Goal: Information Seeking & Learning: Check status

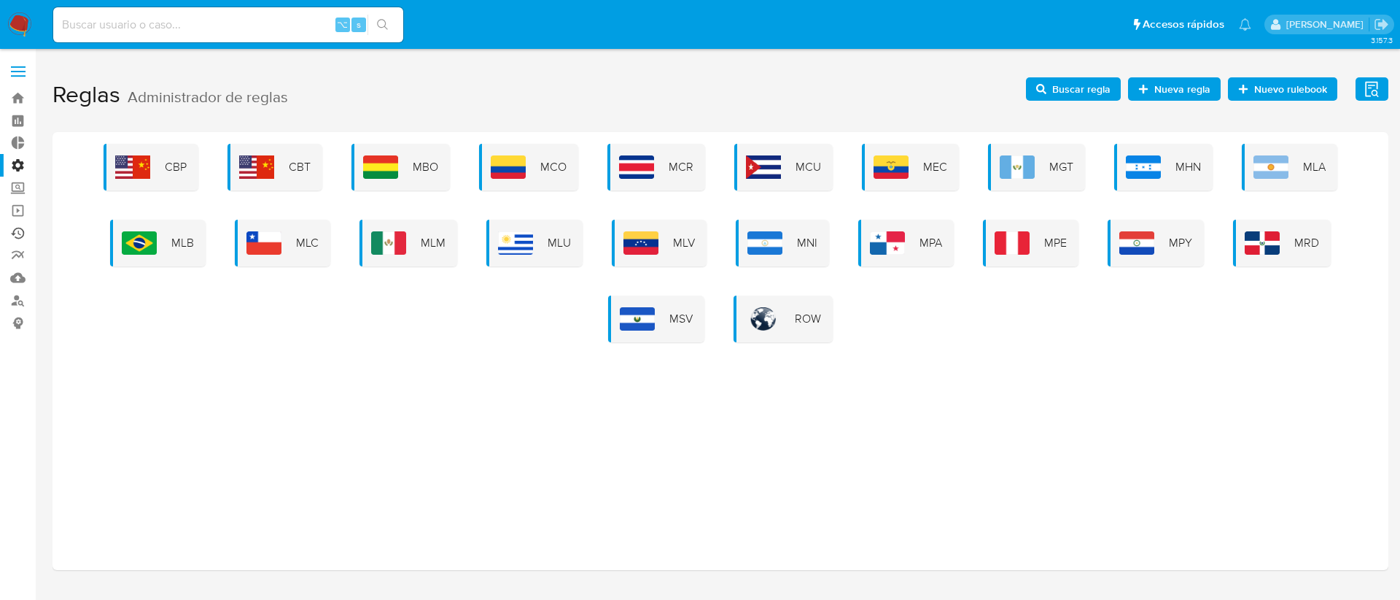
click at [20, 238] on link "Ejecuciones automáticas" at bounding box center [87, 233] width 174 height 23
click at [1176, 90] on span "Nueva regla" at bounding box center [1183, 88] width 56 height 23
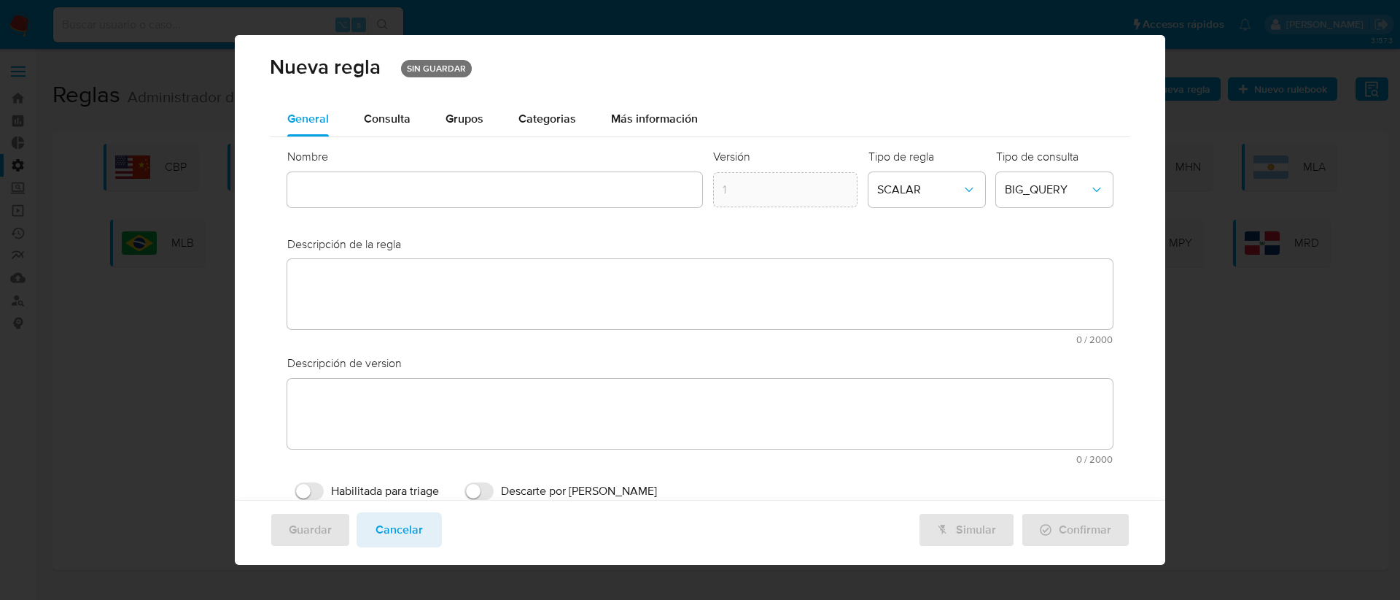
drag, startPoint x: 393, startPoint y: 524, endPoint x: 400, endPoint y: 521, distance: 8.2
click at [392, 524] on span "Cancelar" at bounding box center [399, 529] width 47 height 32
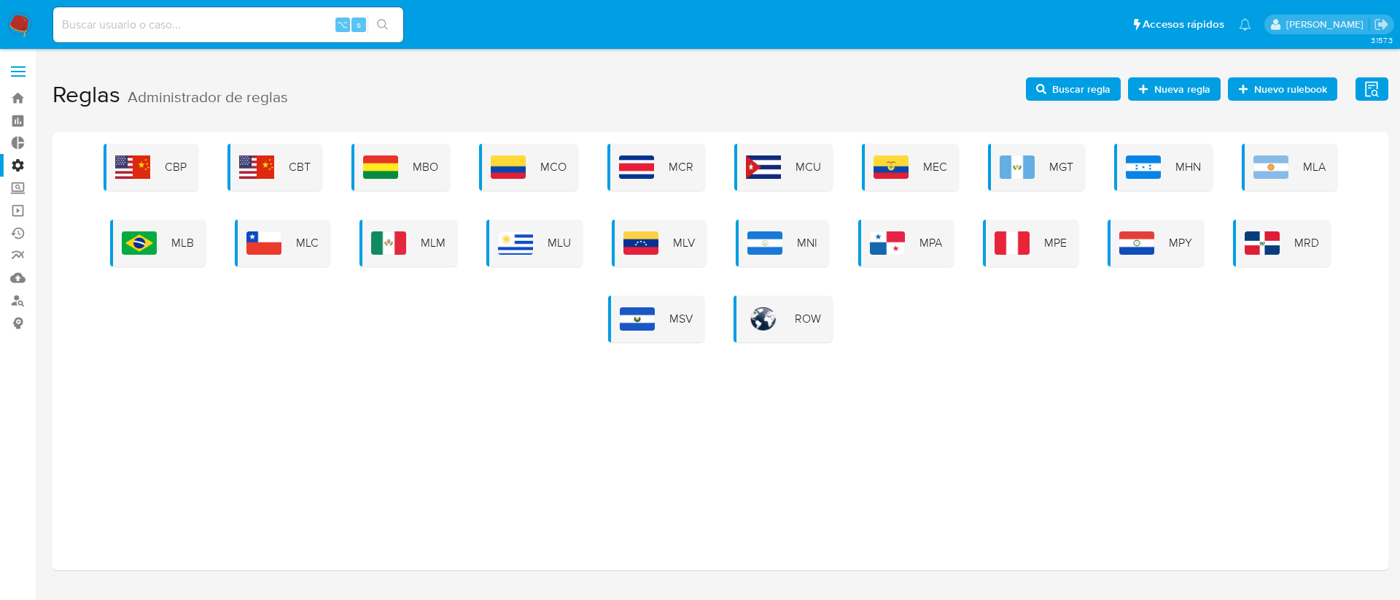
click at [1073, 97] on span "Buscar regla" at bounding box center [1081, 88] width 58 height 23
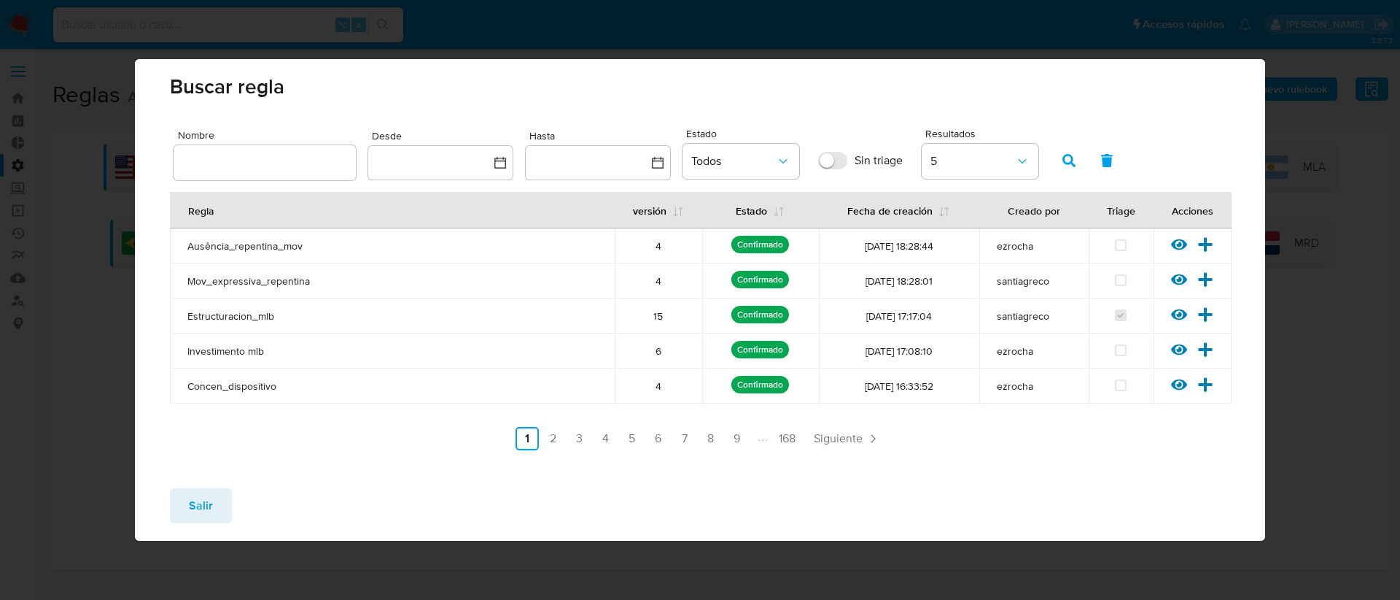
click at [238, 171] on input "text" at bounding box center [265, 162] width 182 height 19
type input "o"
click at [1063, 171] on span "button" at bounding box center [1069, 160] width 13 height 25
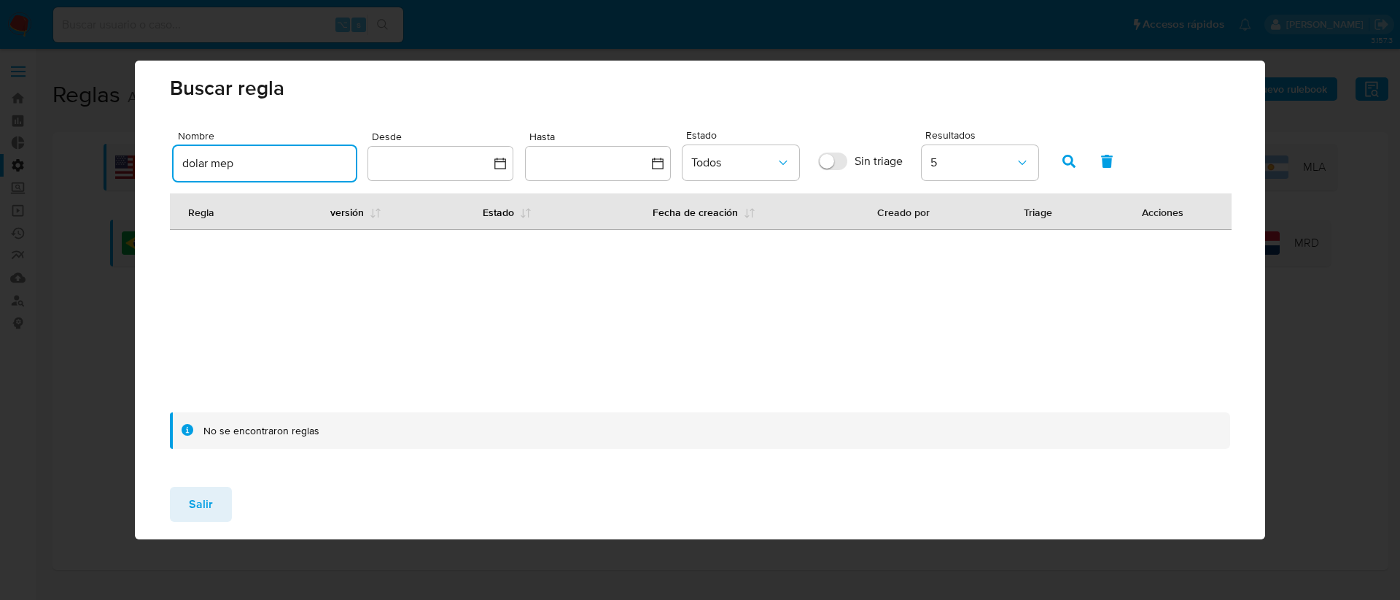
click at [252, 167] on input "dolar mep" at bounding box center [265, 163] width 182 height 19
drag, startPoint x: 249, startPoint y: 166, endPoint x: 207, endPoint y: 166, distance: 42.3
click at [207, 166] on input "dolar mep" at bounding box center [265, 163] width 182 height 19
type input "dolar"
click at [1064, 166] on icon "button" at bounding box center [1069, 161] width 13 height 13
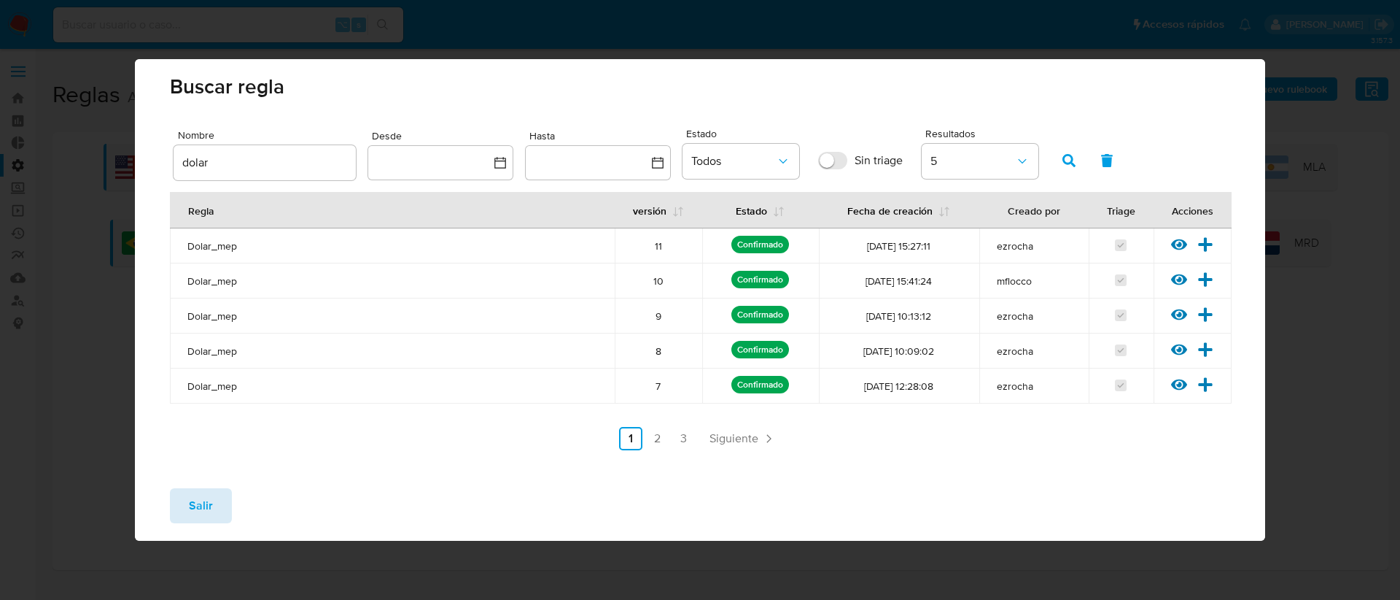
click at [198, 511] on span "Salir" at bounding box center [201, 505] width 24 height 32
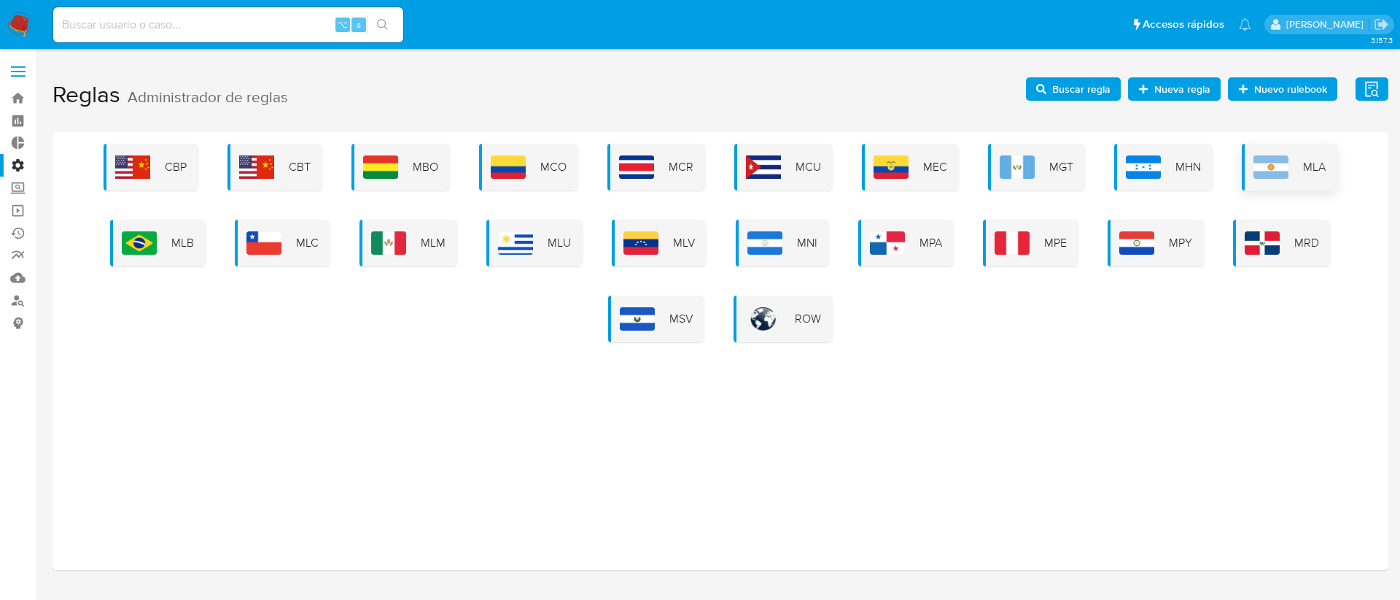
click at [1295, 156] on div "MLA" at bounding box center [1290, 167] width 96 height 47
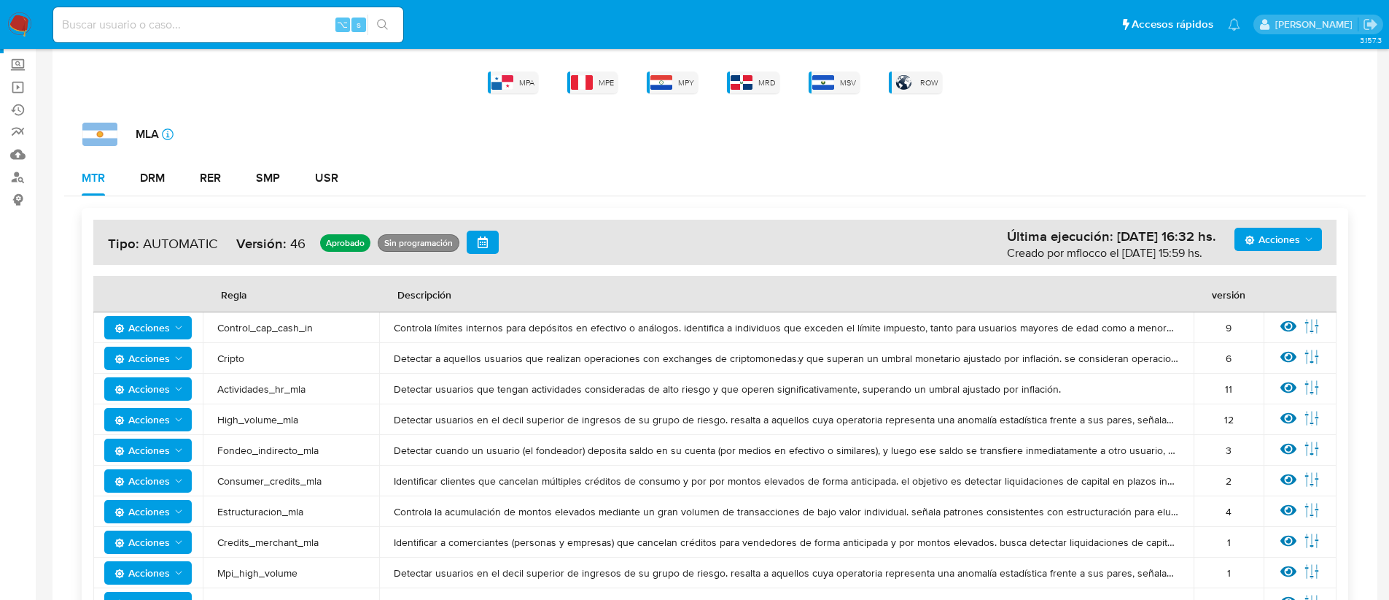
scroll to position [139, 0]
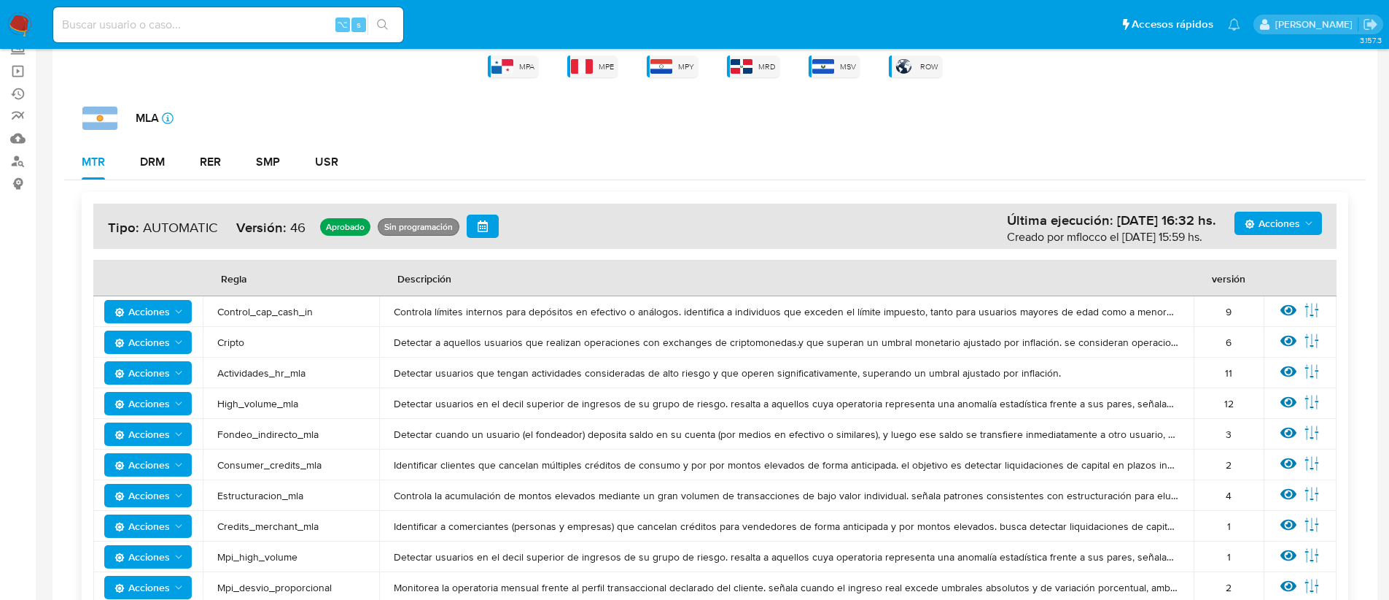
click at [1295, 214] on span "Acciones" at bounding box center [1272, 223] width 55 height 23
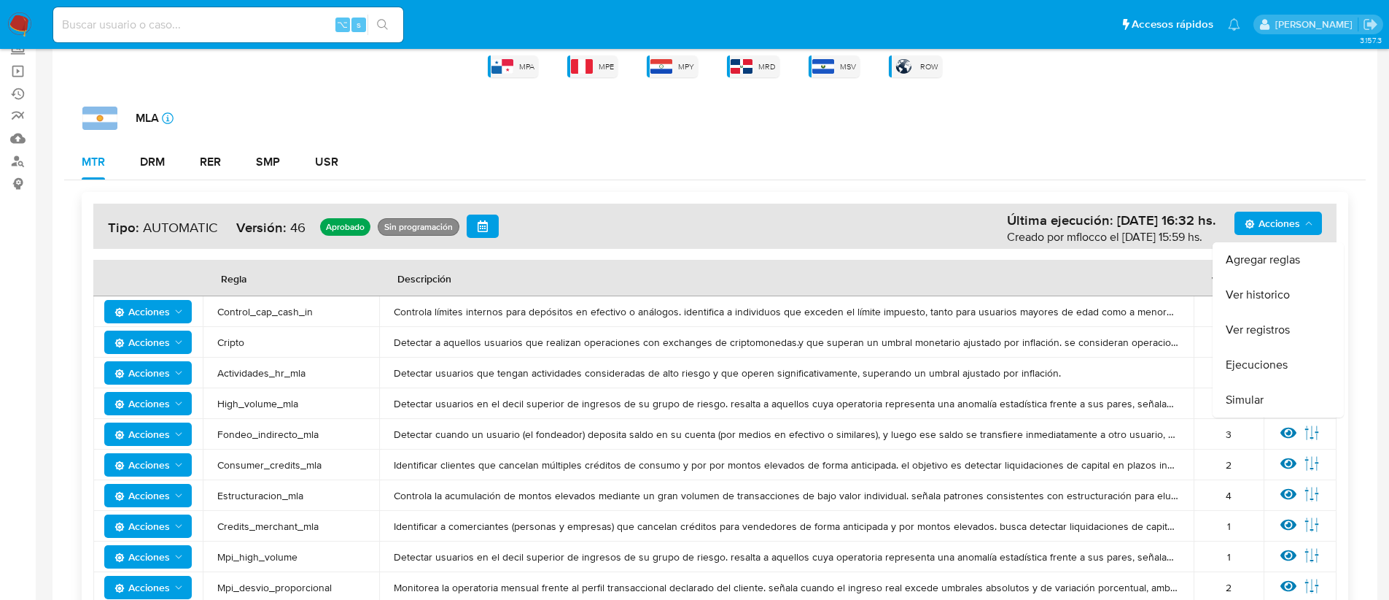
click at [883, 208] on div "Acciones Agregar reglas Ver historico Ver registros Ejecuciones Simular Última …" at bounding box center [715, 225] width 1244 height 45
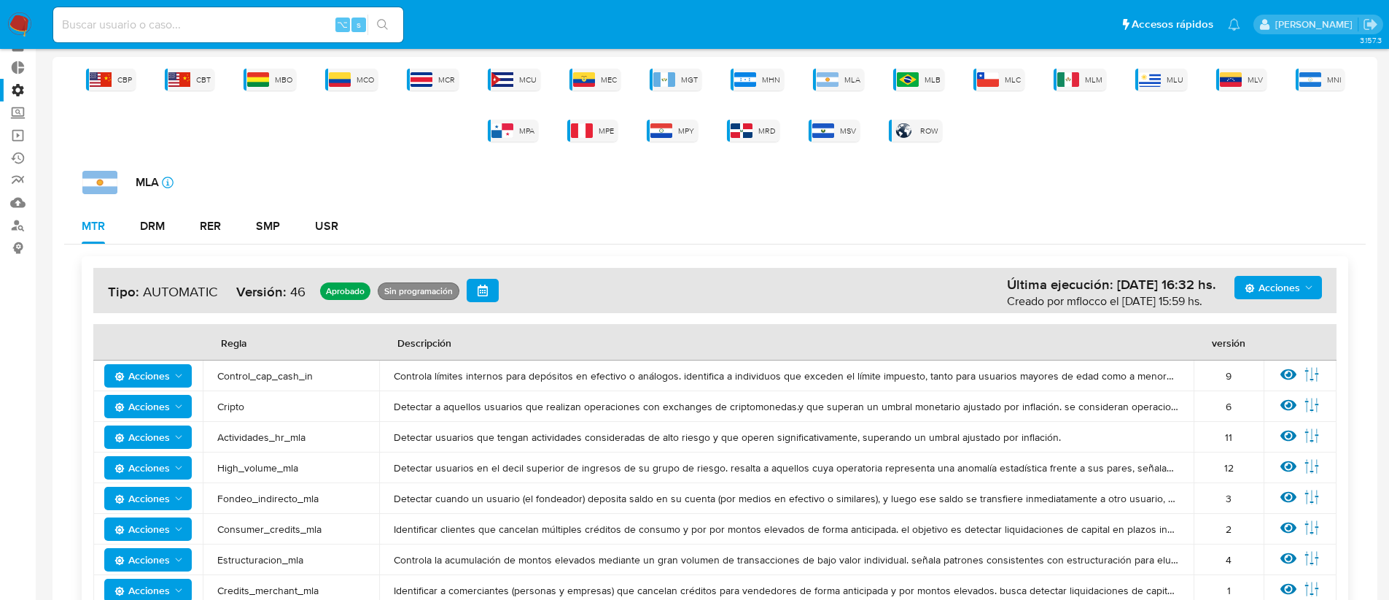
scroll to position [0, 0]
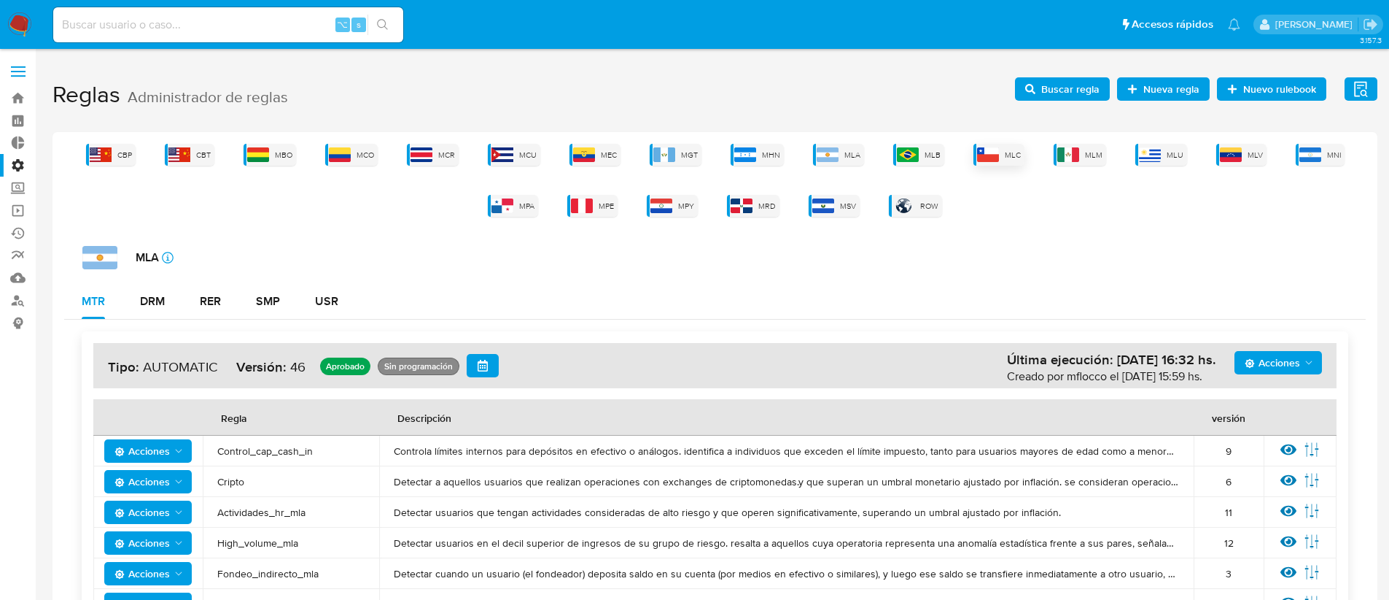
click at [1001, 165] on div "MLC" at bounding box center [999, 155] width 51 height 22
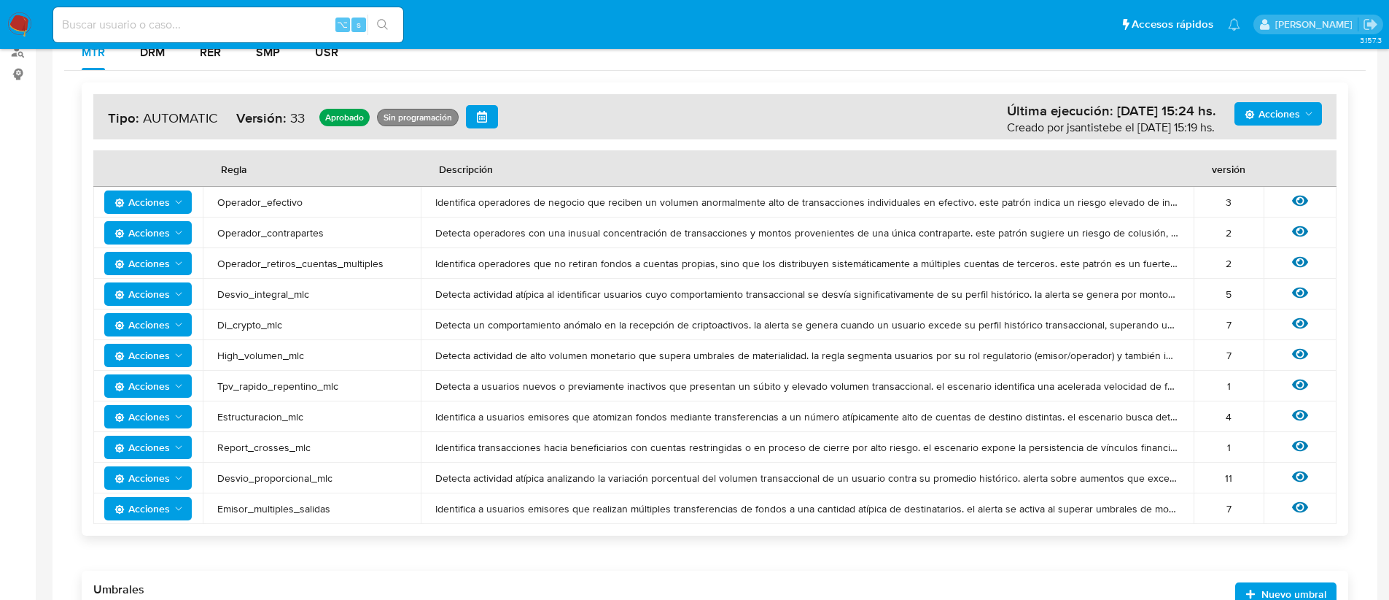
scroll to position [271, 0]
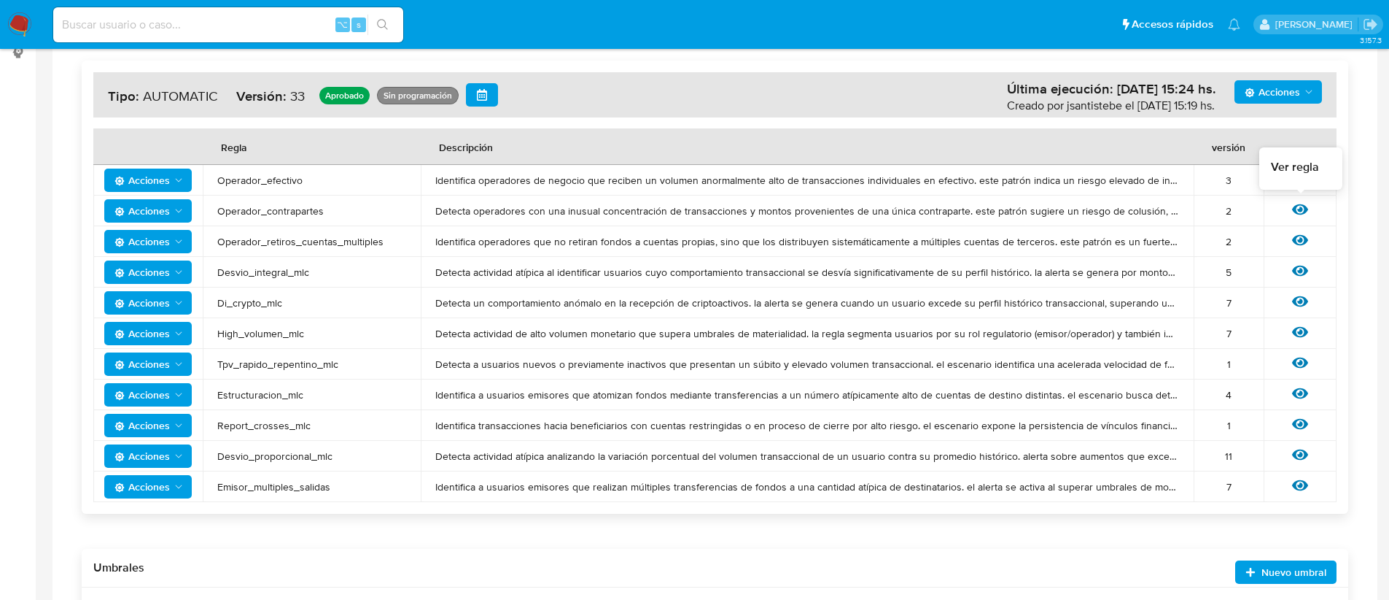
click at [1301, 206] on icon at bounding box center [1300, 209] width 16 height 16
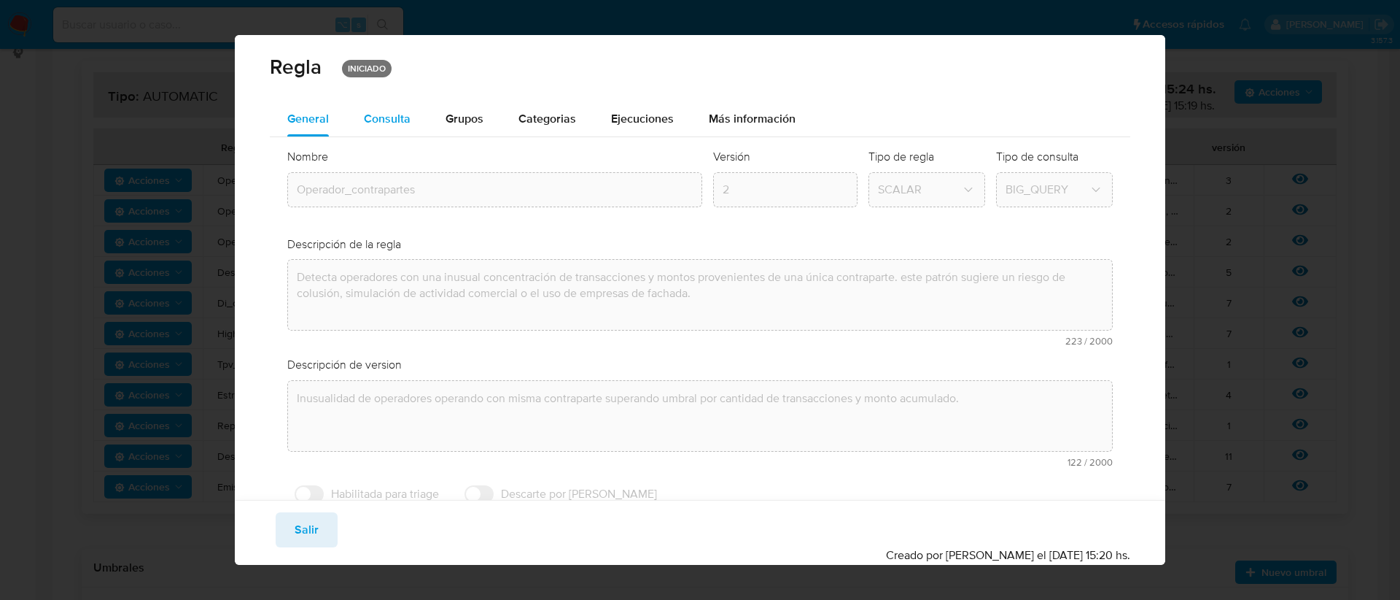
click at [374, 111] on span "Consulta" at bounding box center [387, 118] width 47 height 17
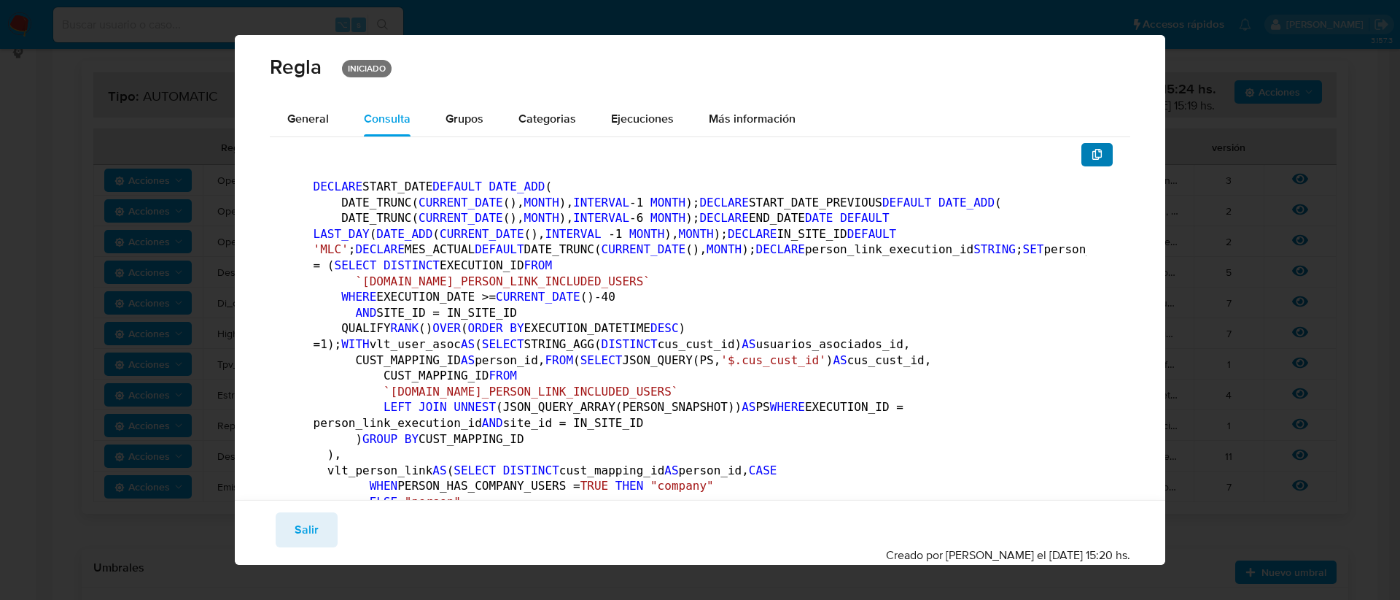
click at [1082, 155] on button "button" at bounding box center [1098, 154] width 32 height 23
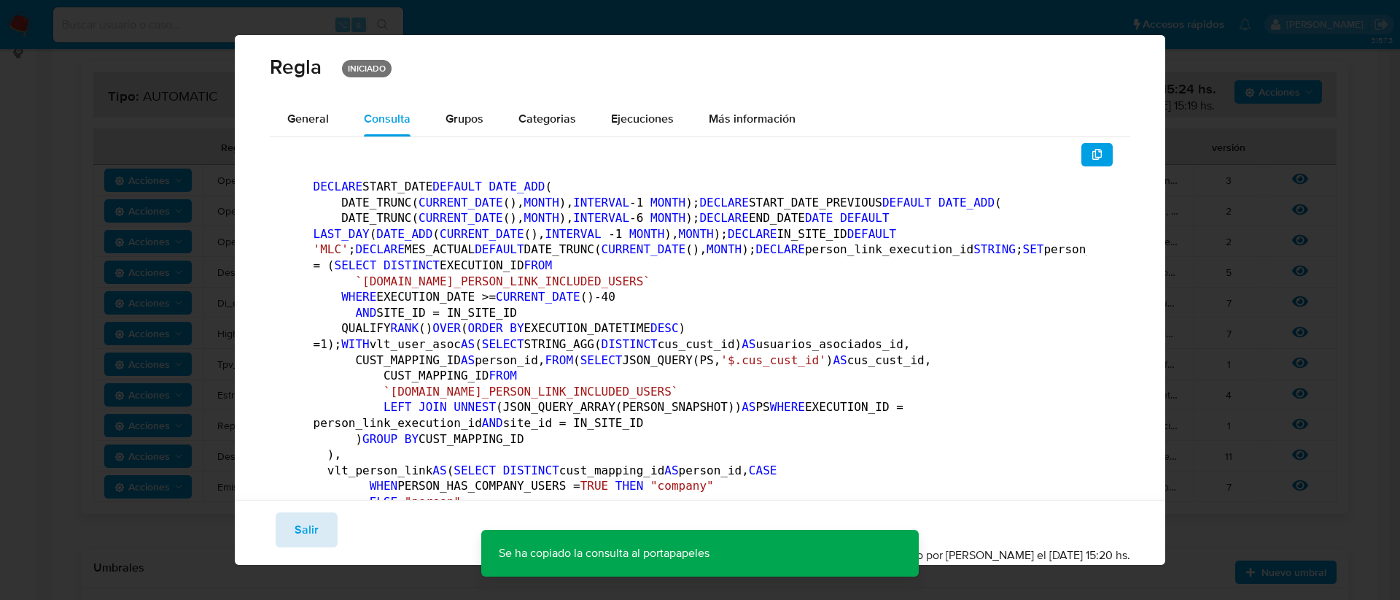
click at [291, 533] on button "Salir" at bounding box center [307, 529] width 62 height 35
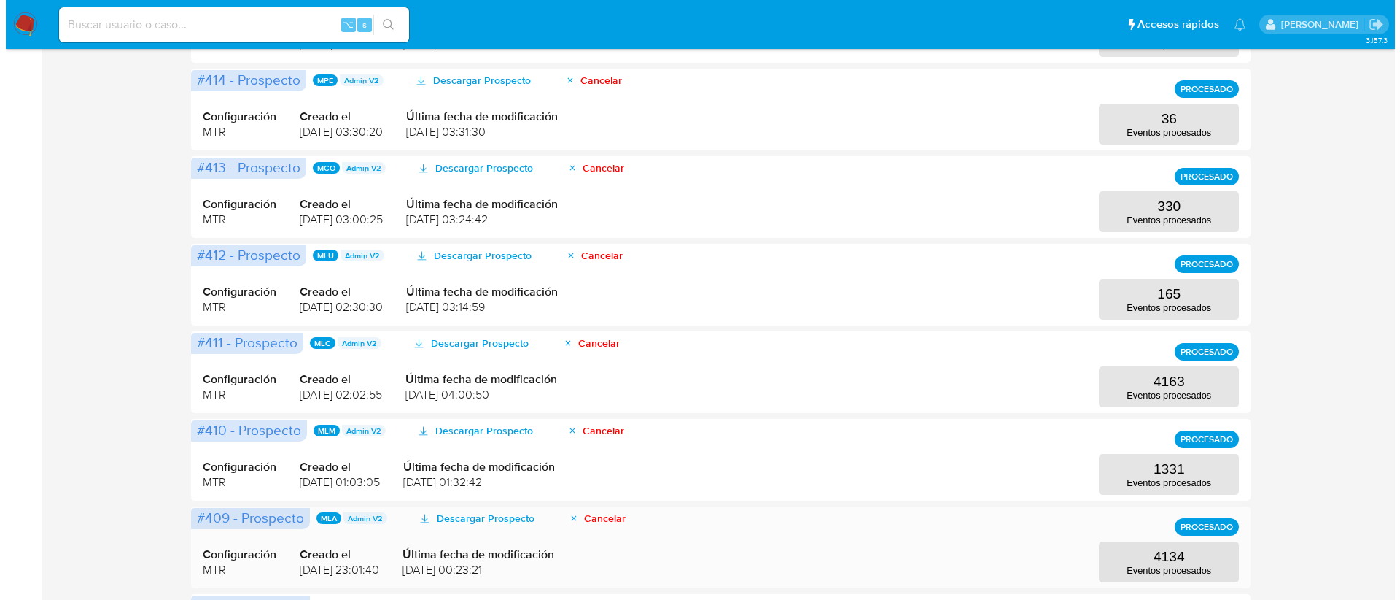
scroll to position [291, 0]
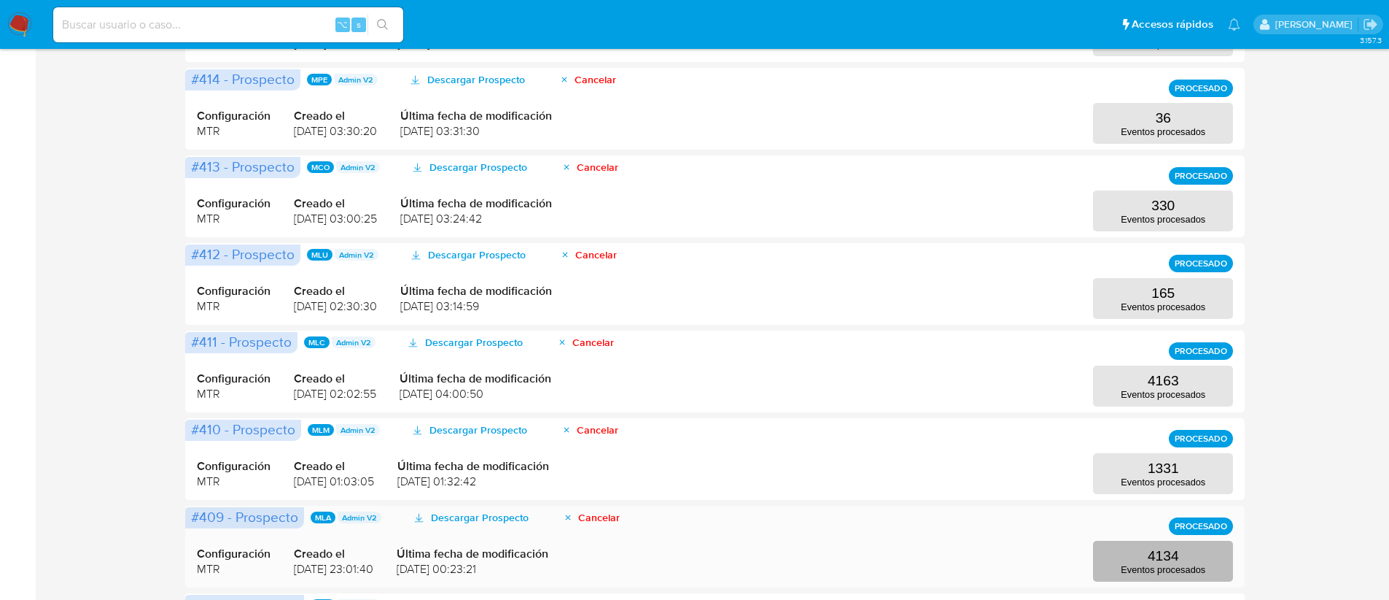
click at [1150, 560] on p "4134" at bounding box center [1163, 556] width 31 height 16
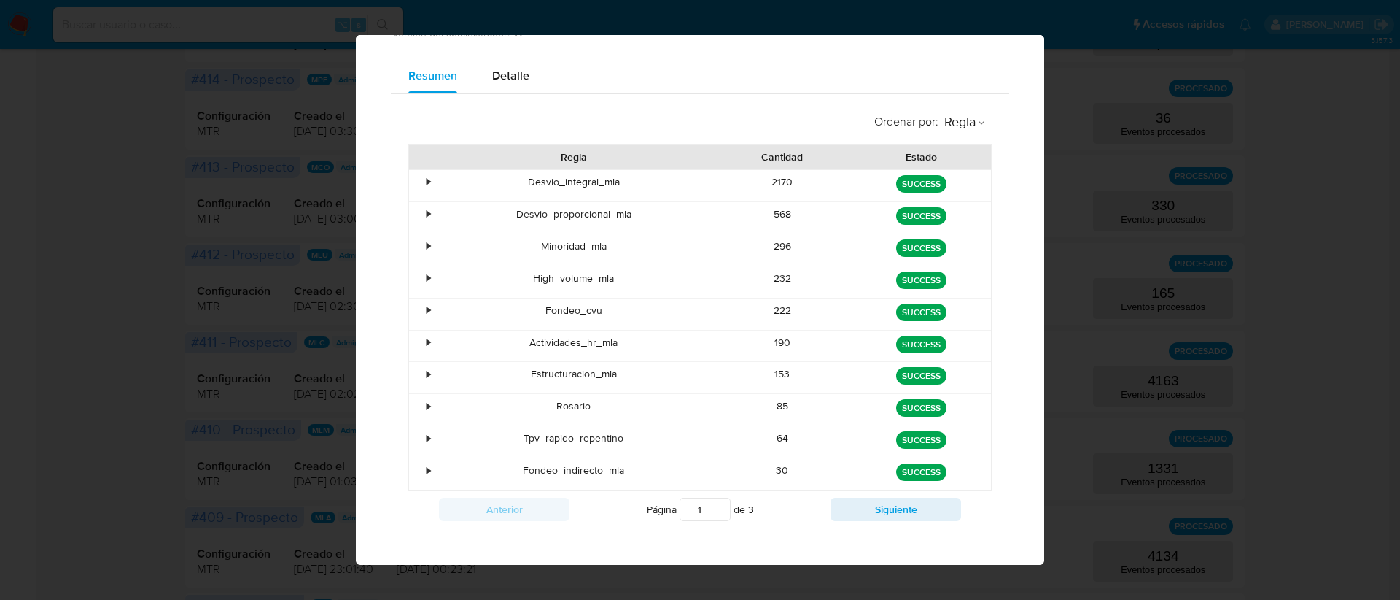
scroll to position [99, 0]
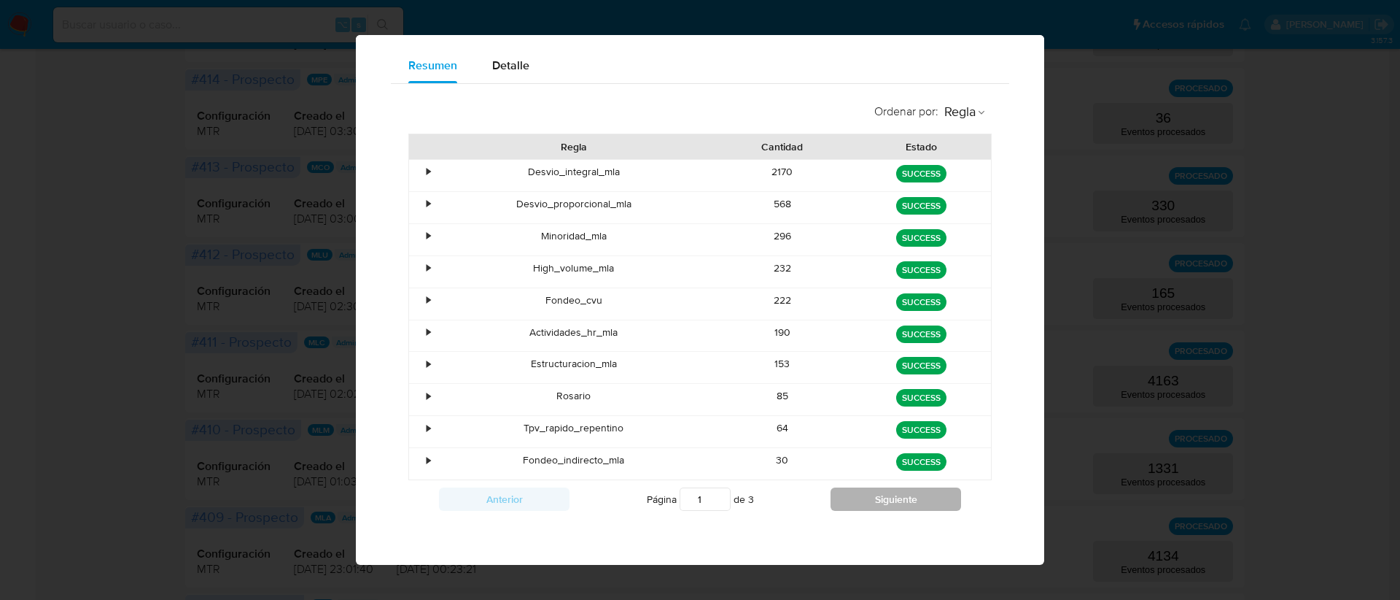
click at [881, 504] on button "Siguiente" at bounding box center [896, 498] width 131 height 23
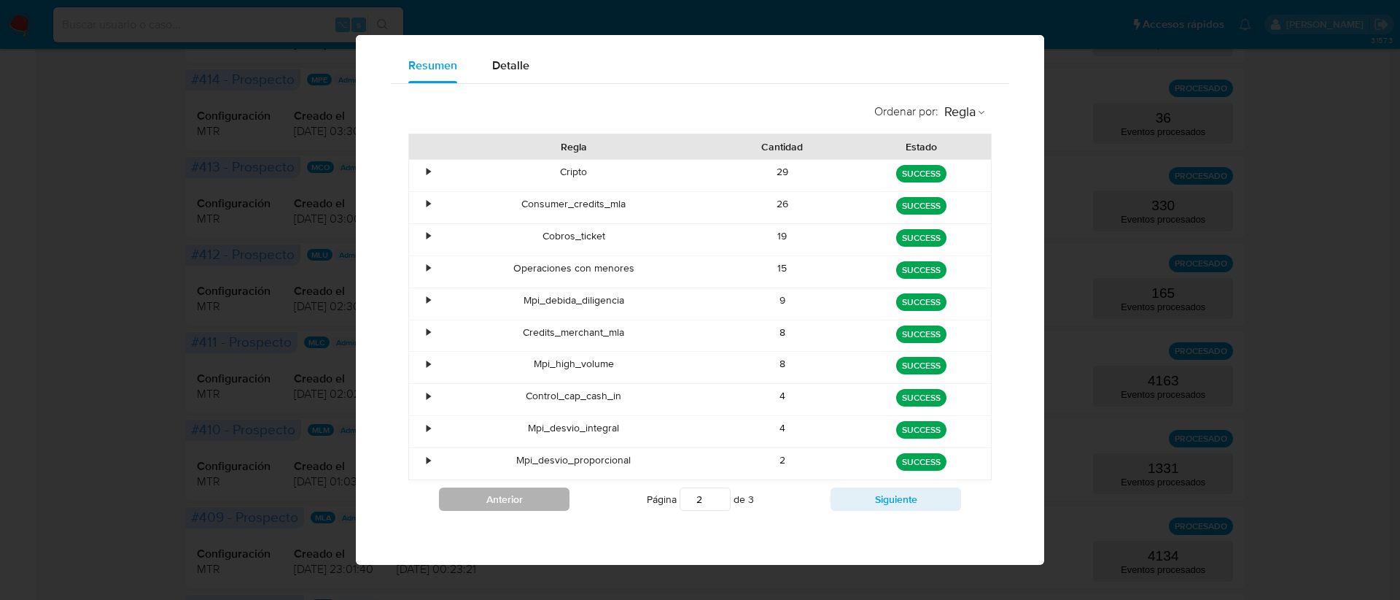
click at [536, 492] on button "Anterior" at bounding box center [504, 498] width 131 height 23
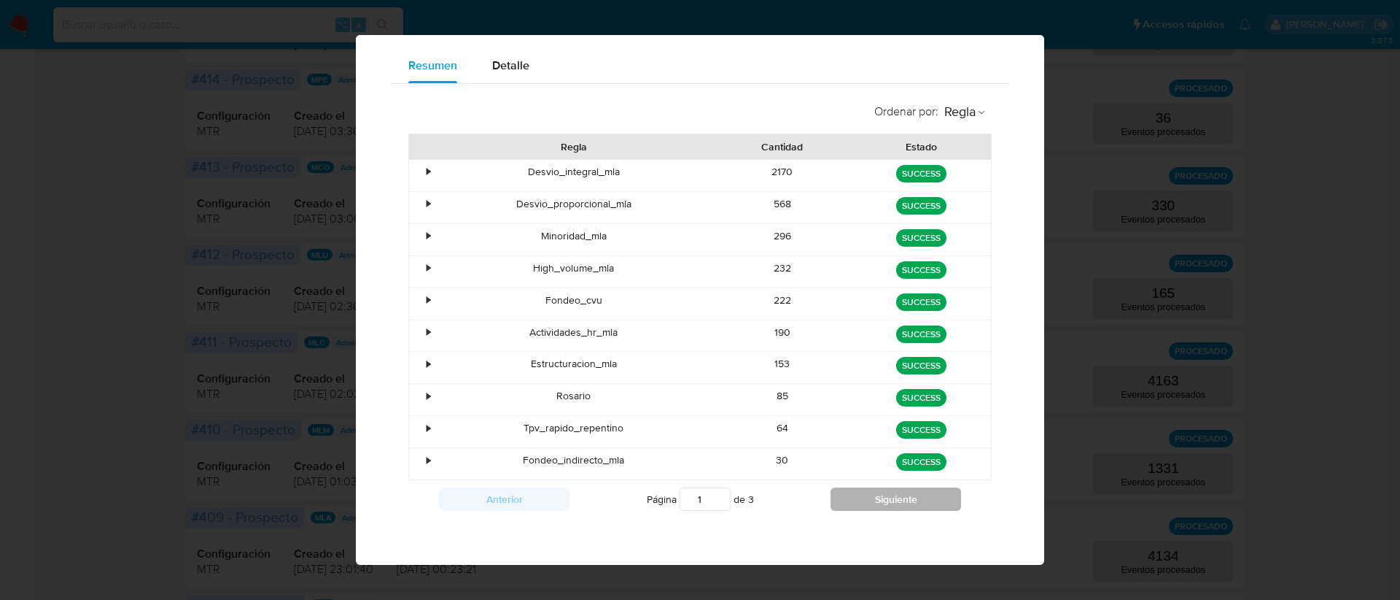
click at [842, 501] on button "Siguiente" at bounding box center [896, 498] width 131 height 23
click at [858, 500] on button "Siguiente" at bounding box center [896, 498] width 131 height 23
type input "3"
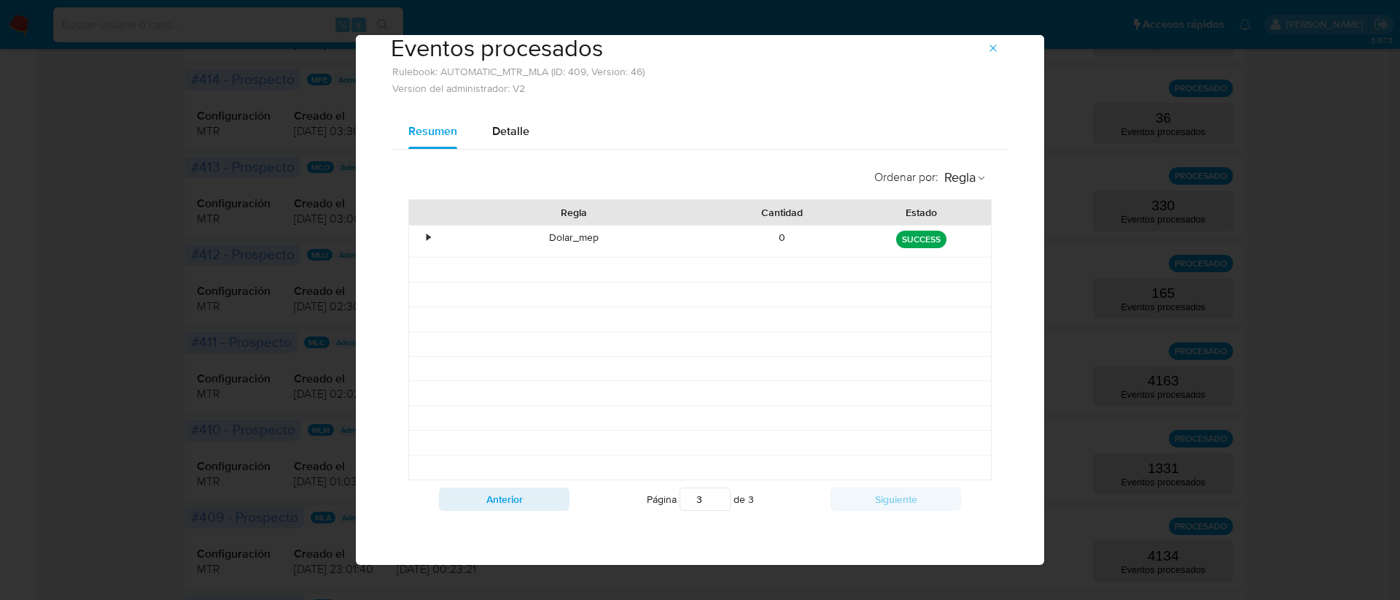
click at [425, 233] on div "•" at bounding box center [422, 240] width 26 height 31
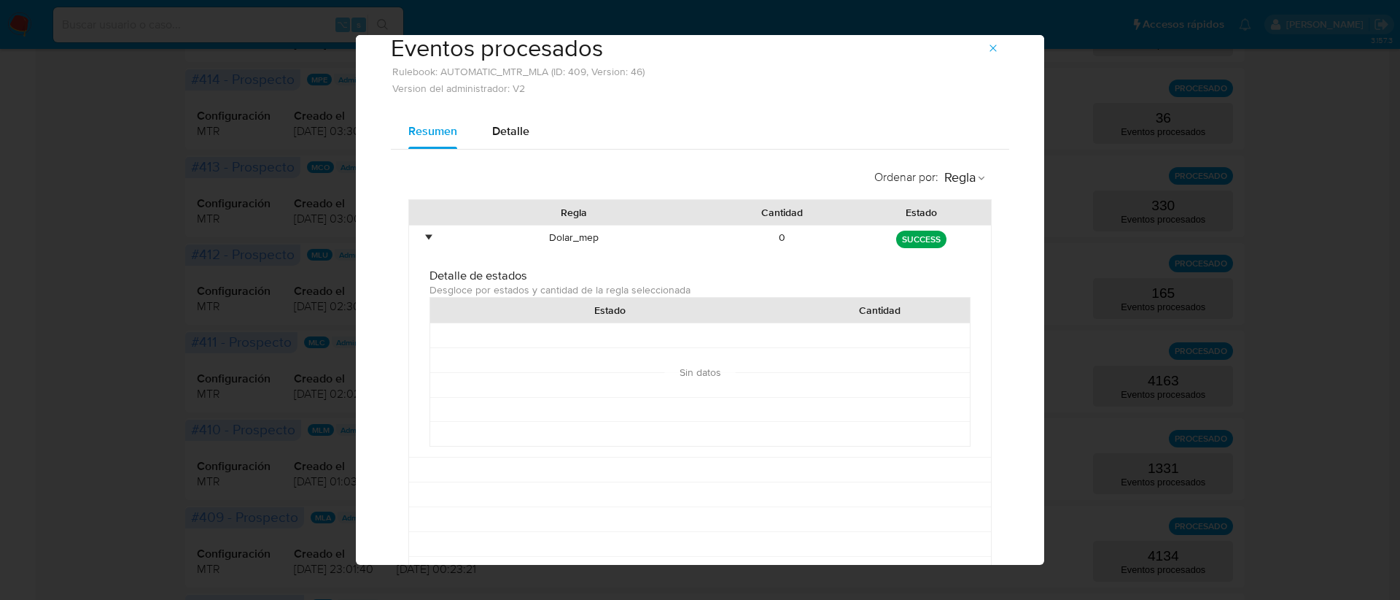
click at [425, 233] on div "•" at bounding box center [422, 240] width 26 height 31
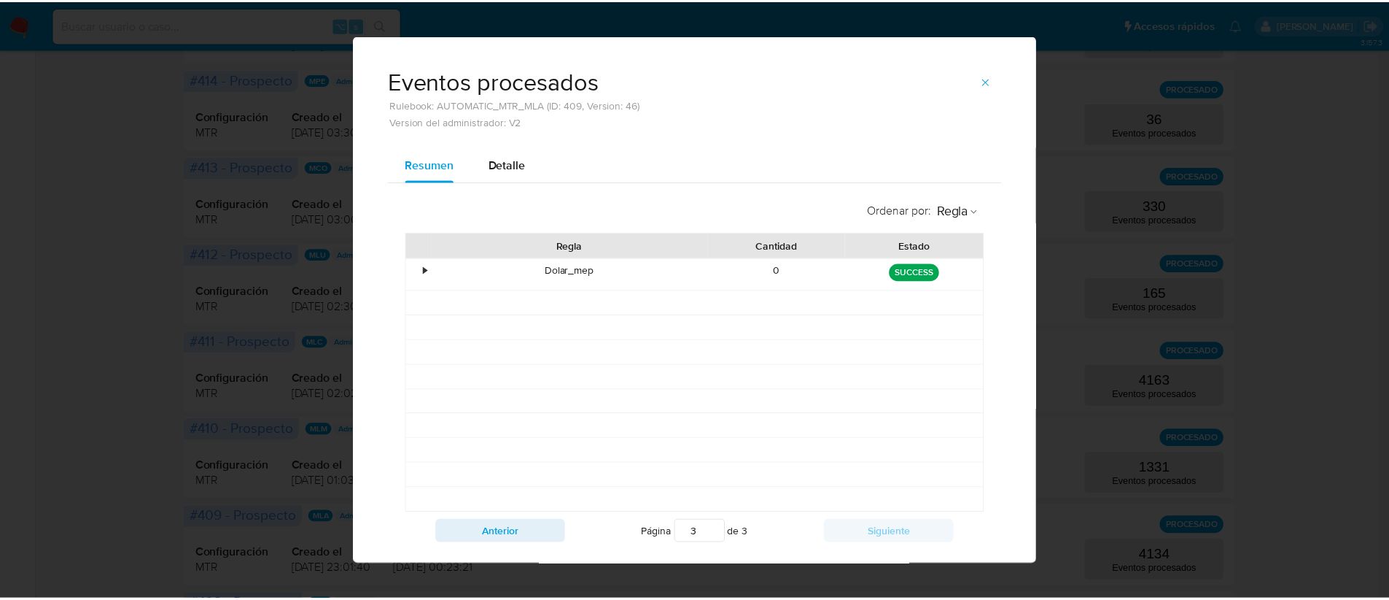
scroll to position [0, 0]
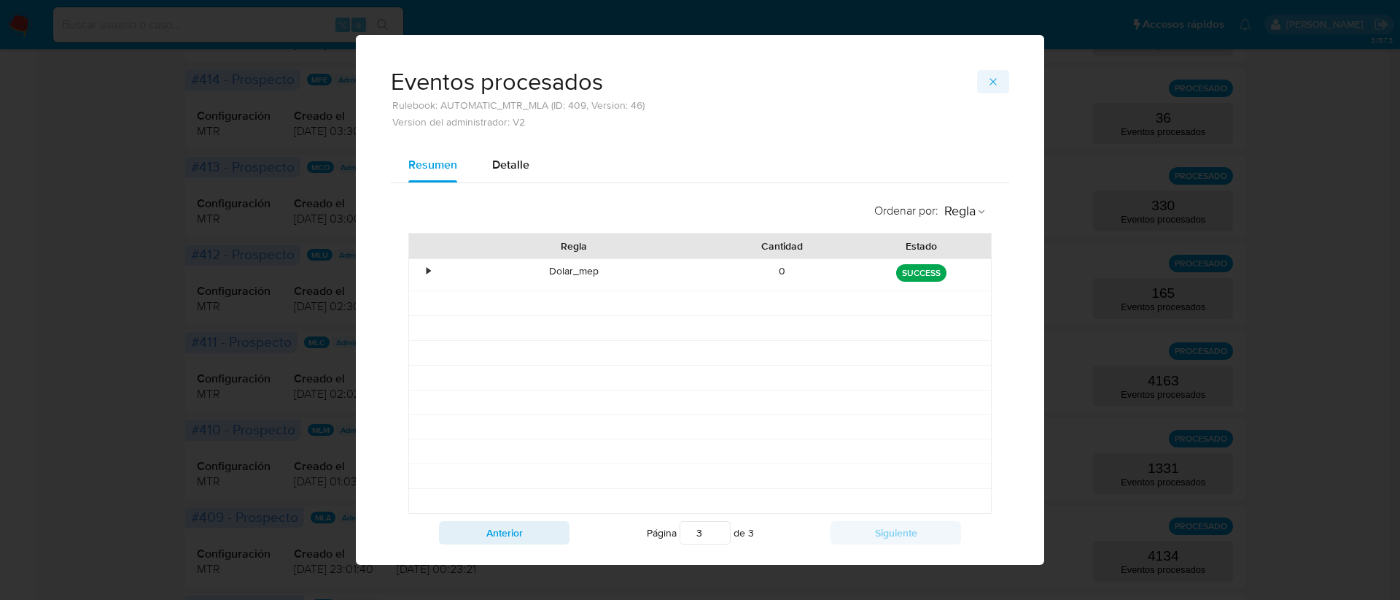
click at [988, 84] on icon "button" at bounding box center [994, 82] width 12 height 12
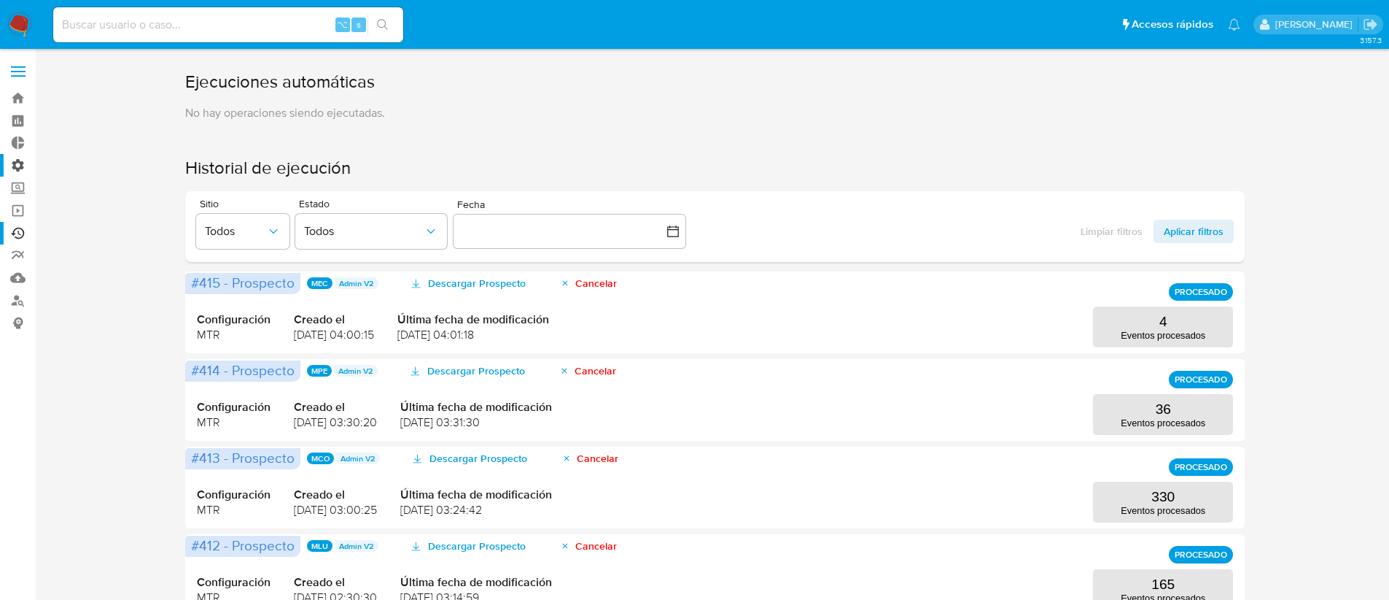
click at [18, 162] on label "Administración" at bounding box center [87, 165] width 174 height 23
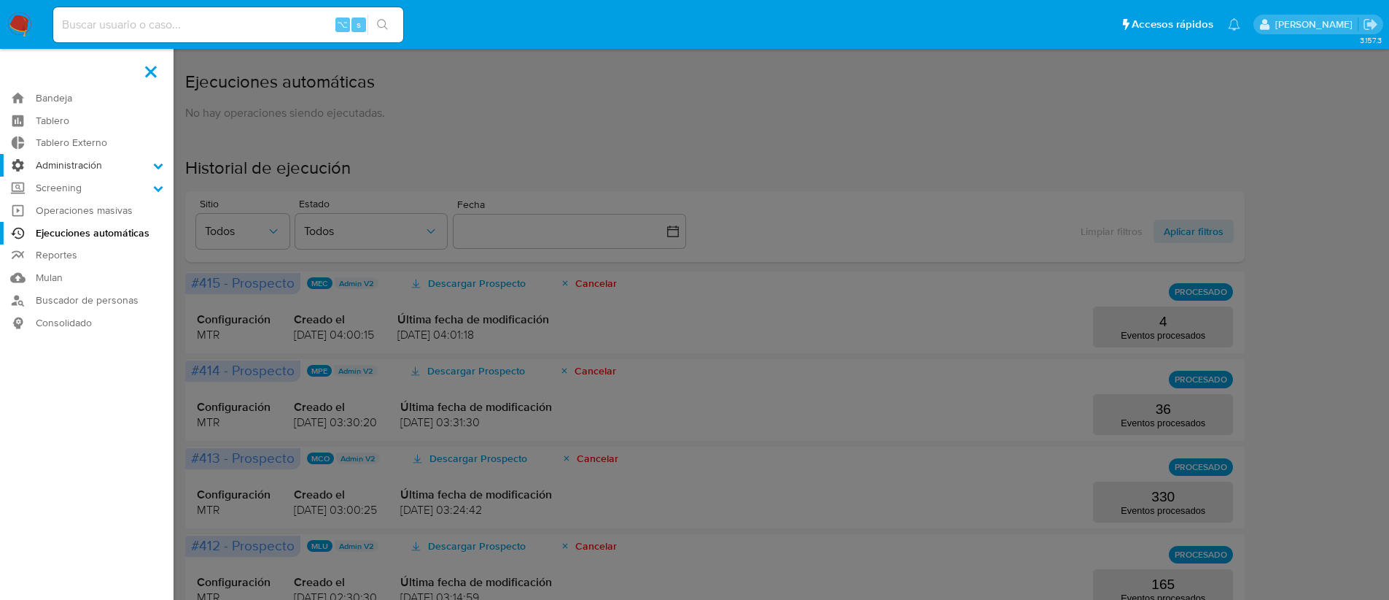
click at [0, 0] on input "Administración" at bounding box center [0, 0] width 0 height 0
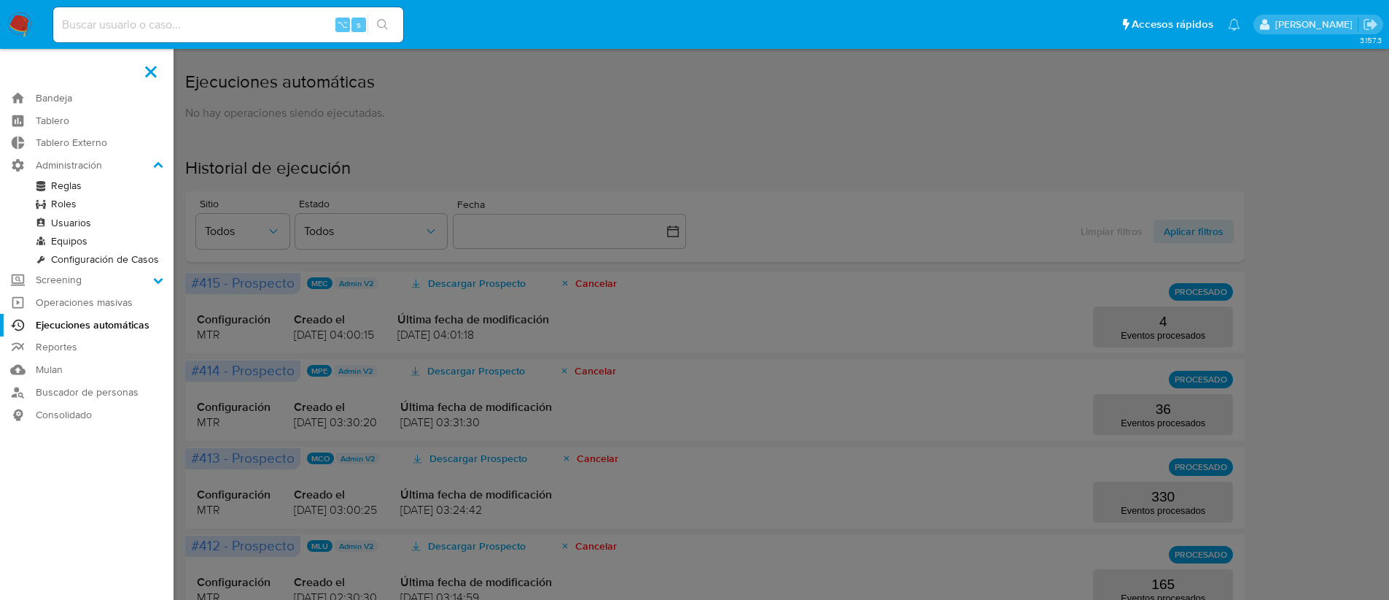
click at [61, 179] on link "Reglas" at bounding box center [87, 185] width 174 height 18
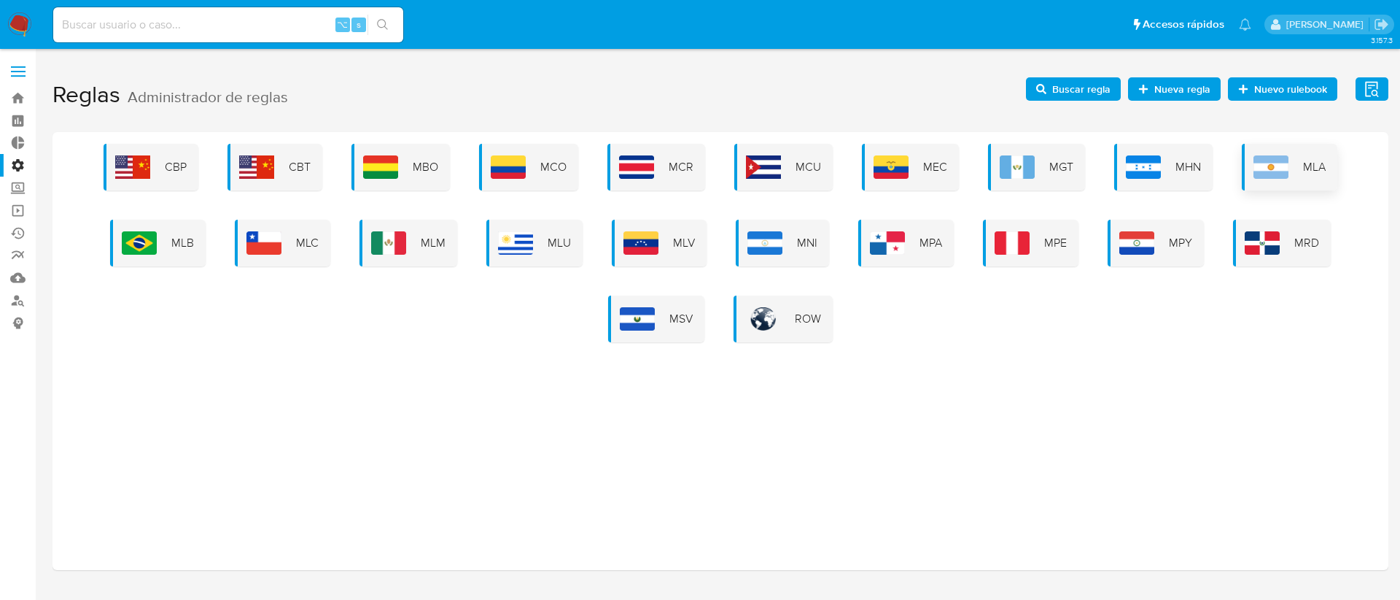
click at [1246, 163] on div "MLA" at bounding box center [1290, 167] width 96 height 47
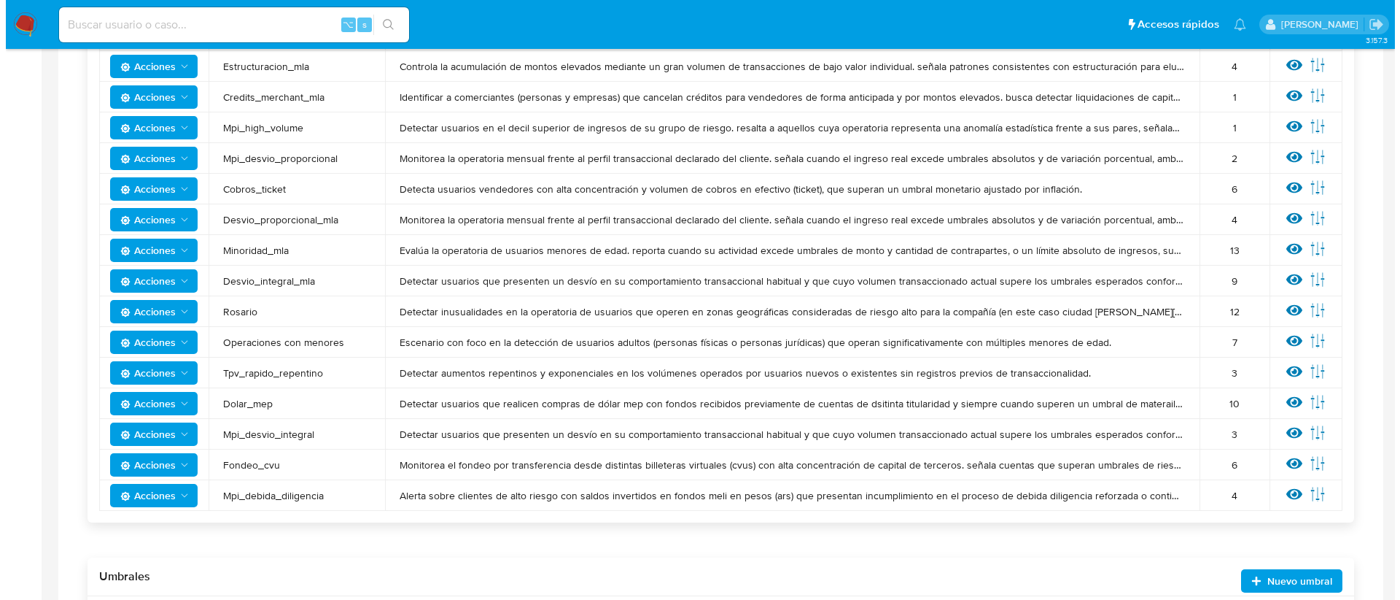
scroll to position [565, 0]
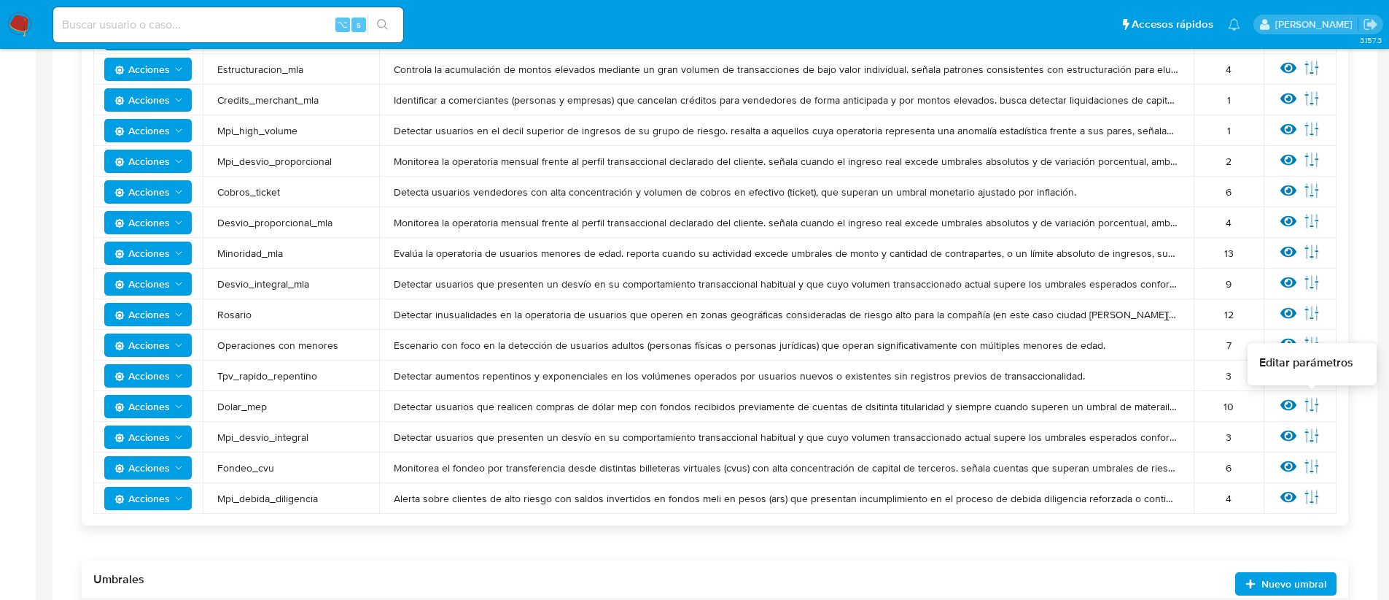
click at [1311, 402] on icon at bounding box center [1312, 405] width 16 height 16
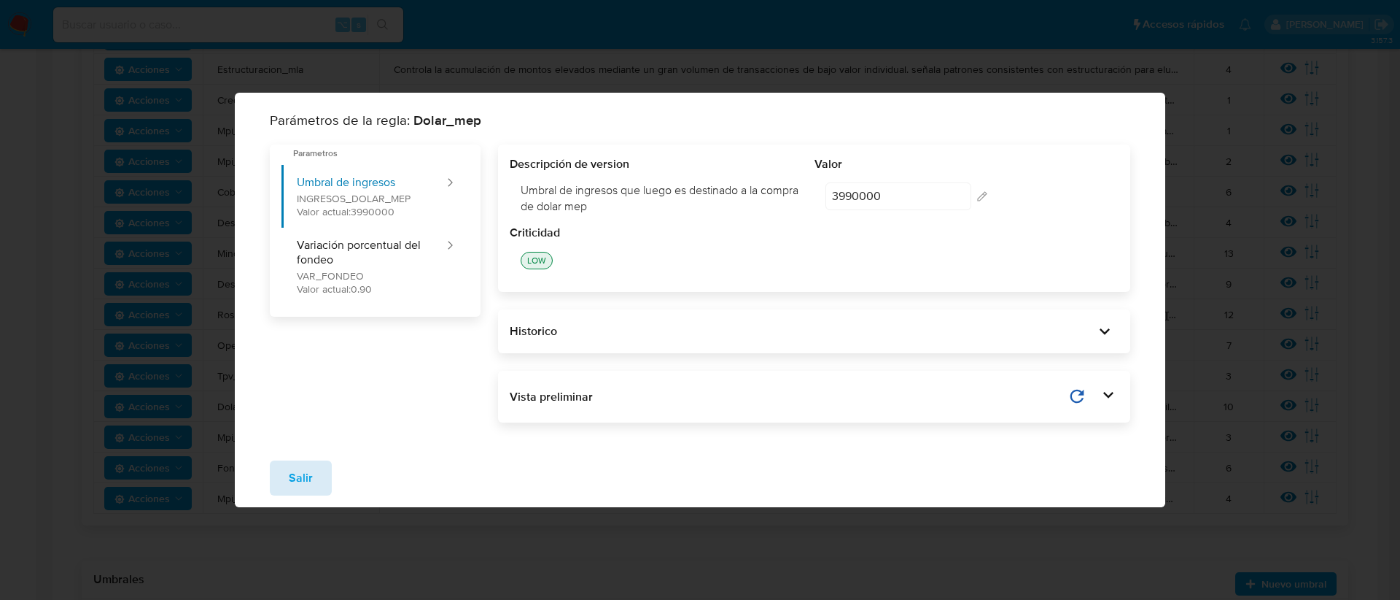
click at [299, 473] on span "Salir" at bounding box center [301, 478] width 24 height 32
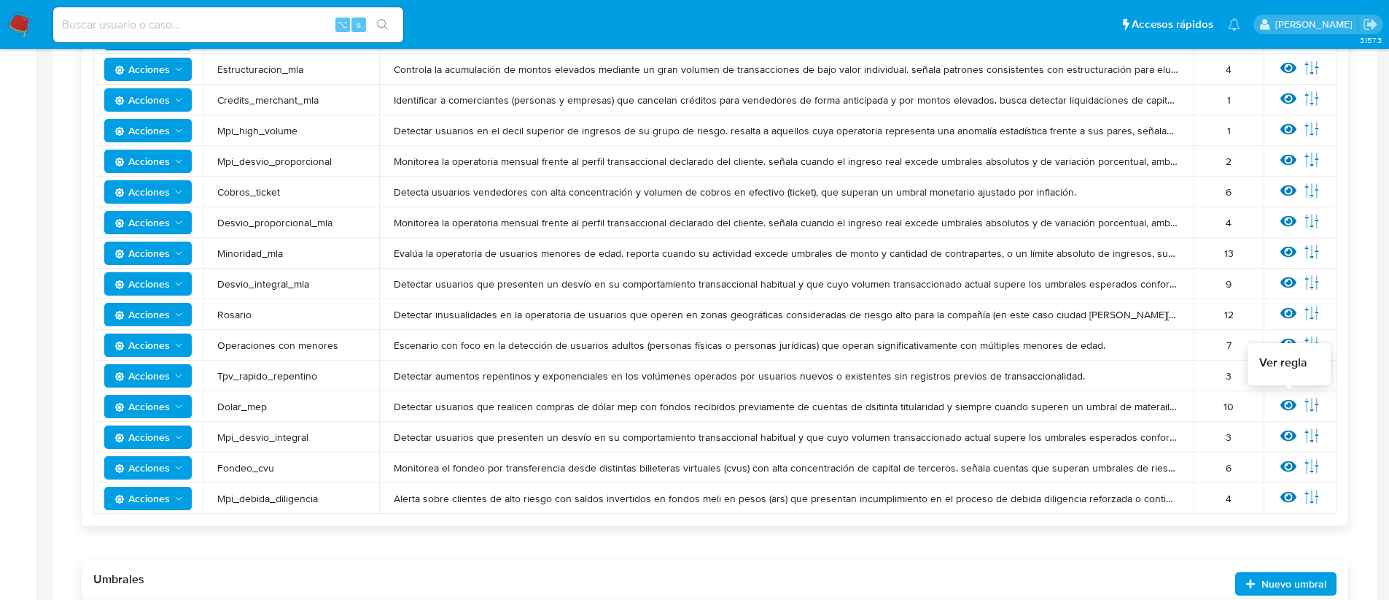
click at [1289, 400] on icon at bounding box center [1289, 405] width 16 height 16
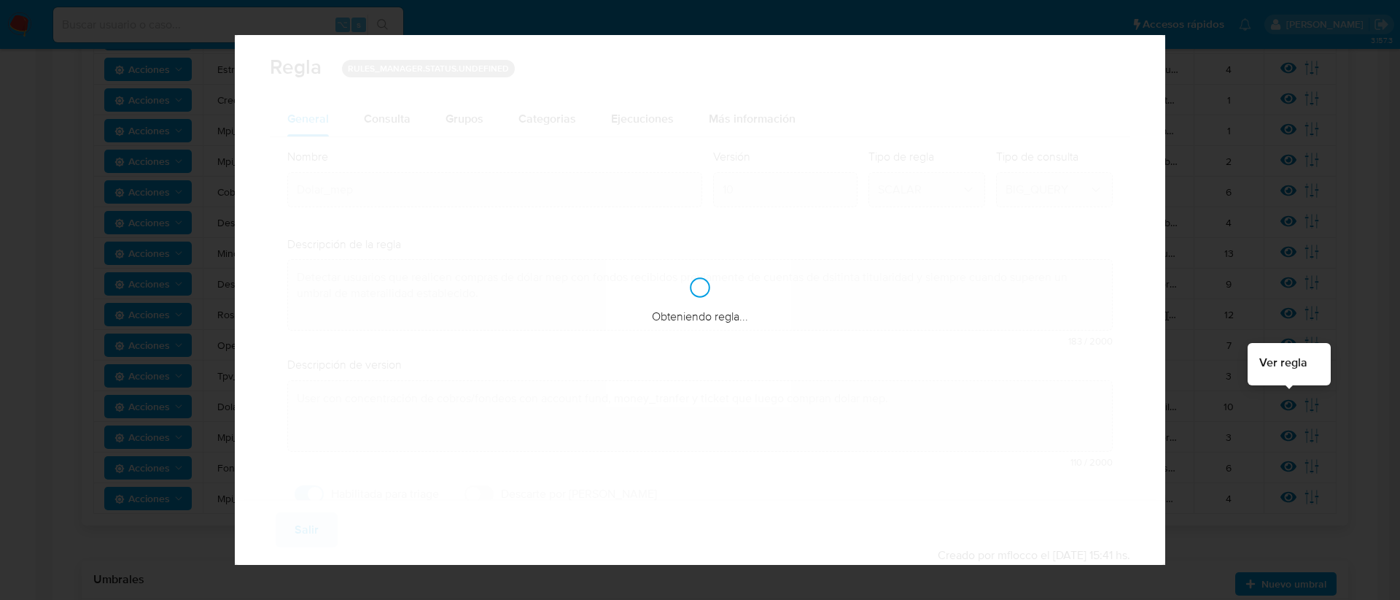
checkbox input "true"
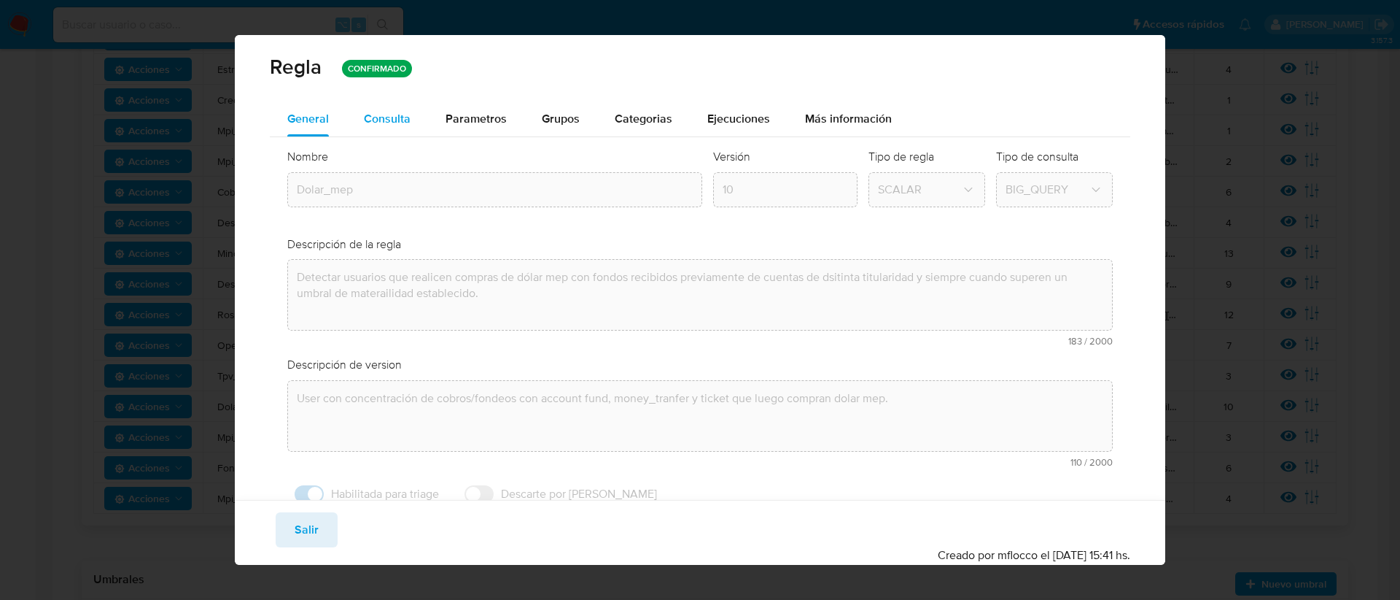
click at [408, 116] on span "Consulta" at bounding box center [387, 118] width 47 height 17
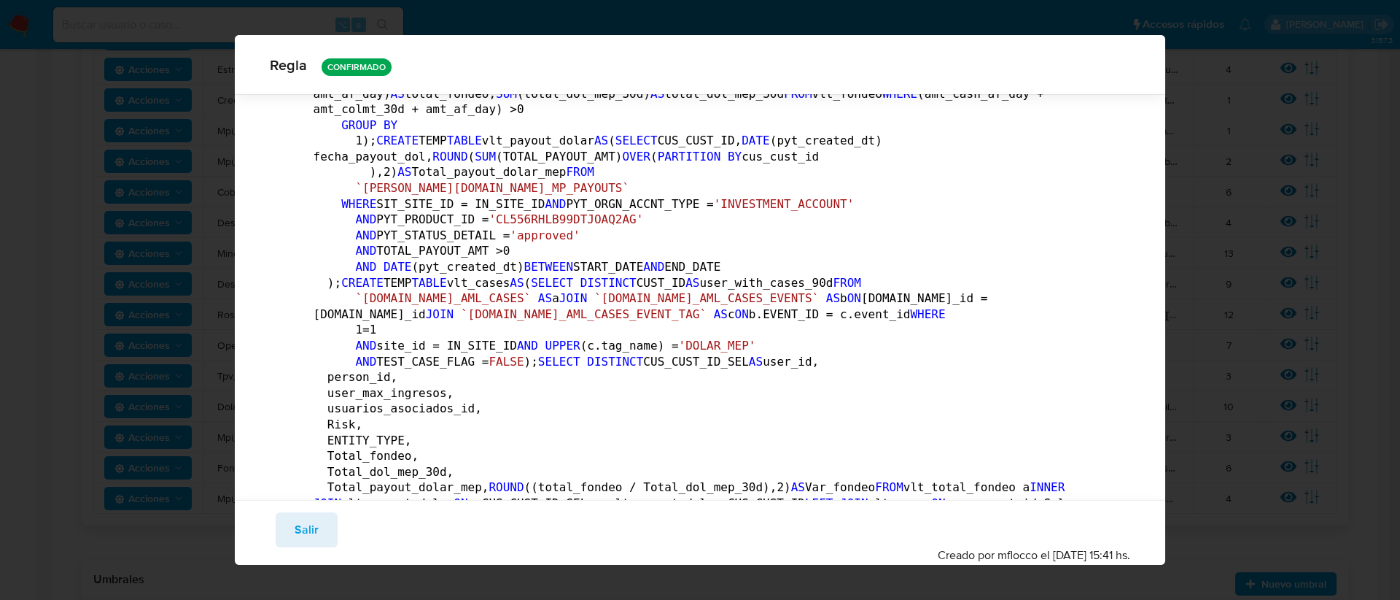
scroll to position [1416, 0]
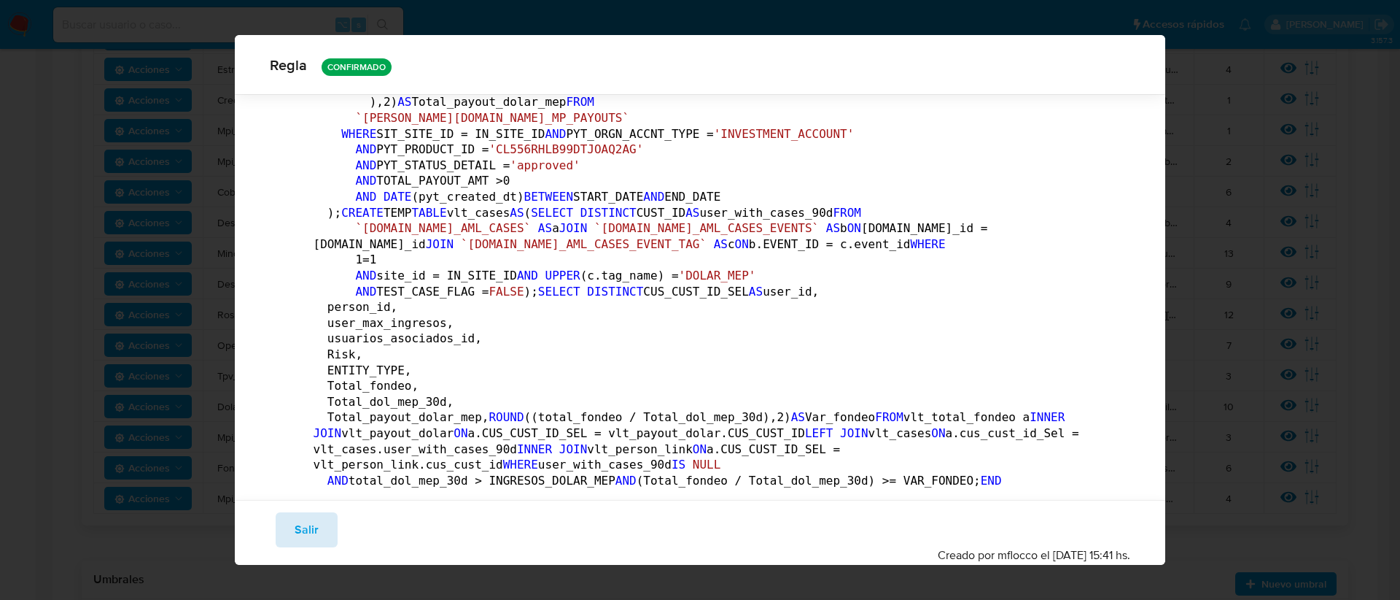
click at [298, 535] on span "Salir" at bounding box center [307, 529] width 24 height 32
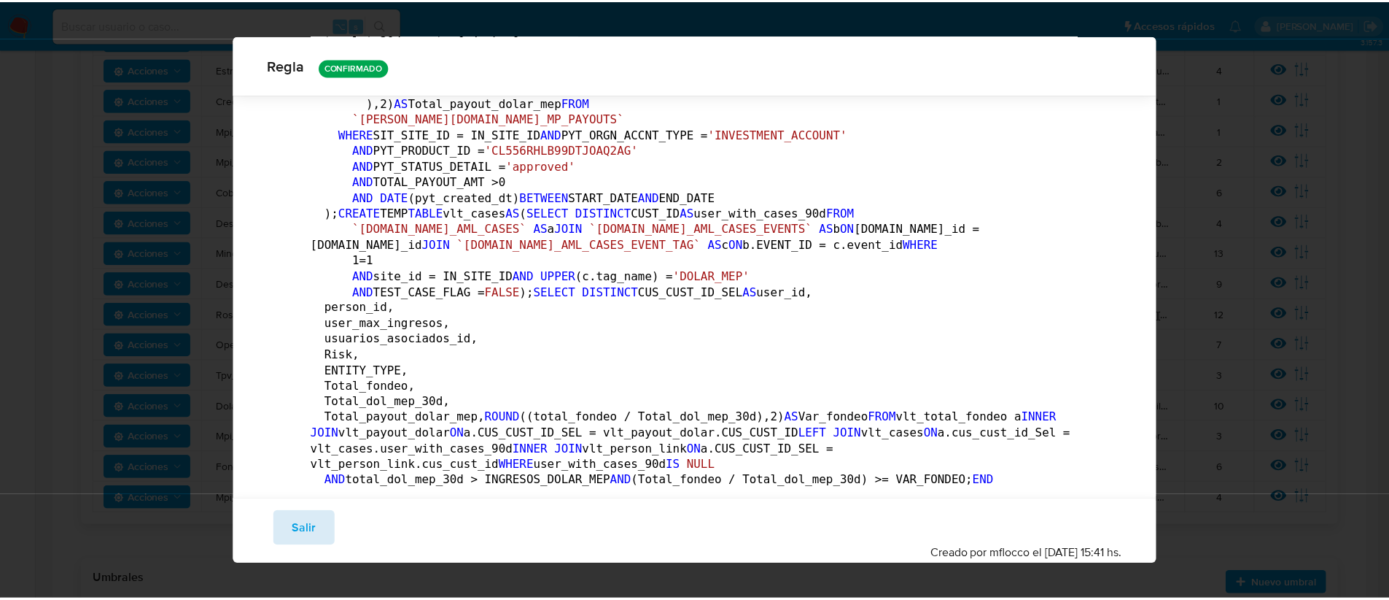
scroll to position [25, 0]
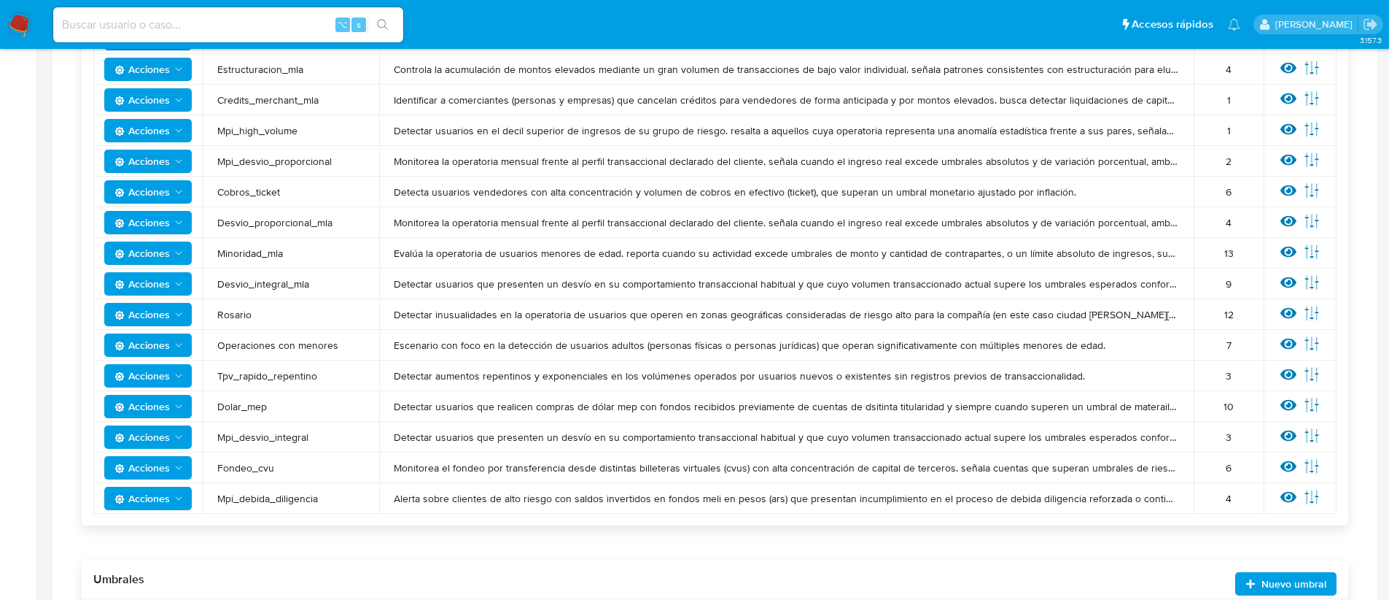
click at [168, 407] on span "Acciones" at bounding box center [142, 406] width 55 height 23
click at [980, 416] on td "Detectar usuarios que realicen compras de dólar mep con fondos recibidos previa…" at bounding box center [786, 406] width 815 height 31
click at [1282, 411] on icon at bounding box center [1289, 405] width 16 height 16
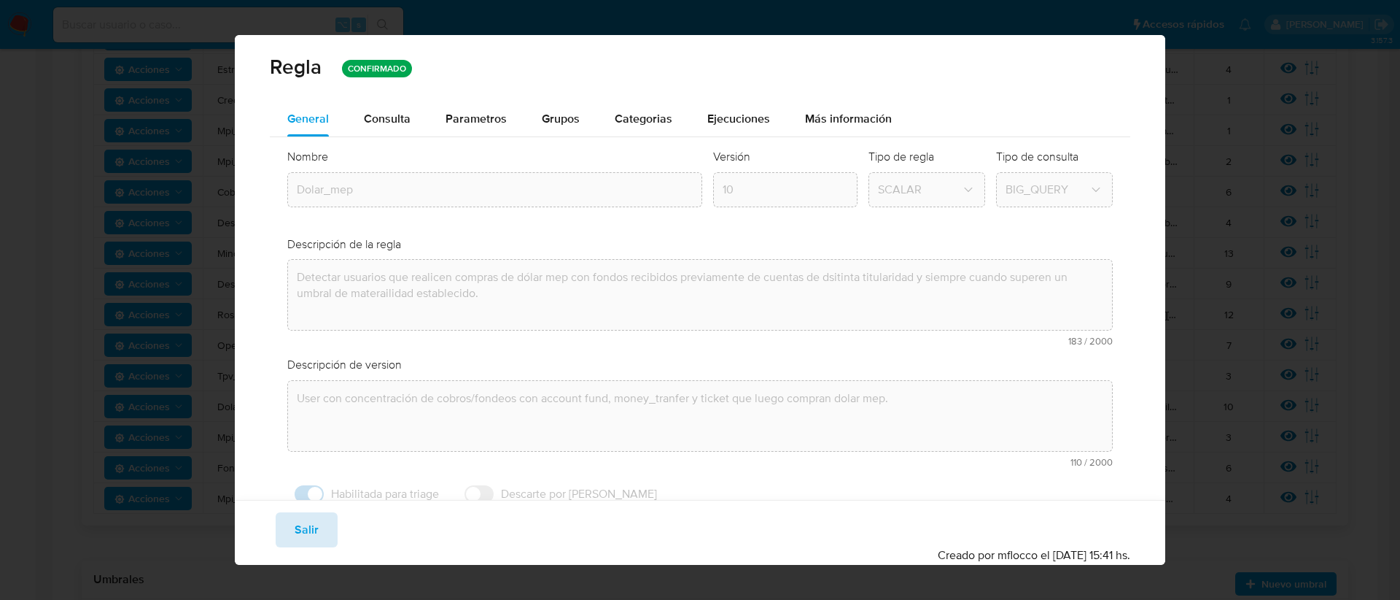
click at [316, 531] on span "Salir" at bounding box center [307, 529] width 24 height 32
type input "1"
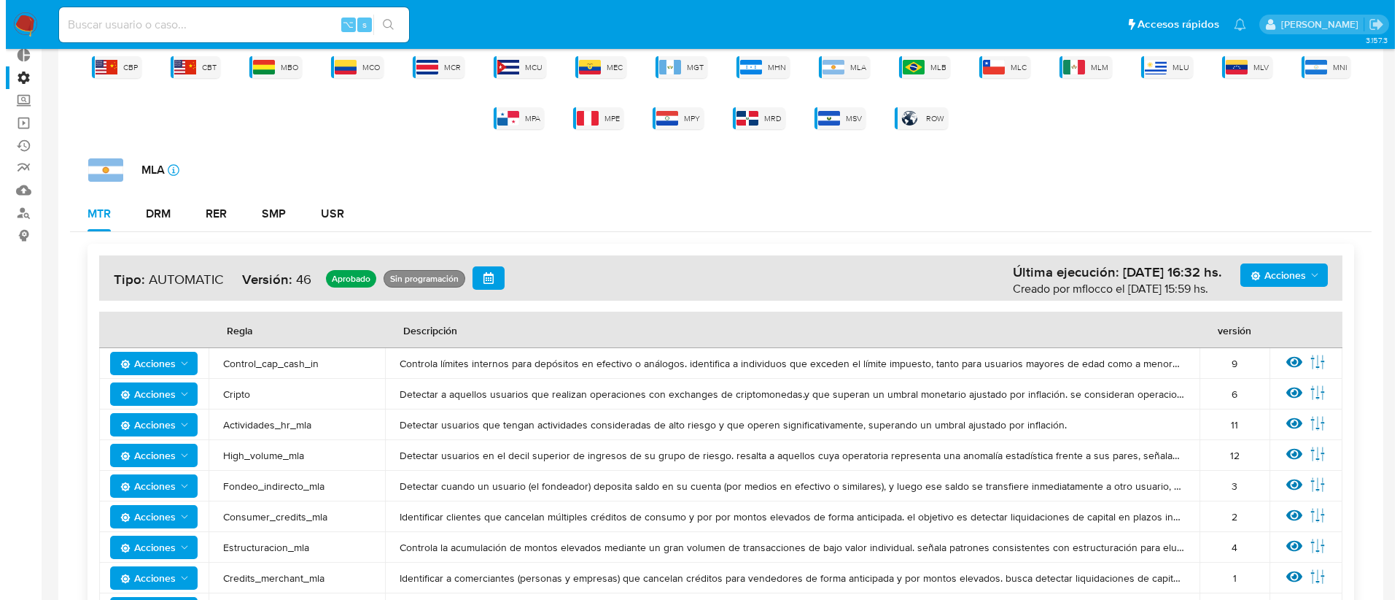
scroll to position [0, 0]
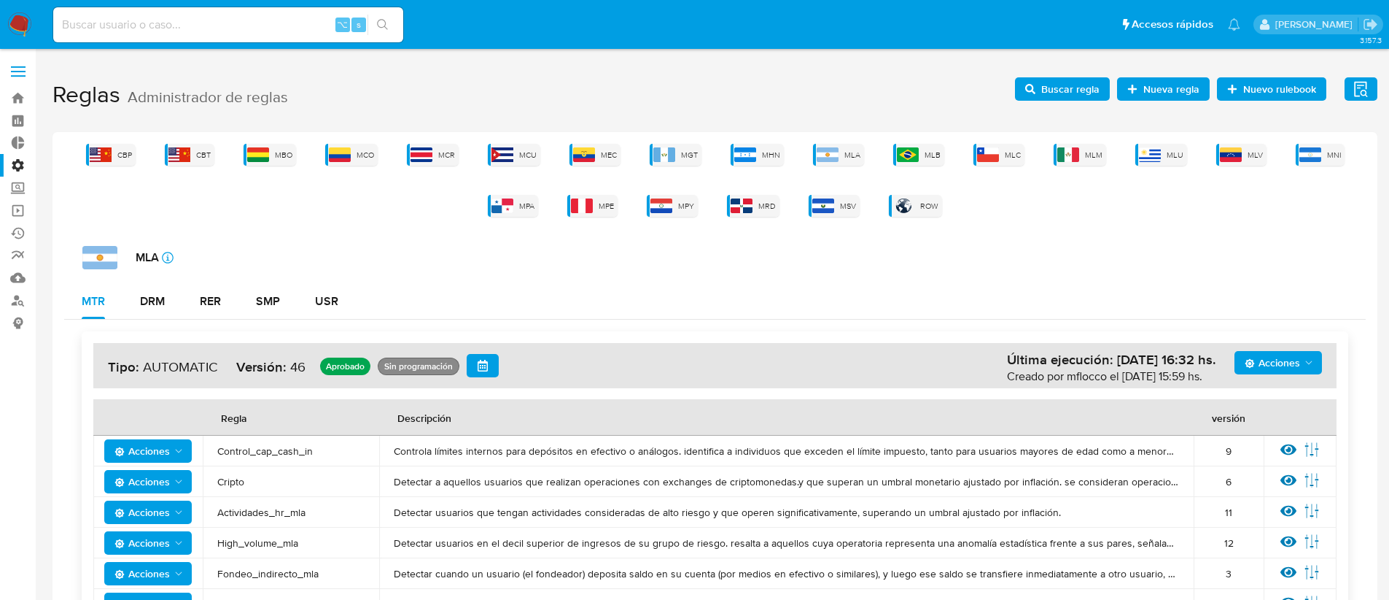
click at [1279, 355] on span "Acciones" at bounding box center [1272, 362] width 55 height 23
click at [1269, 468] on button "Ver registros" at bounding box center [1278, 468] width 131 height 35
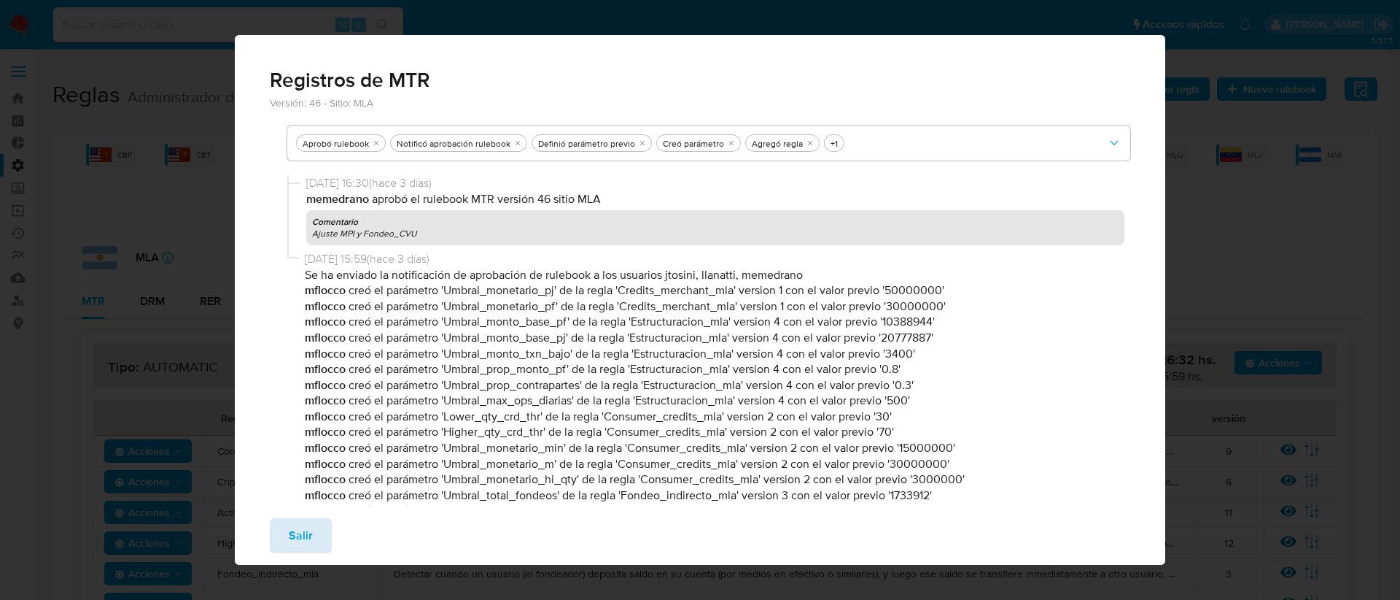
click at [300, 537] on span "Salir" at bounding box center [301, 535] width 24 height 32
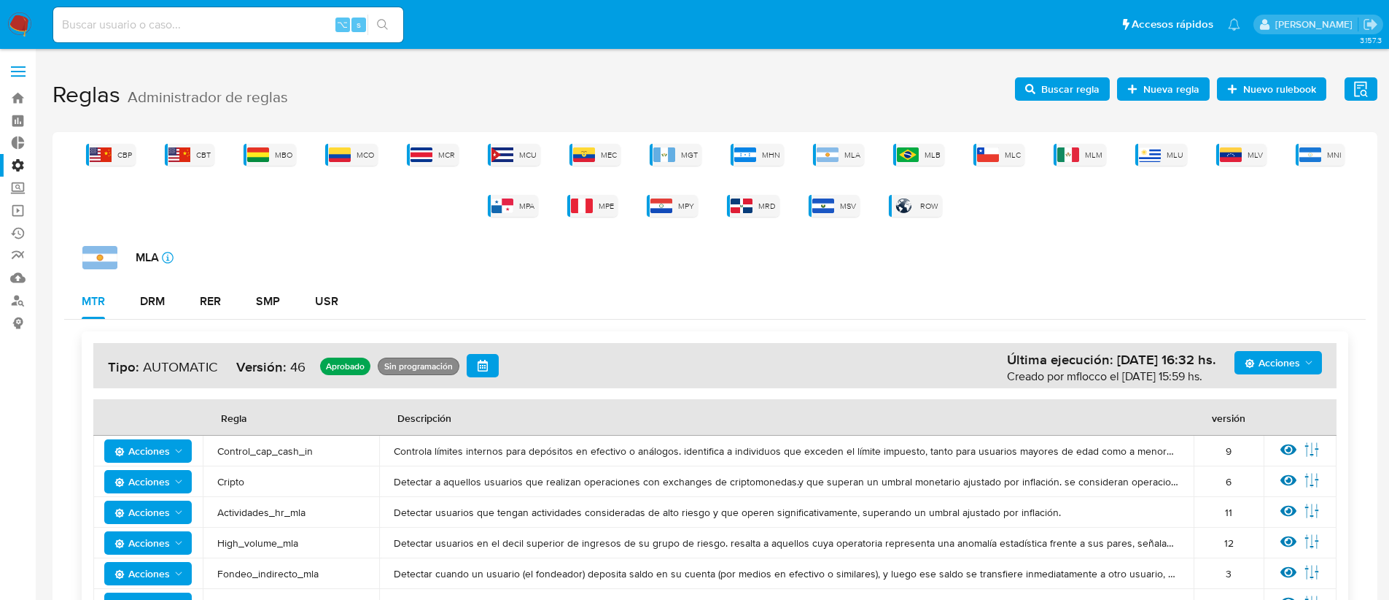
click at [1300, 365] on span "Acciones" at bounding box center [1280, 362] width 70 height 20
click at [1046, 369] on div "Creado por mflocco el 05/09/2025 15:59 hs." at bounding box center [1111, 376] width 209 height 16
click at [1296, 364] on span "Acciones" at bounding box center [1272, 362] width 55 height 23
click at [1282, 442] on button "Ver historico" at bounding box center [1278, 433] width 131 height 35
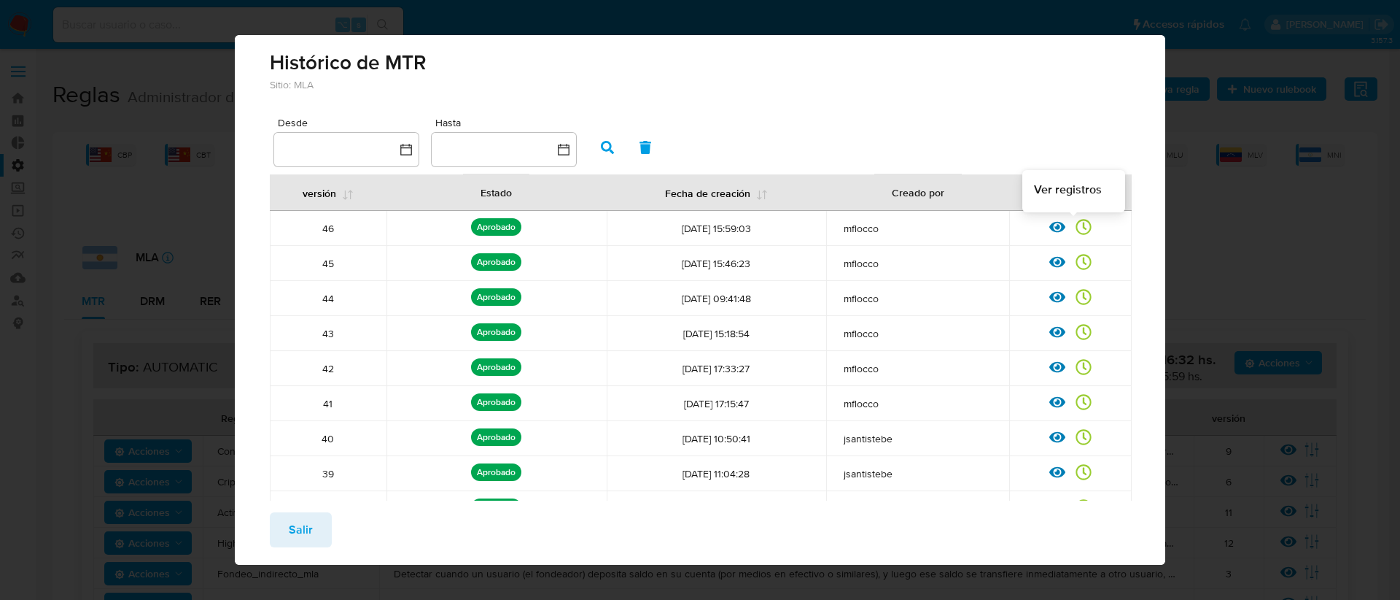
click at [1076, 231] on icon at bounding box center [1084, 227] width 16 height 16
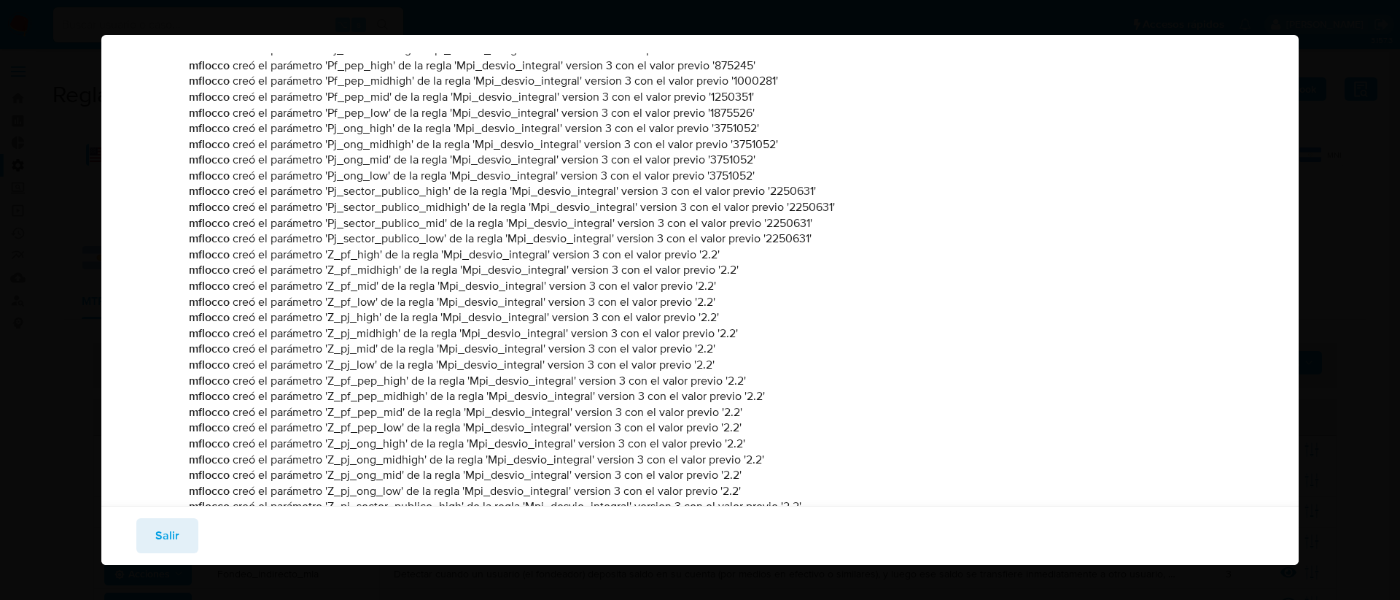
scroll to position [1066, 0]
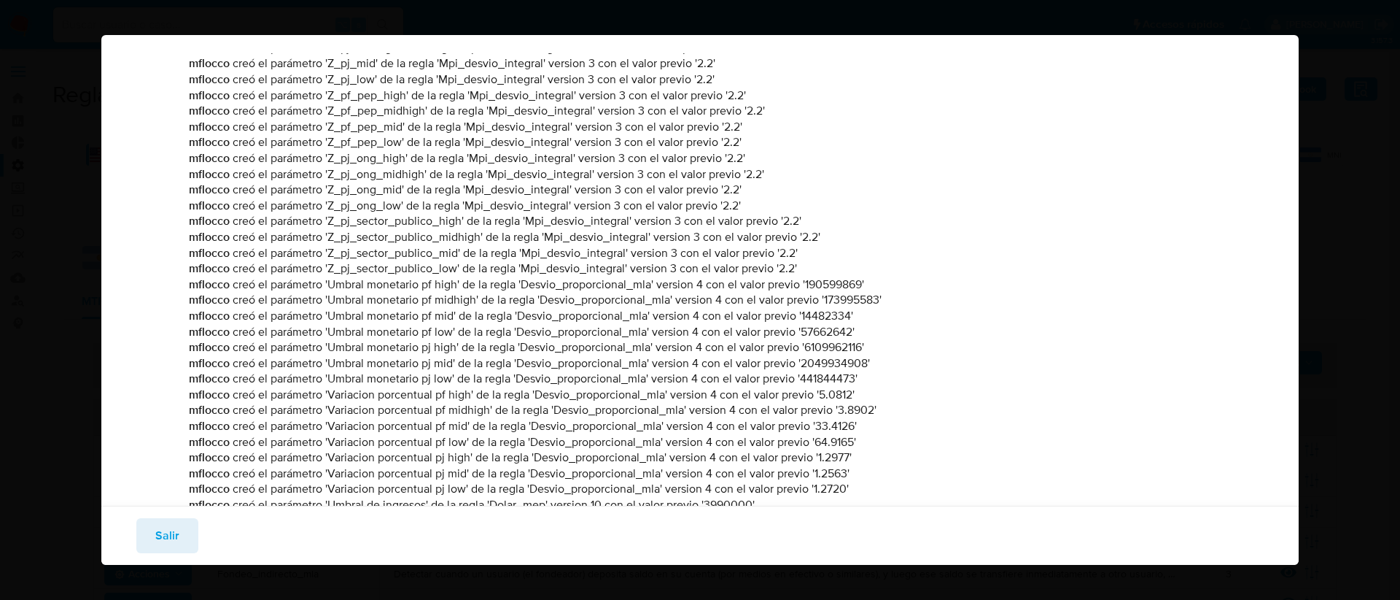
click at [174, 533] on span "Salir" at bounding box center [167, 535] width 24 height 32
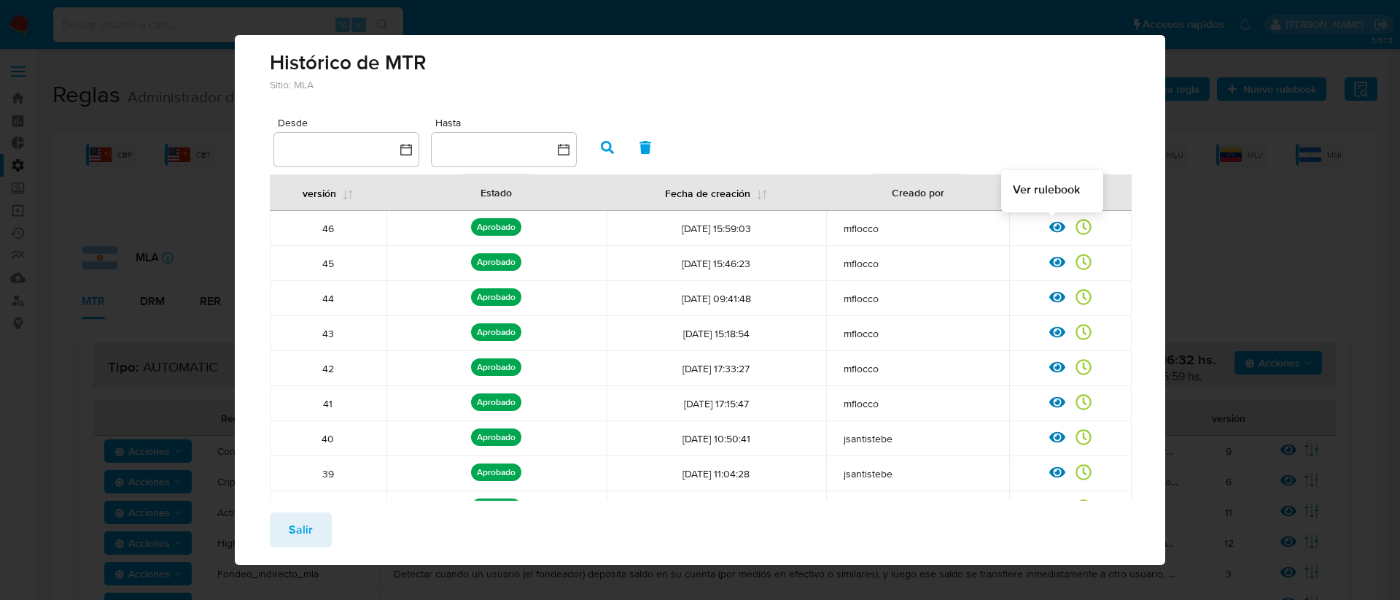
click at [1050, 229] on icon at bounding box center [1058, 227] width 16 height 11
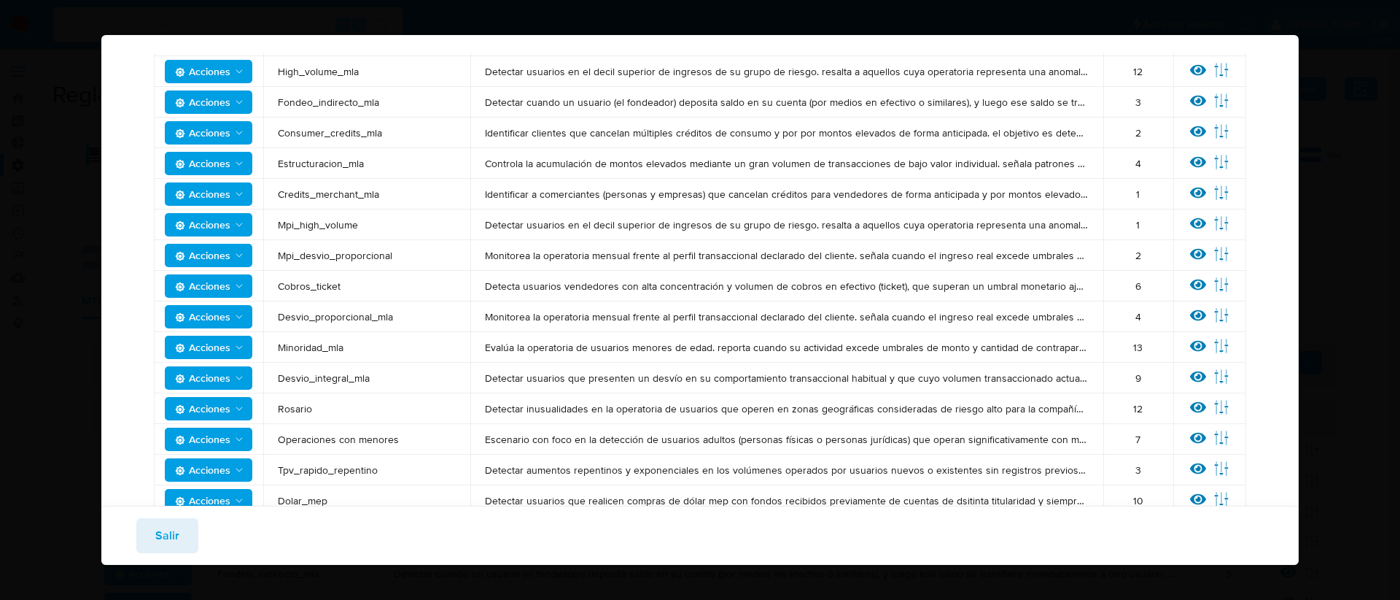
scroll to position [365, 0]
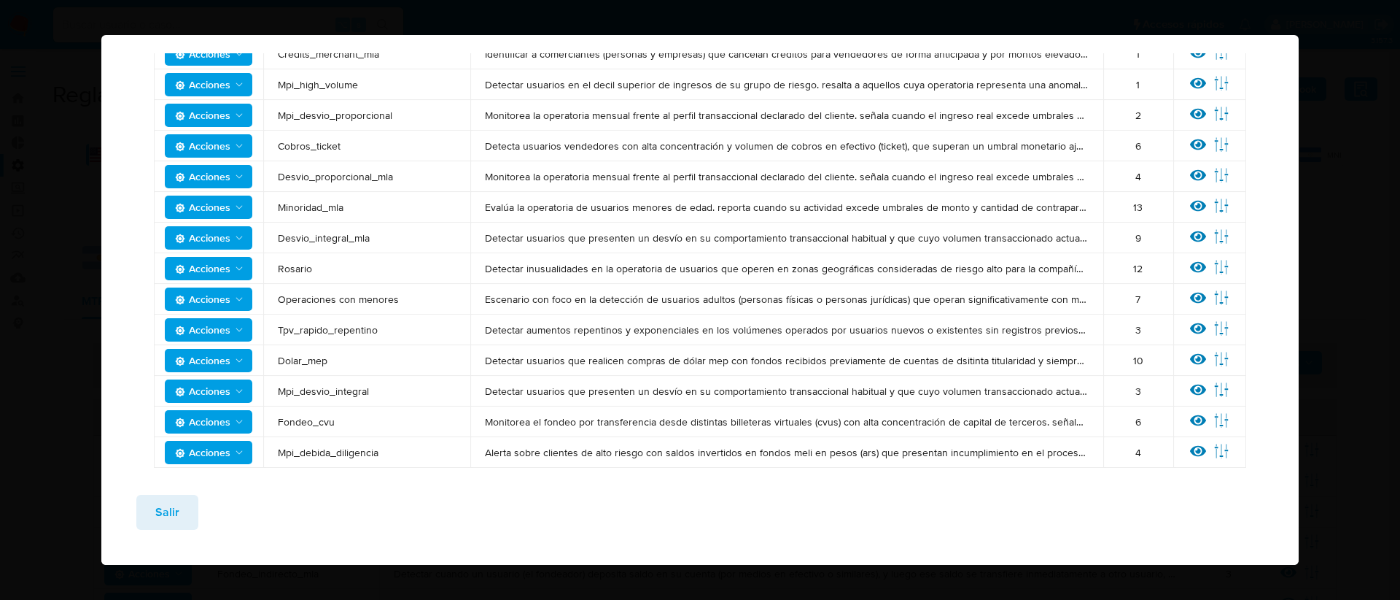
click at [158, 513] on span "Salir" at bounding box center [167, 512] width 24 height 32
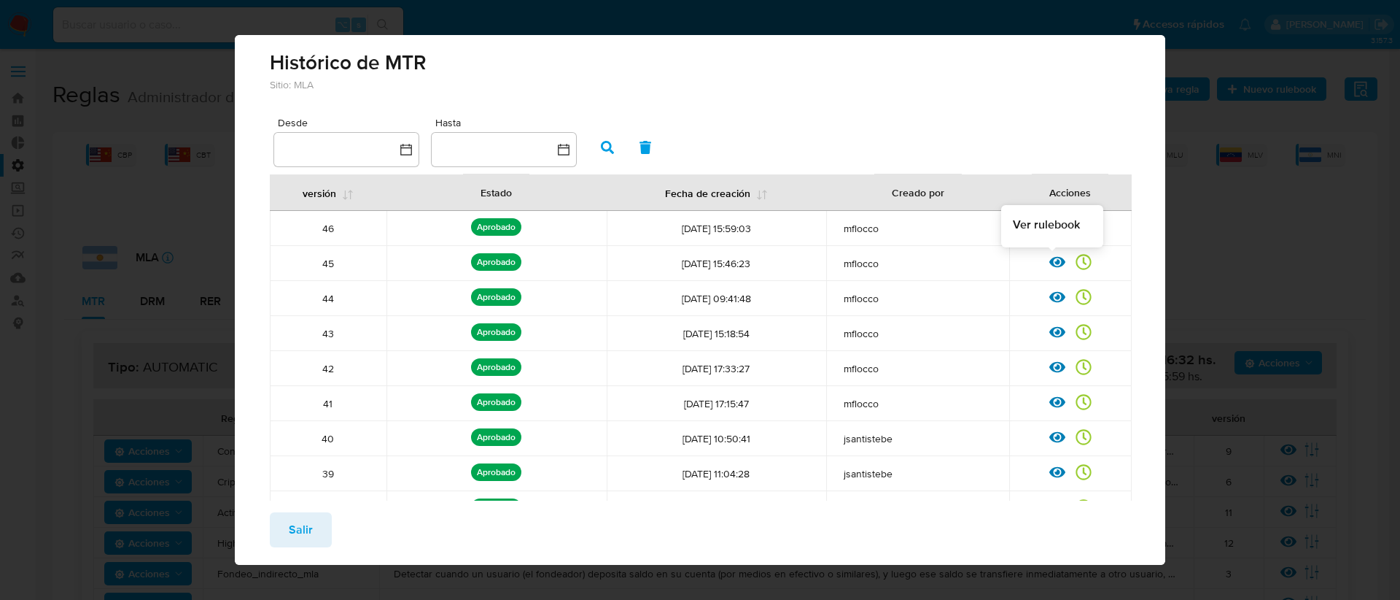
click at [1051, 265] on icon at bounding box center [1058, 262] width 16 height 11
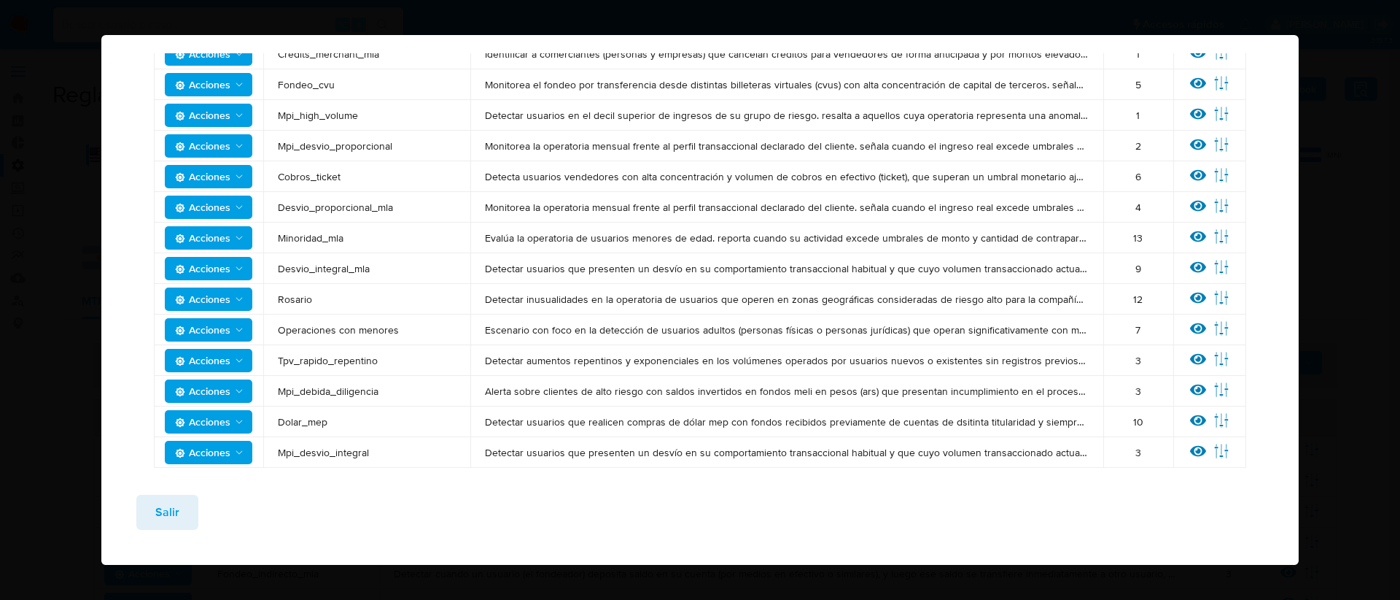
click at [179, 511] on button "Salir" at bounding box center [167, 511] width 62 height 35
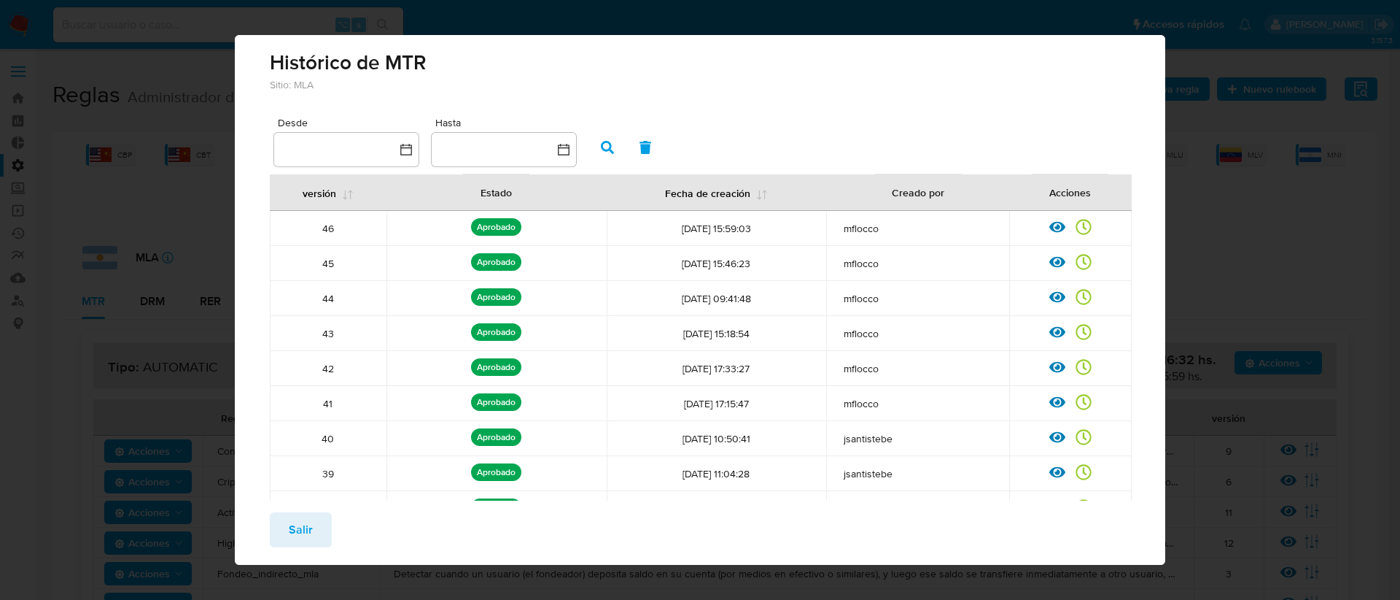
click at [290, 532] on span "Salir" at bounding box center [301, 529] width 24 height 32
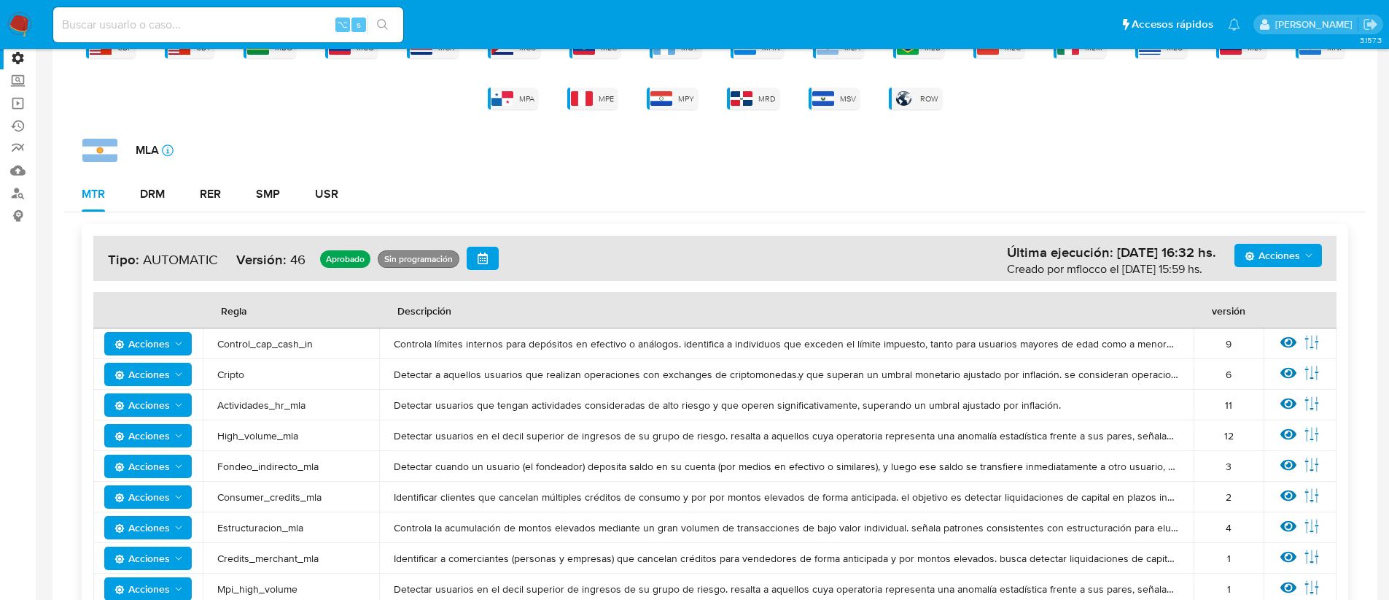
scroll to position [0, 0]
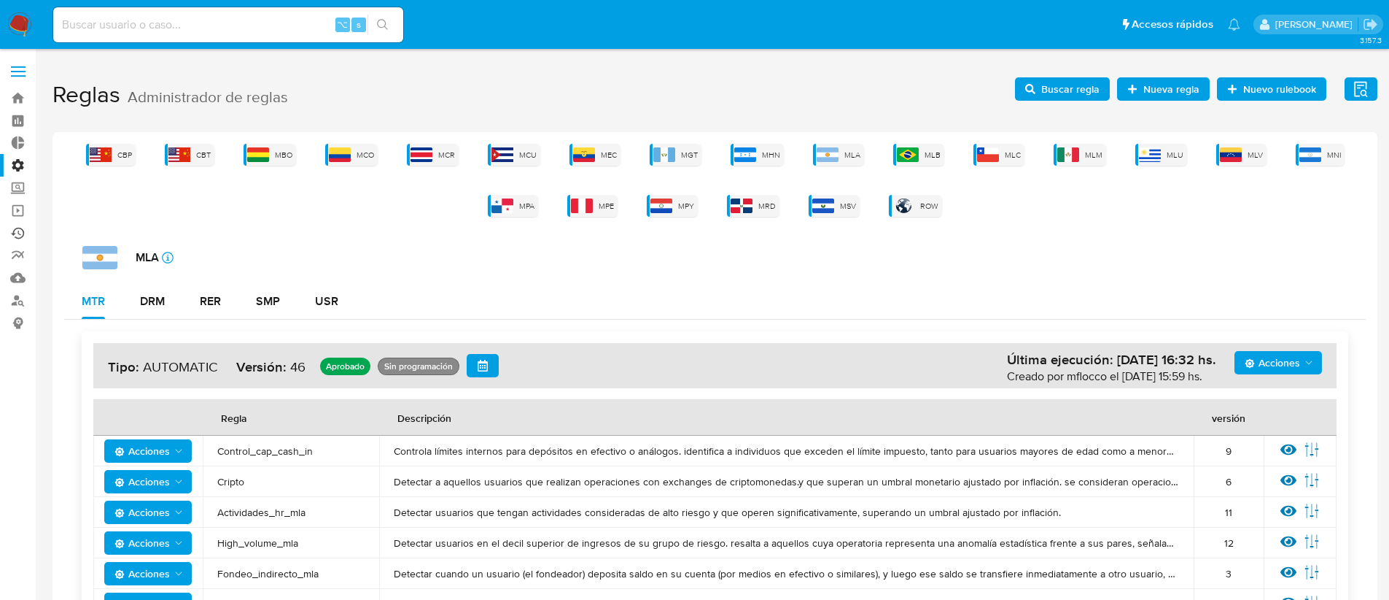
click at [18, 234] on link "Ejecuciones automáticas" at bounding box center [87, 233] width 174 height 23
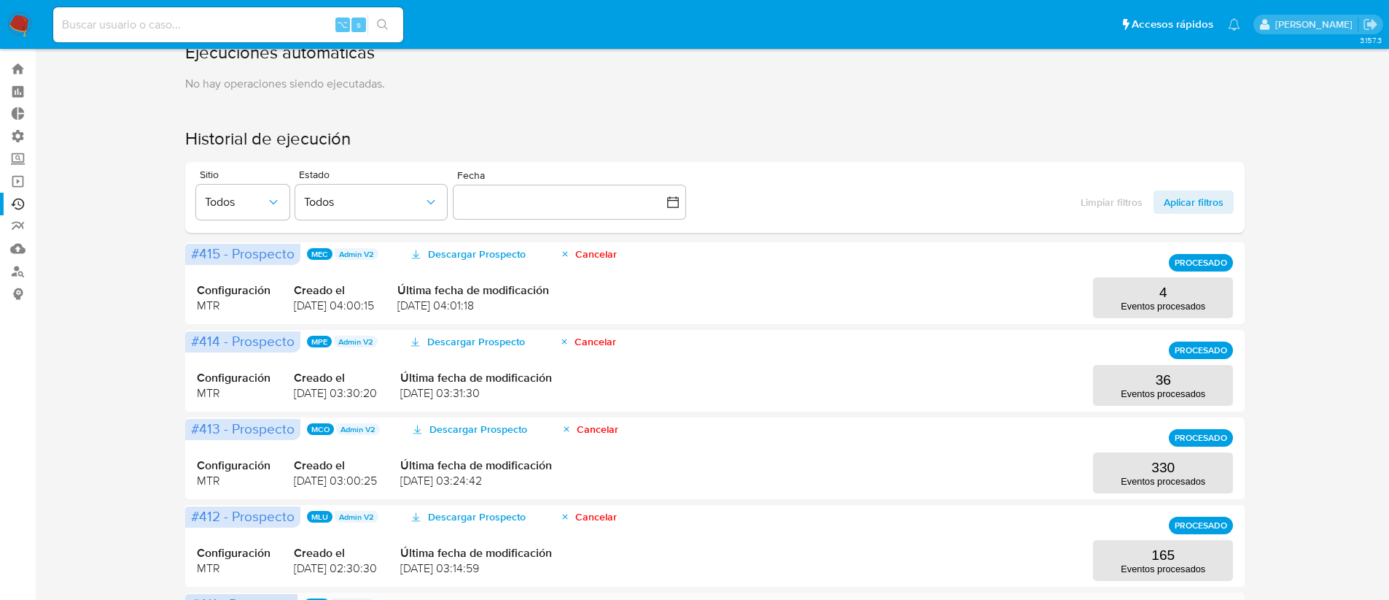
scroll to position [277, 0]
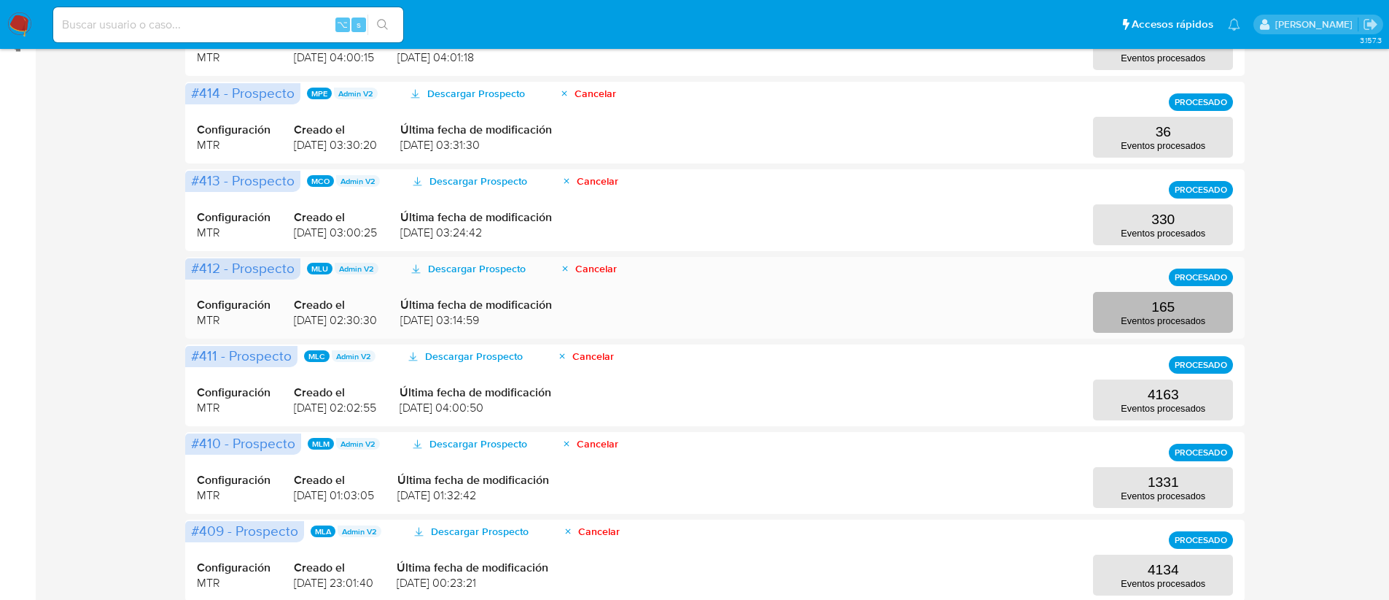
click at [1210, 314] on button "165 Eventos procesados" at bounding box center [1163, 312] width 140 height 41
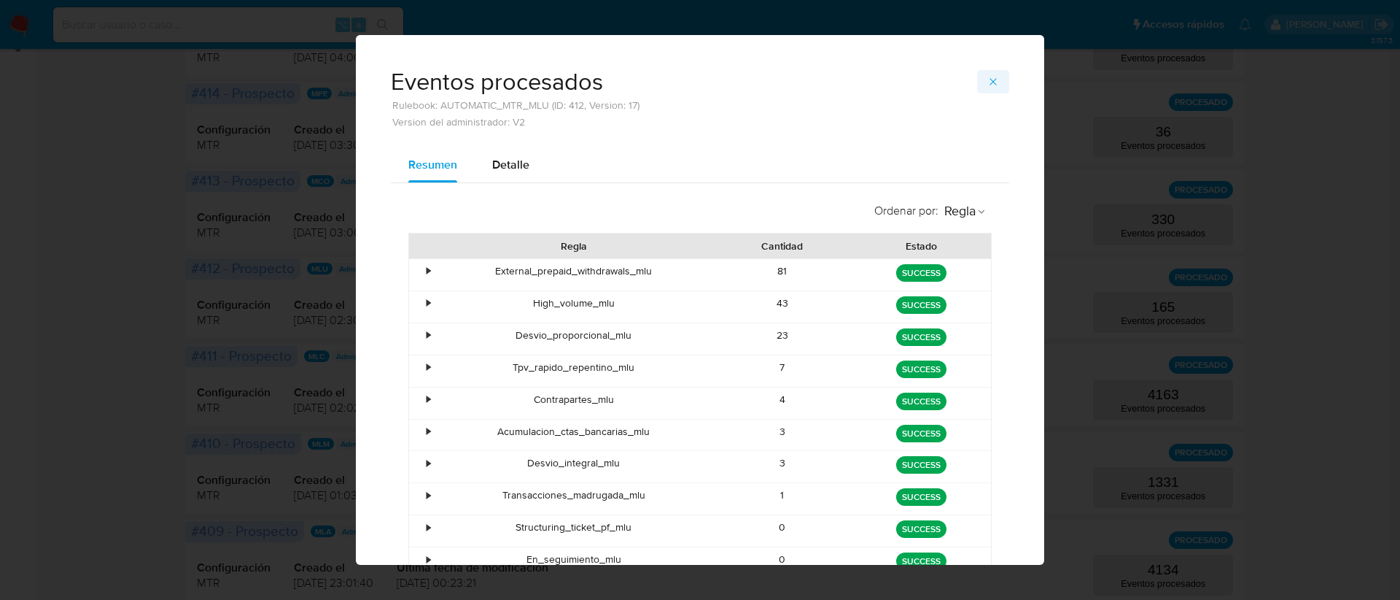
click at [988, 81] on icon "button" at bounding box center [994, 82] width 12 height 12
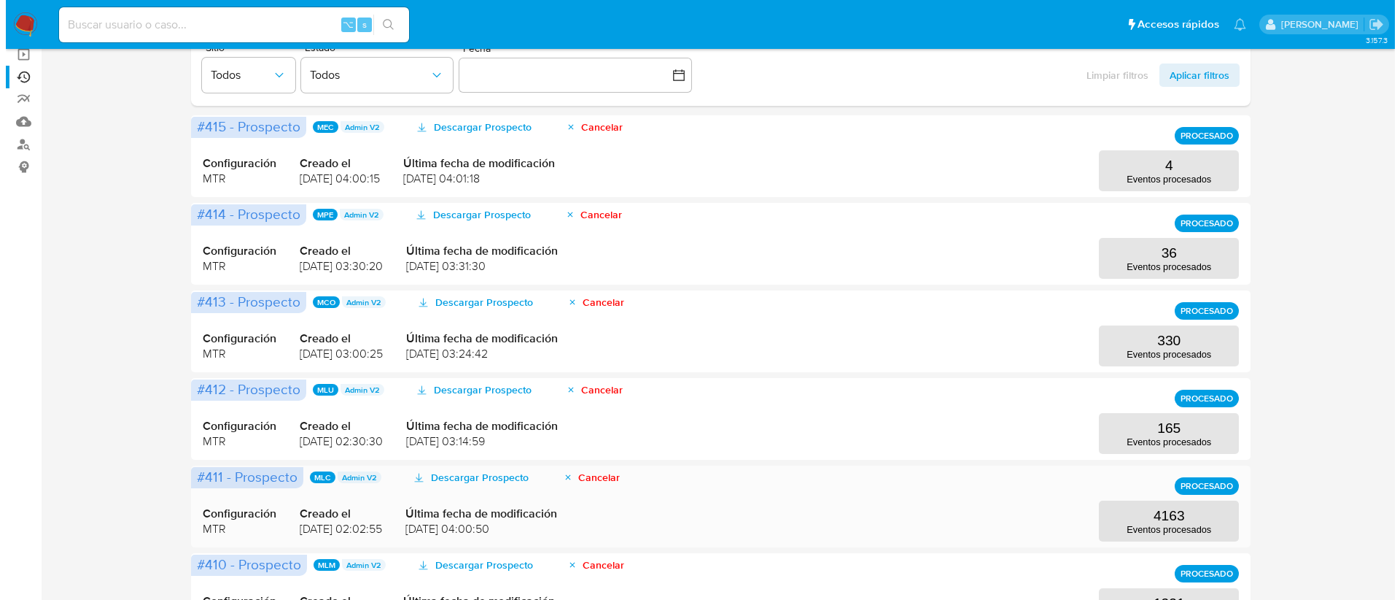
scroll to position [159, 0]
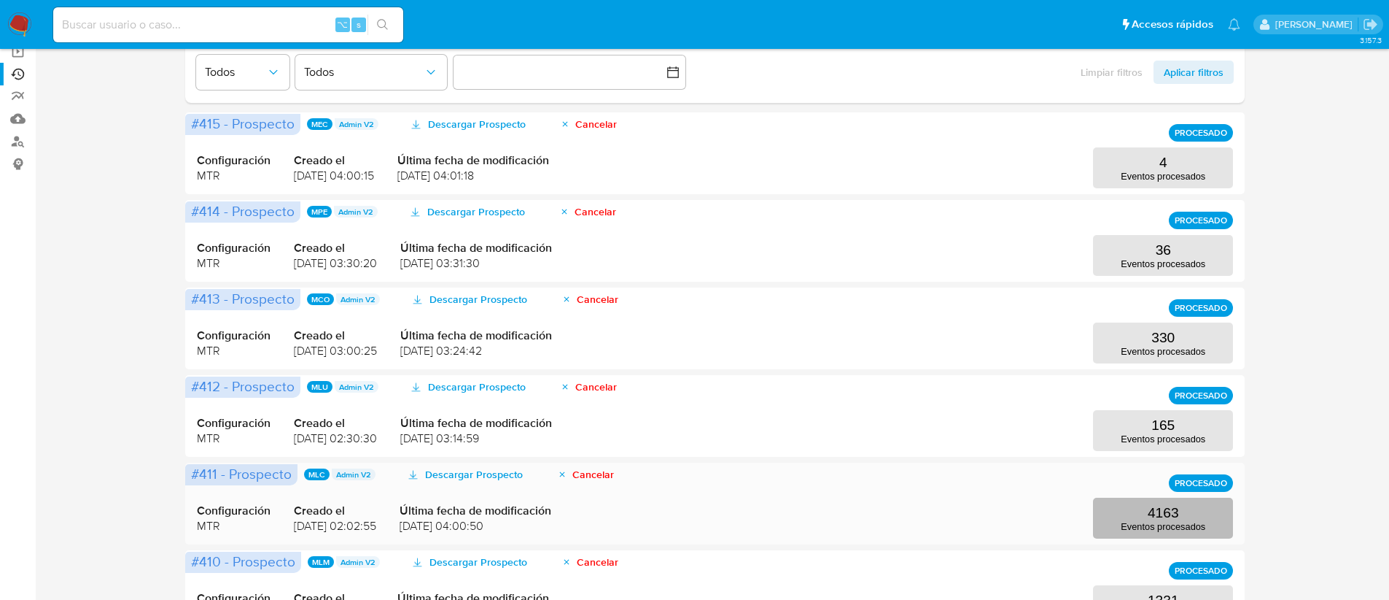
click at [1150, 505] on p "4163" at bounding box center [1163, 513] width 31 height 16
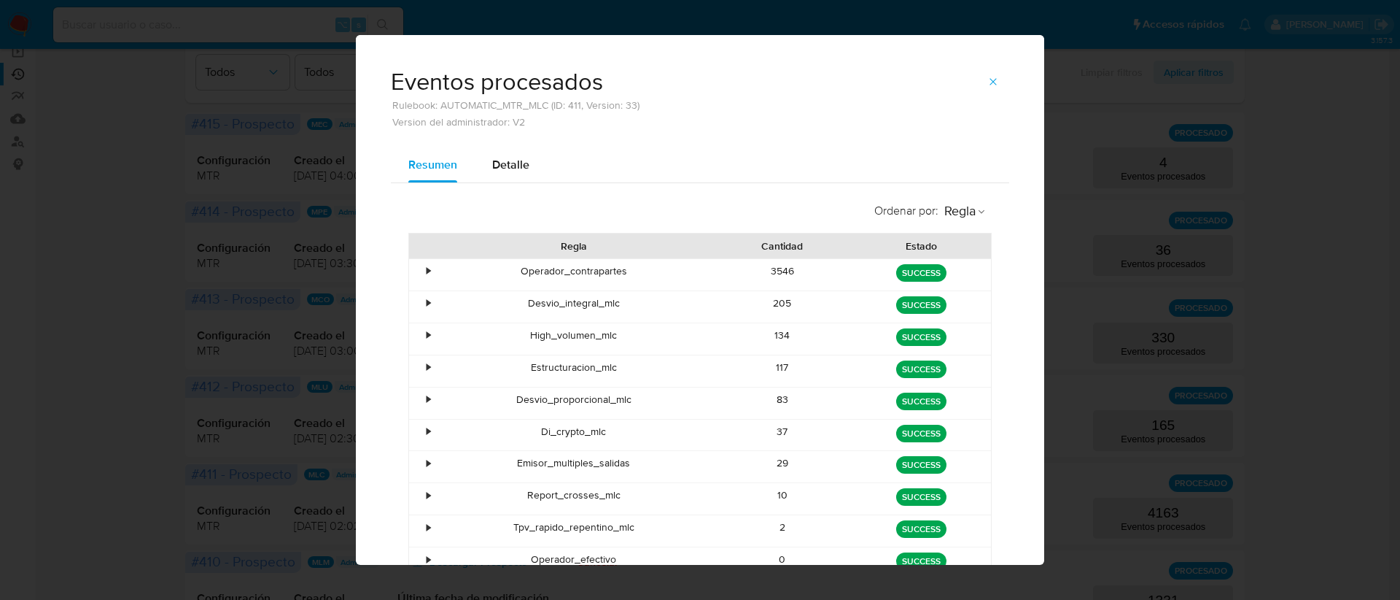
click at [427, 271] on div "•" at bounding box center [429, 271] width 4 height 14
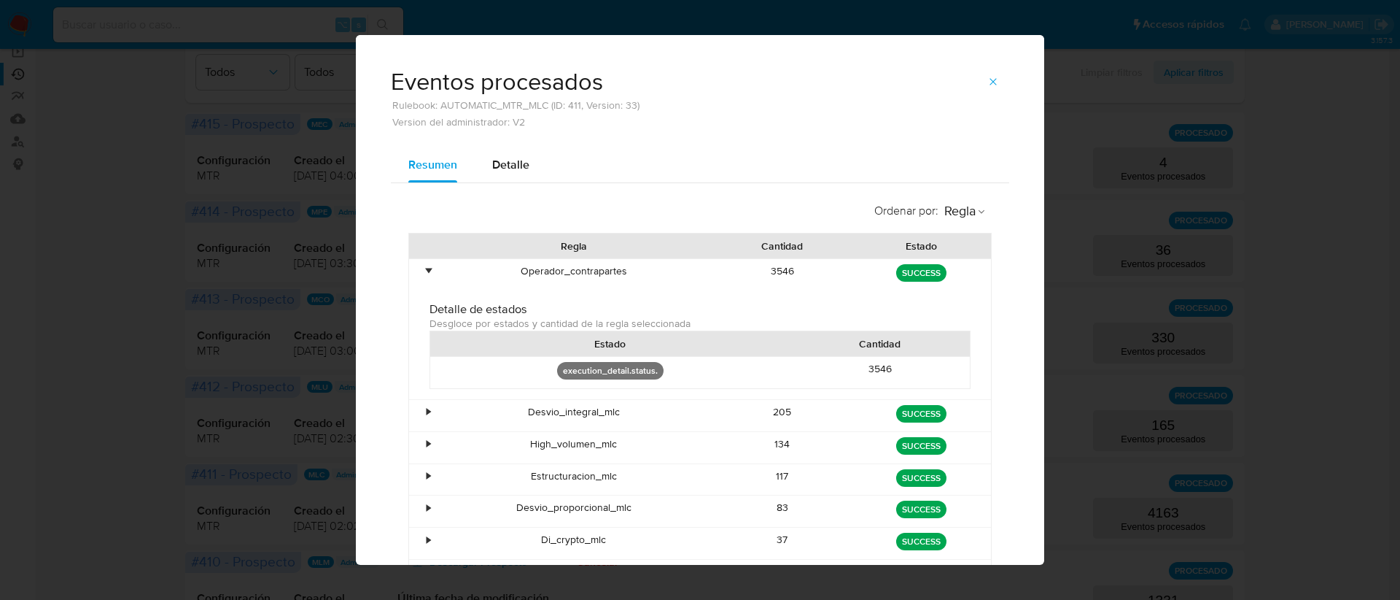
click at [418, 271] on div "•" at bounding box center [422, 274] width 26 height 31
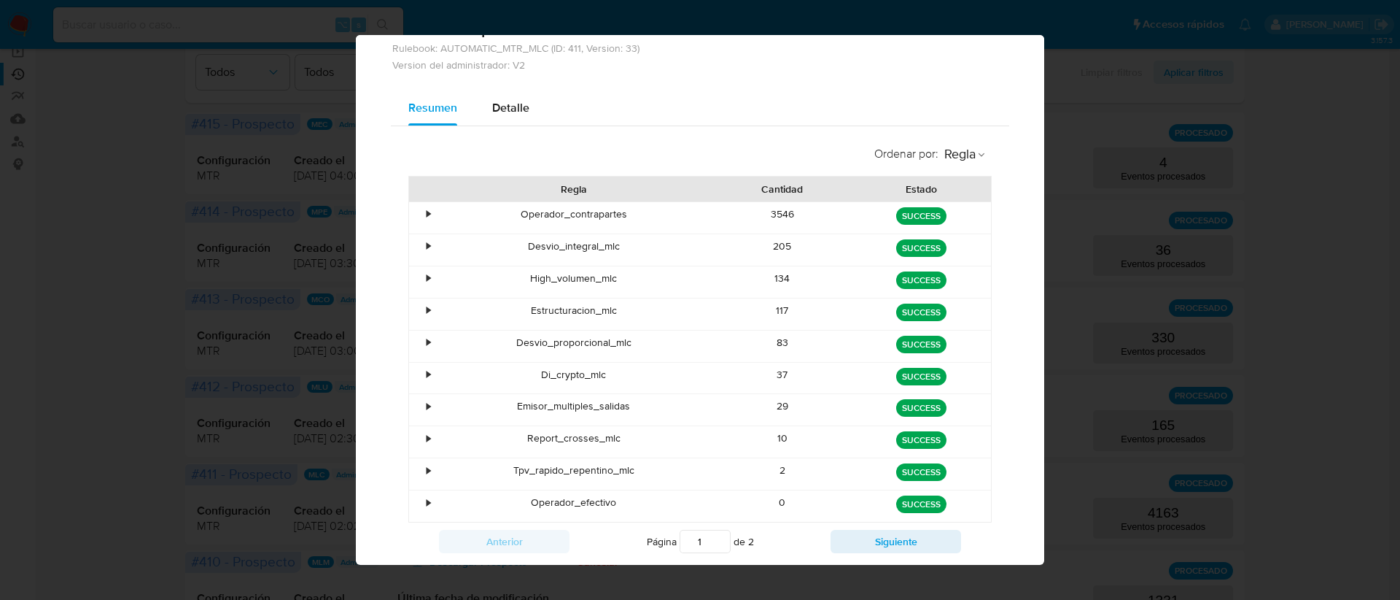
scroll to position [84, 0]
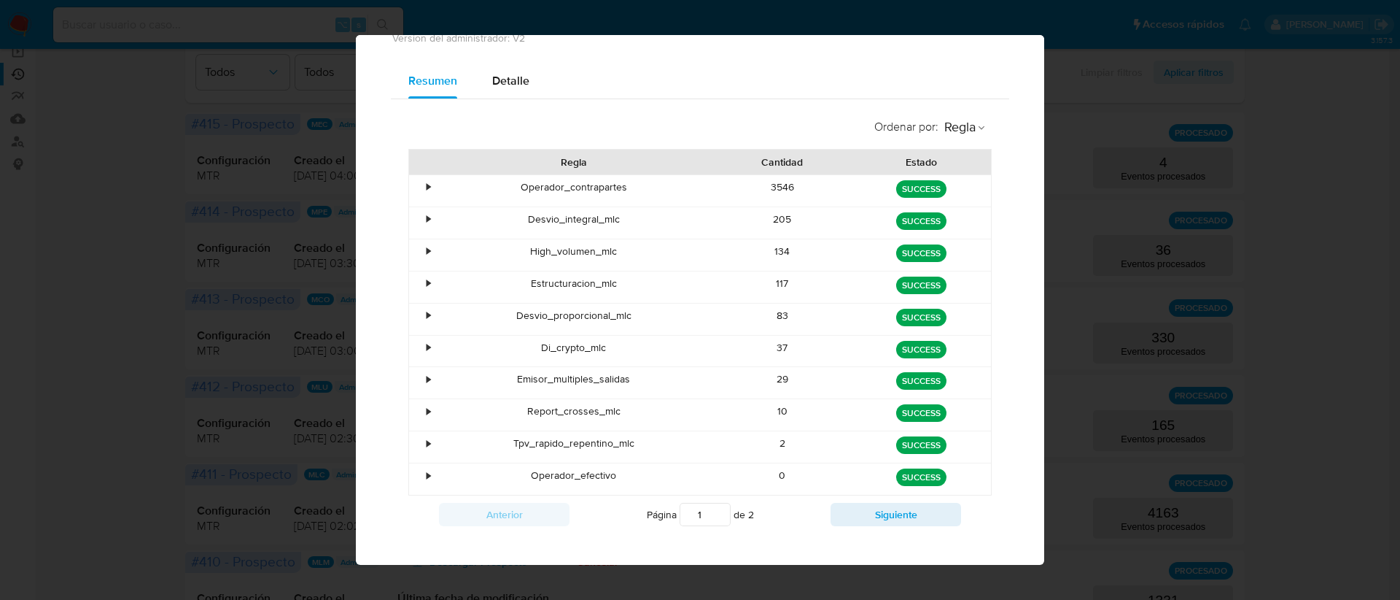
click at [427, 217] on div "•" at bounding box center [429, 219] width 4 height 14
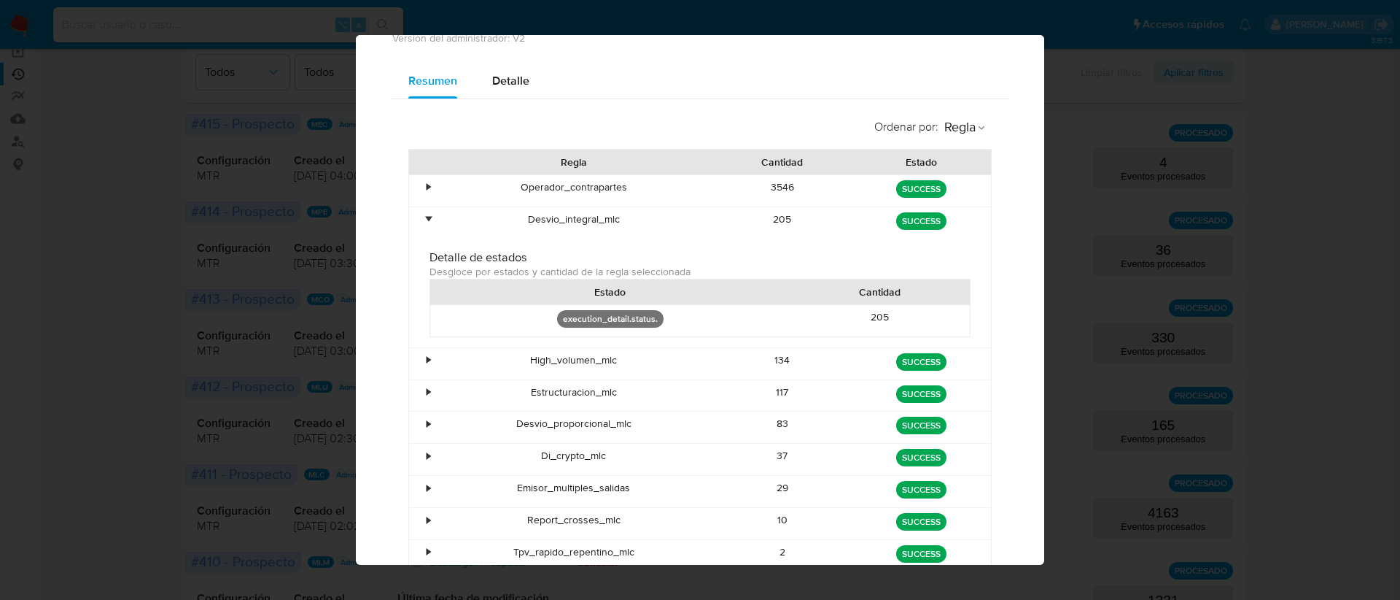
click at [427, 217] on div "•" at bounding box center [429, 219] width 4 height 14
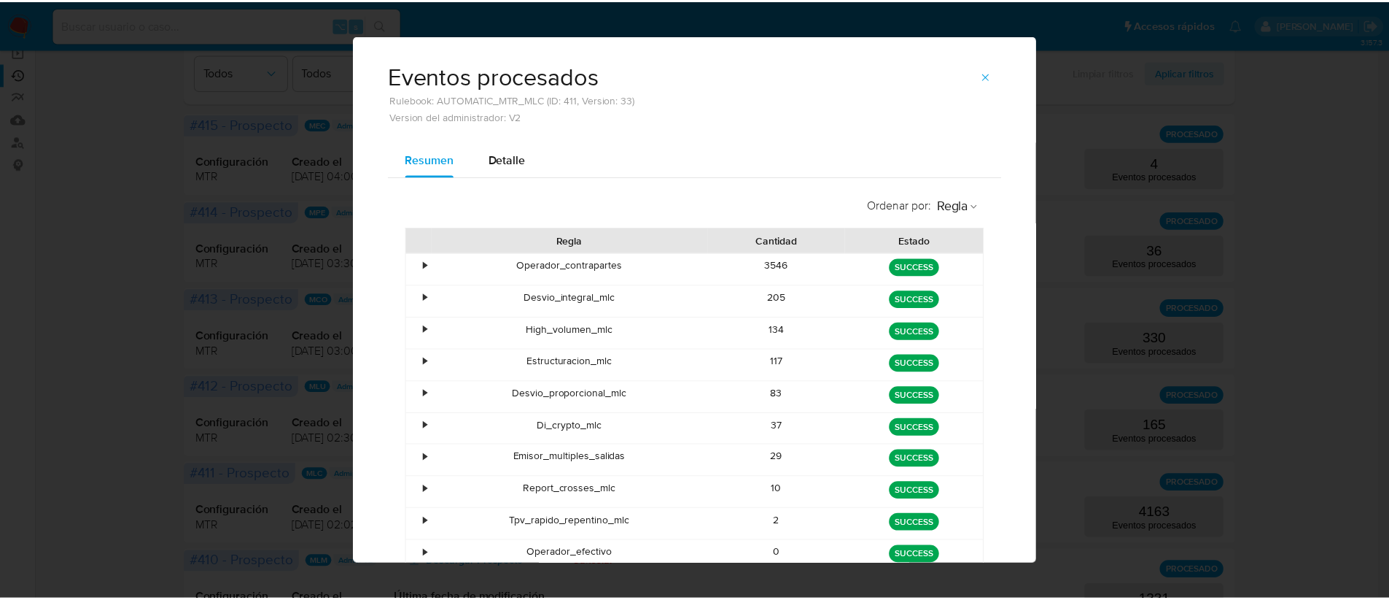
scroll to position [0, 0]
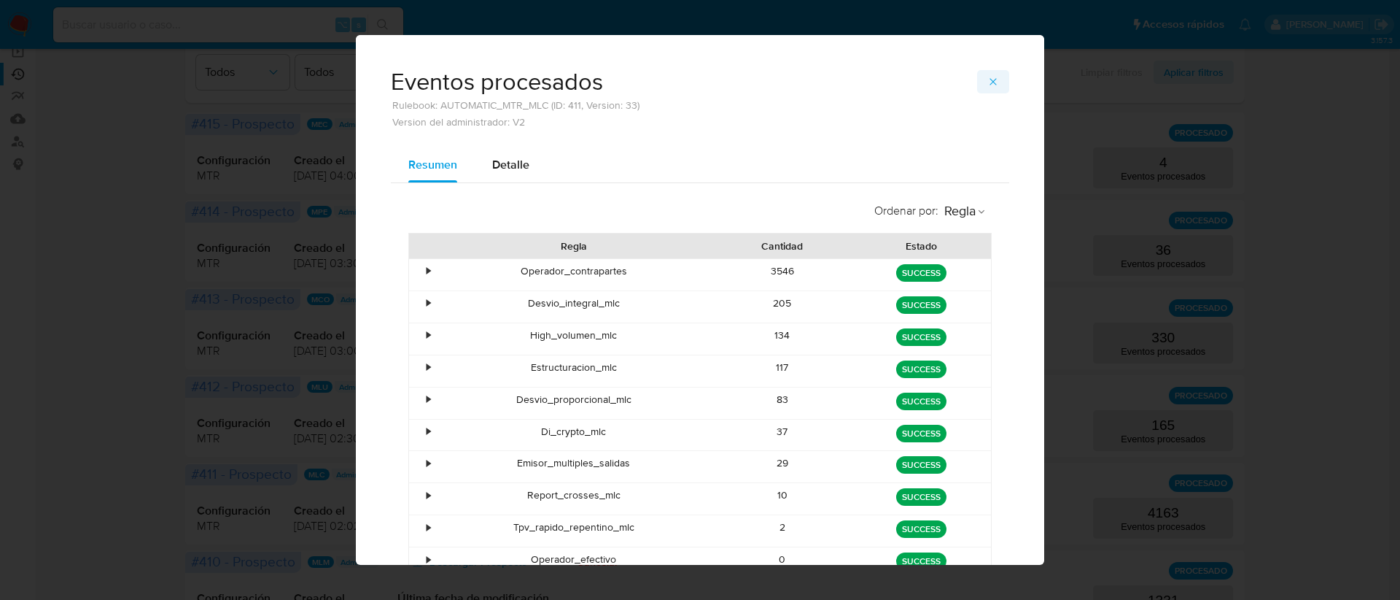
click at [982, 86] on button "button" at bounding box center [993, 81] width 32 height 23
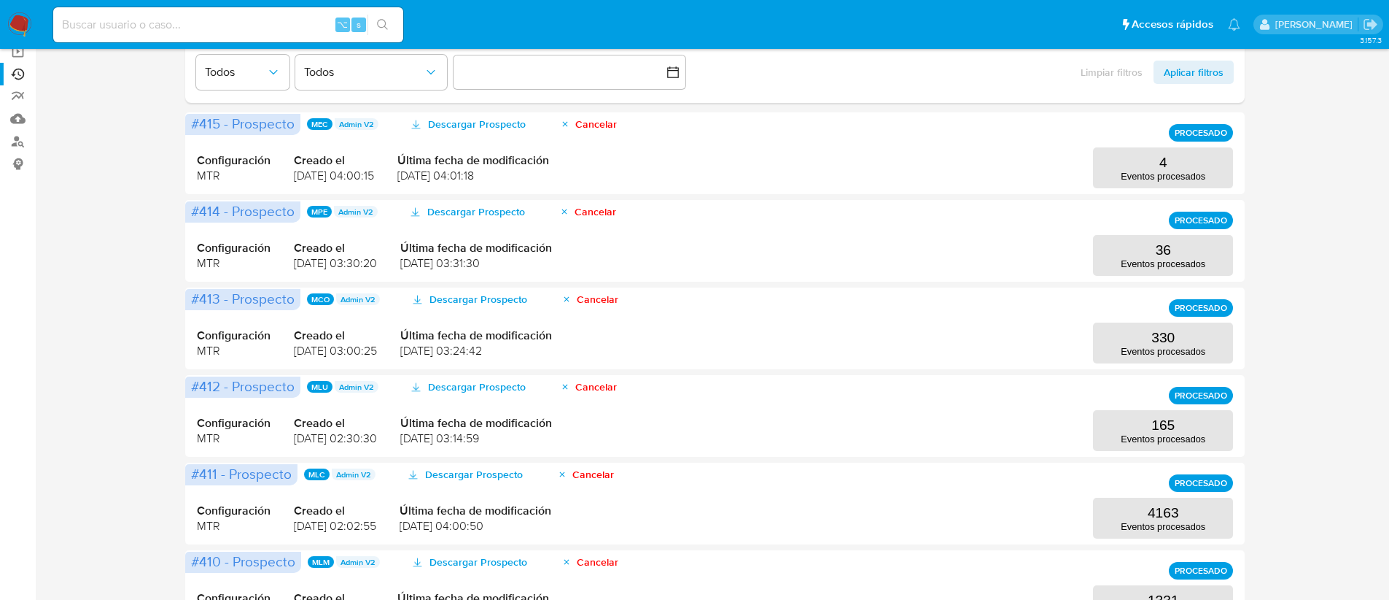
click at [180, 15] on div "⌥ s" at bounding box center [228, 24] width 350 height 35
click at [182, 22] on input at bounding box center [228, 24] width 350 height 19
paste input "2235900676"
type input "2235900676"
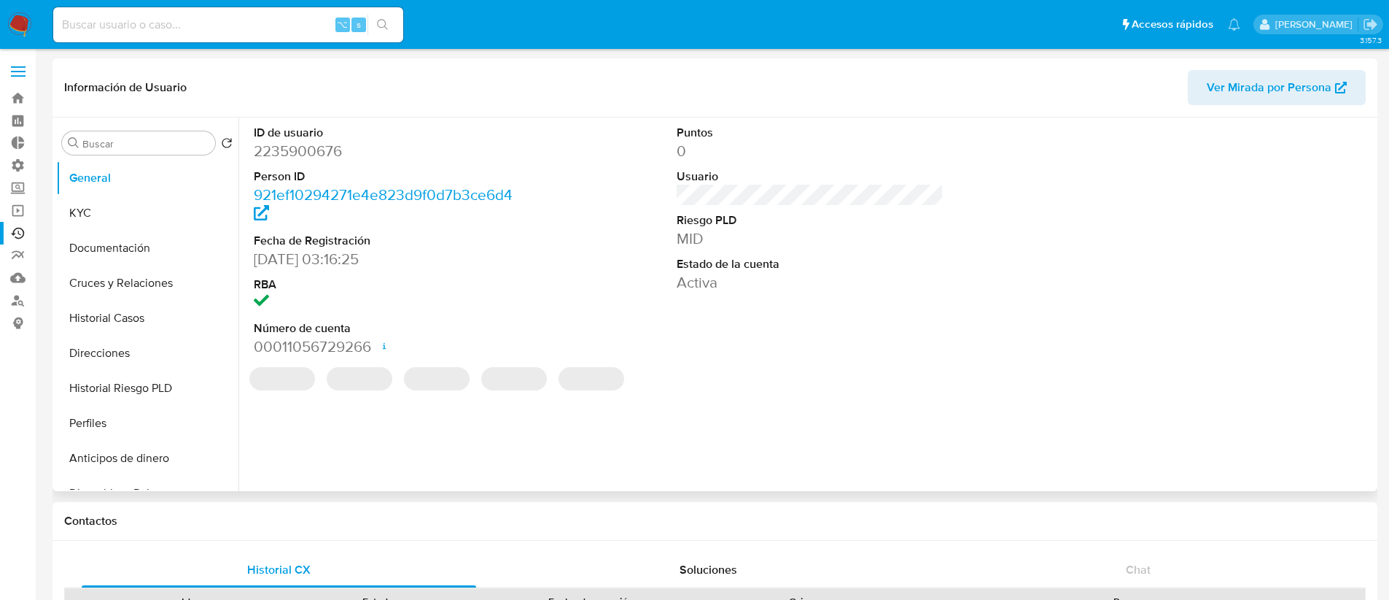
select select "10"
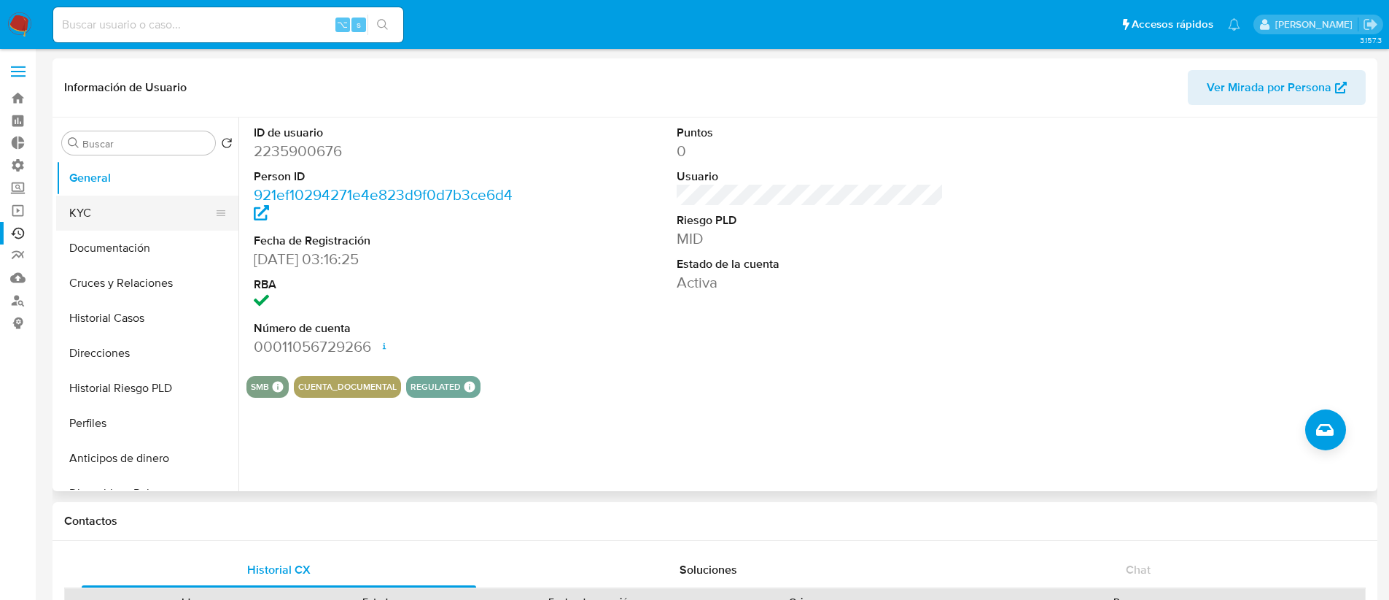
click at [98, 218] on button "KYC" at bounding box center [141, 212] width 171 height 35
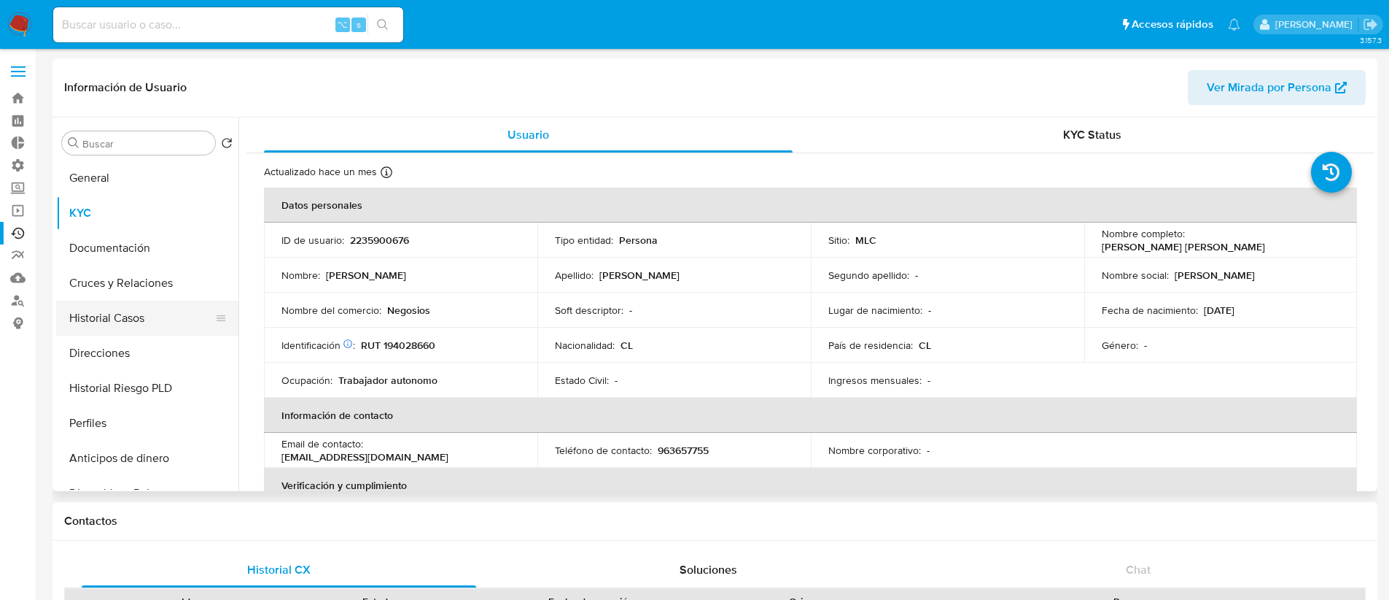
click at [131, 325] on button "Historial Casos" at bounding box center [141, 317] width 171 height 35
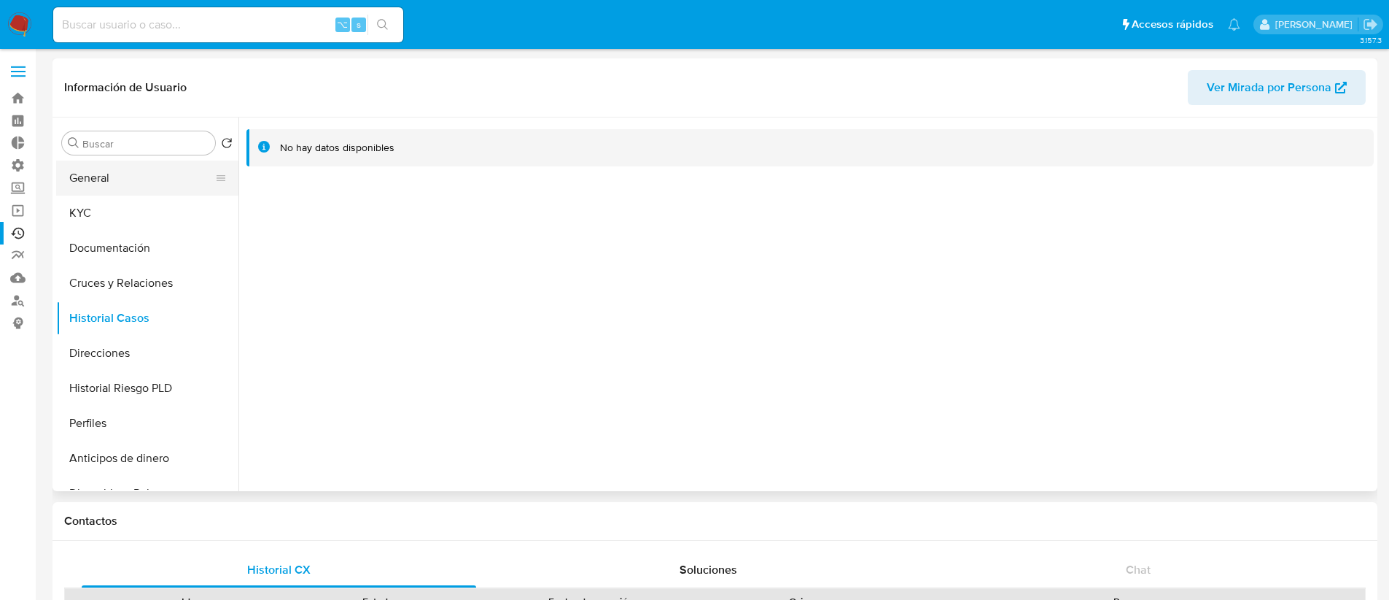
click at [147, 178] on button "General" at bounding box center [141, 177] width 171 height 35
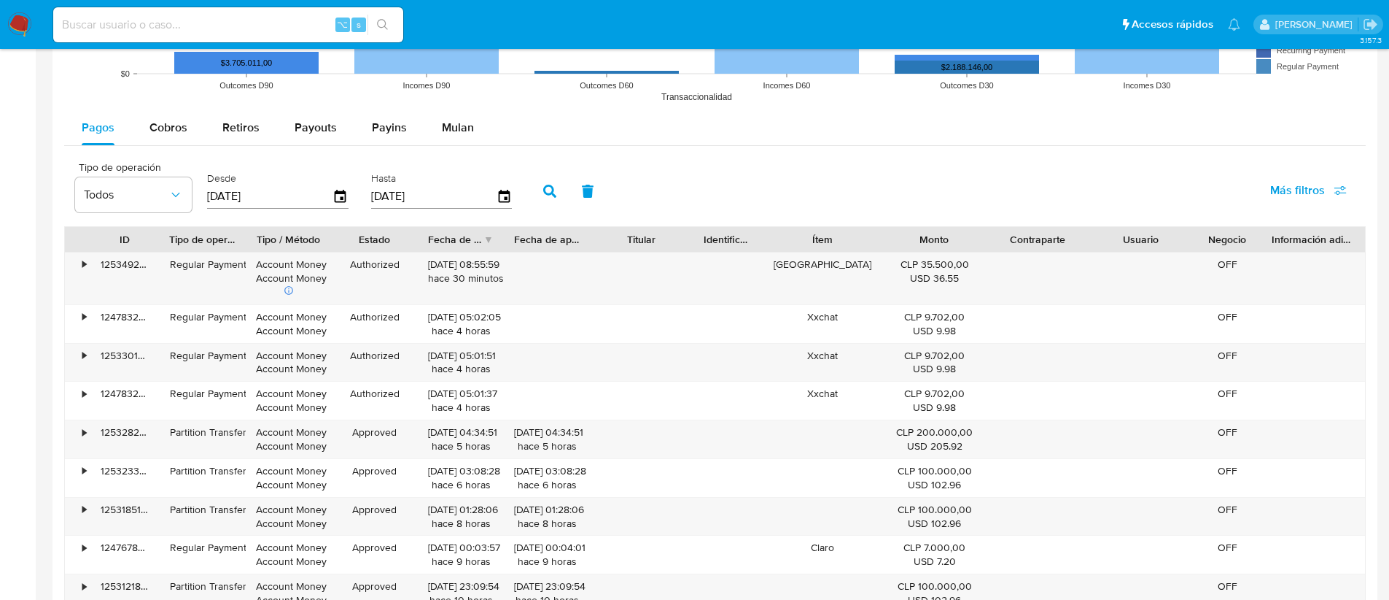
scroll to position [1295, 0]
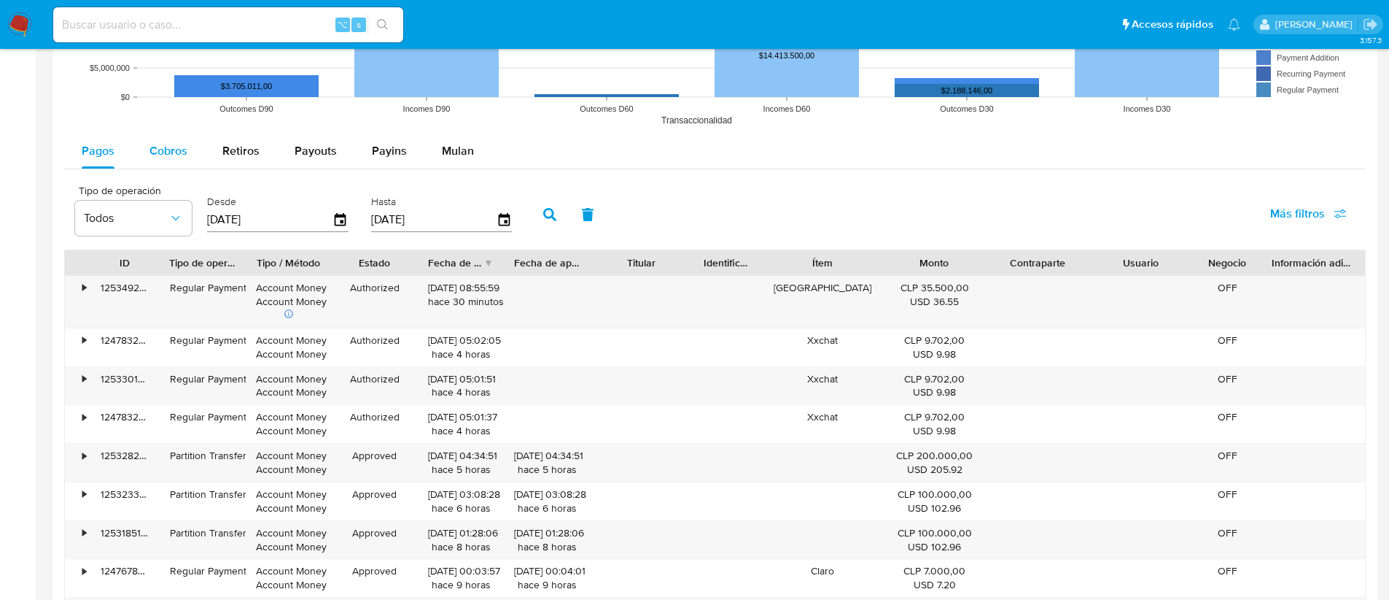
click at [161, 161] on div "Cobros" at bounding box center [169, 150] width 38 height 35
select select "10"
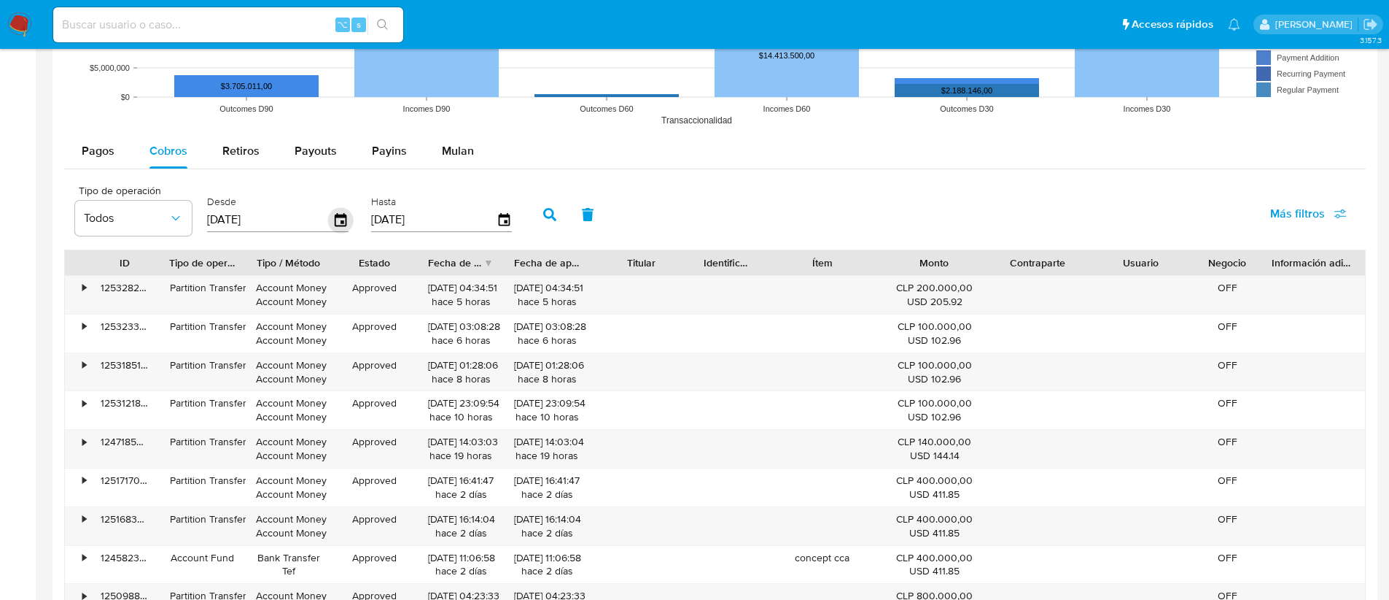
click at [335, 217] on icon "button" at bounding box center [341, 219] width 12 height 13
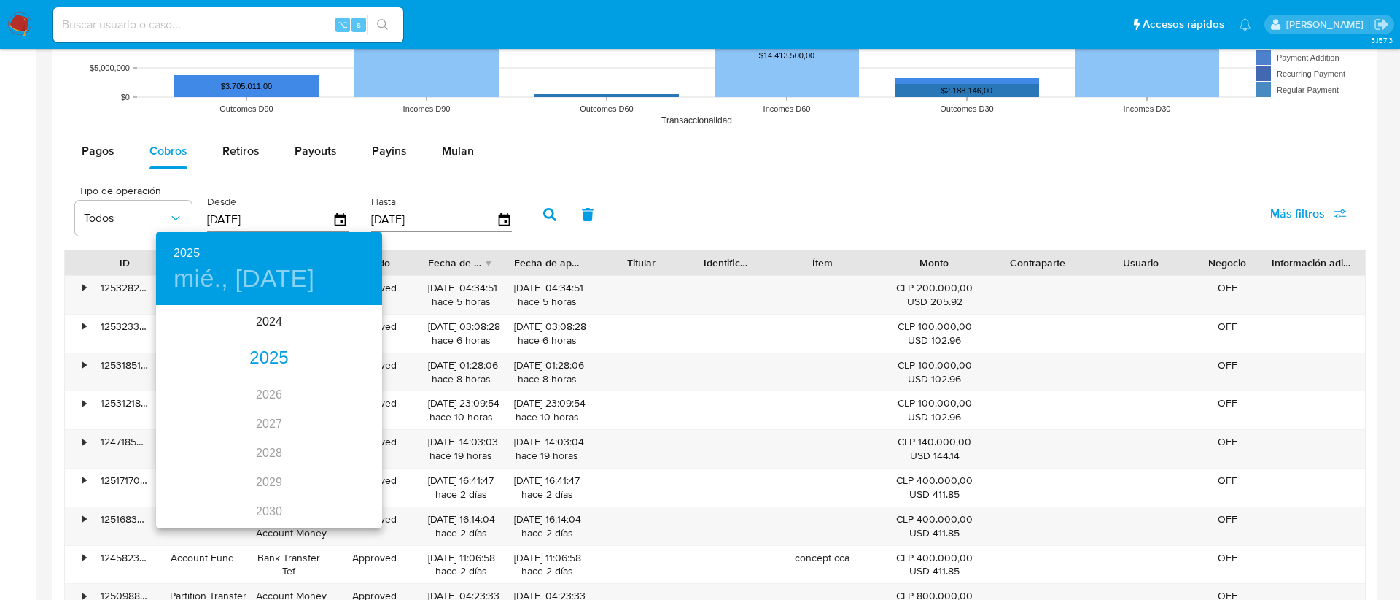
click at [261, 363] on div "2025" at bounding box center [269, 358] width 226 height 29
click at [255, 446] on div "ago." at bounding box center [268, 443] width 75 height 55
click at [300, 377] on p "1" at bounding box center [298, 382] width 6 height 15
type input "01/08/2025"
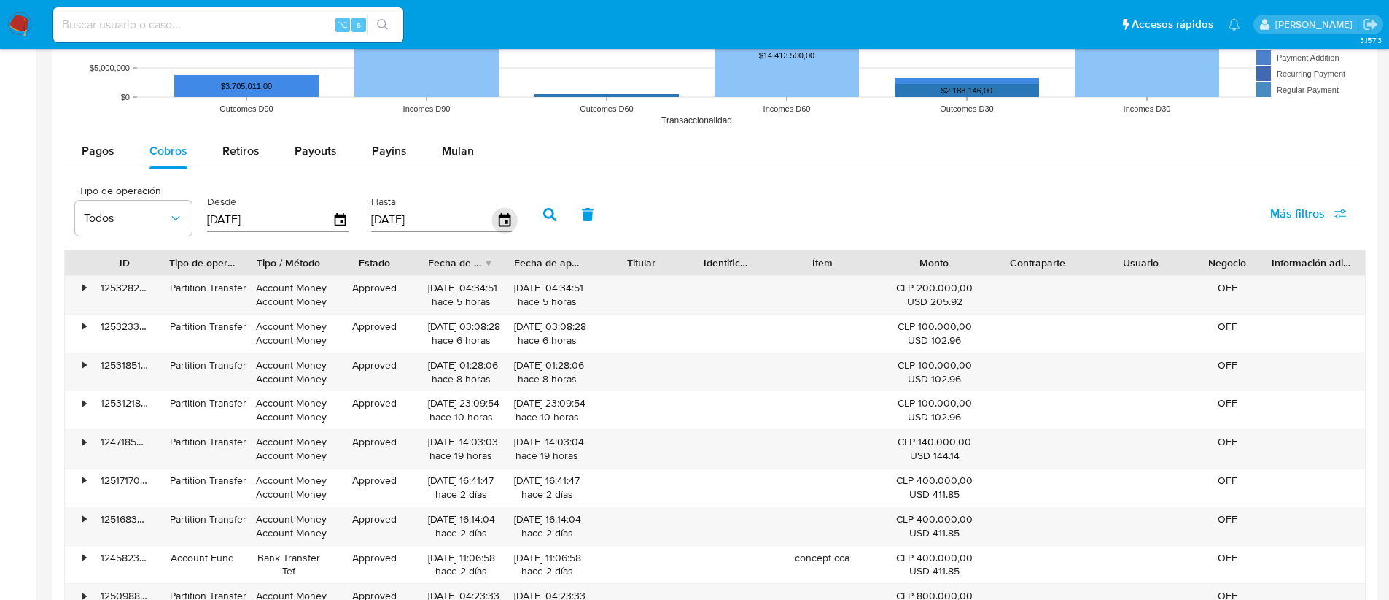
click at [497, 219] on icon "button" at bounding box center [505, 220] width 26 height 26
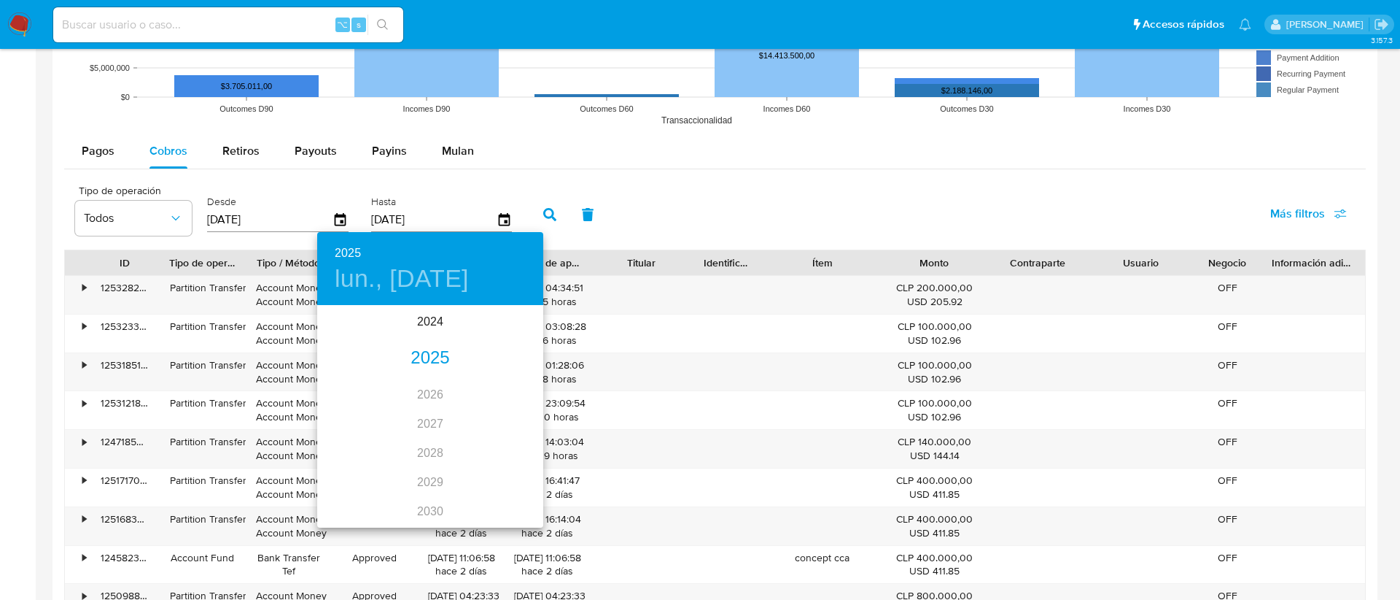
click at [412, 352] on div "2025" at bounding box center [430, 358] width 226 height 29
click at [422, 442] on div "ago." at bounding box center [429, 443] width 75 height 55
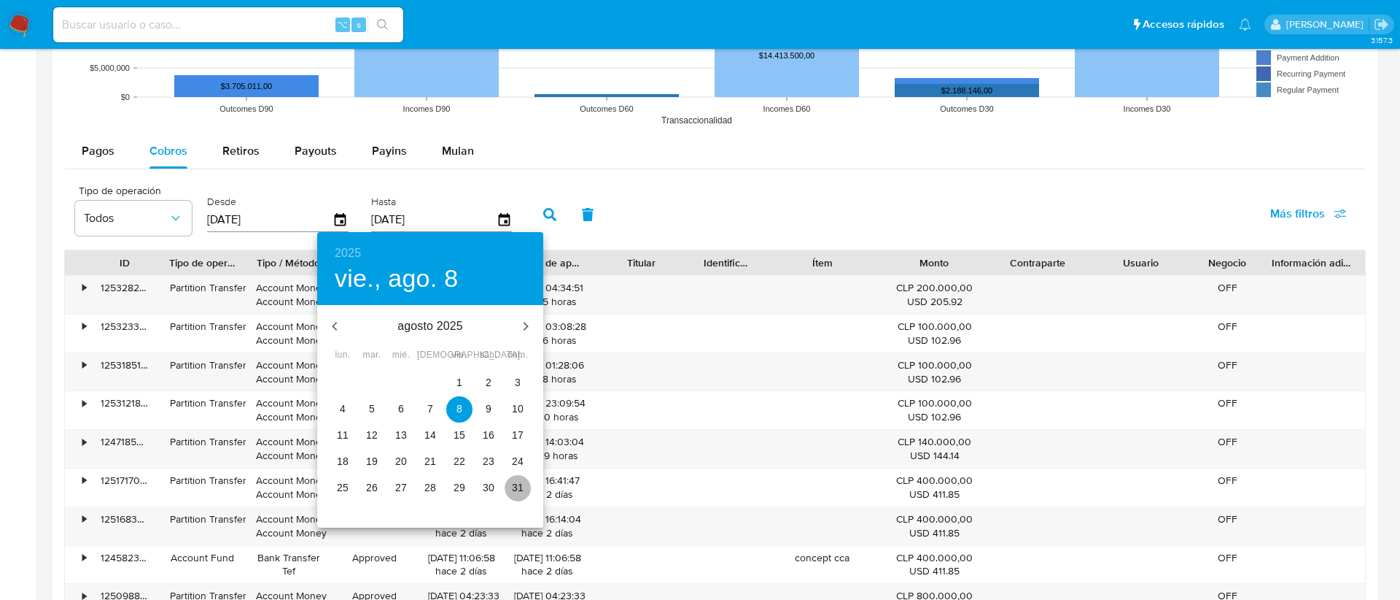
click at [513, 492] on p "31" at bounding box center [518, 487] width 12 height 15
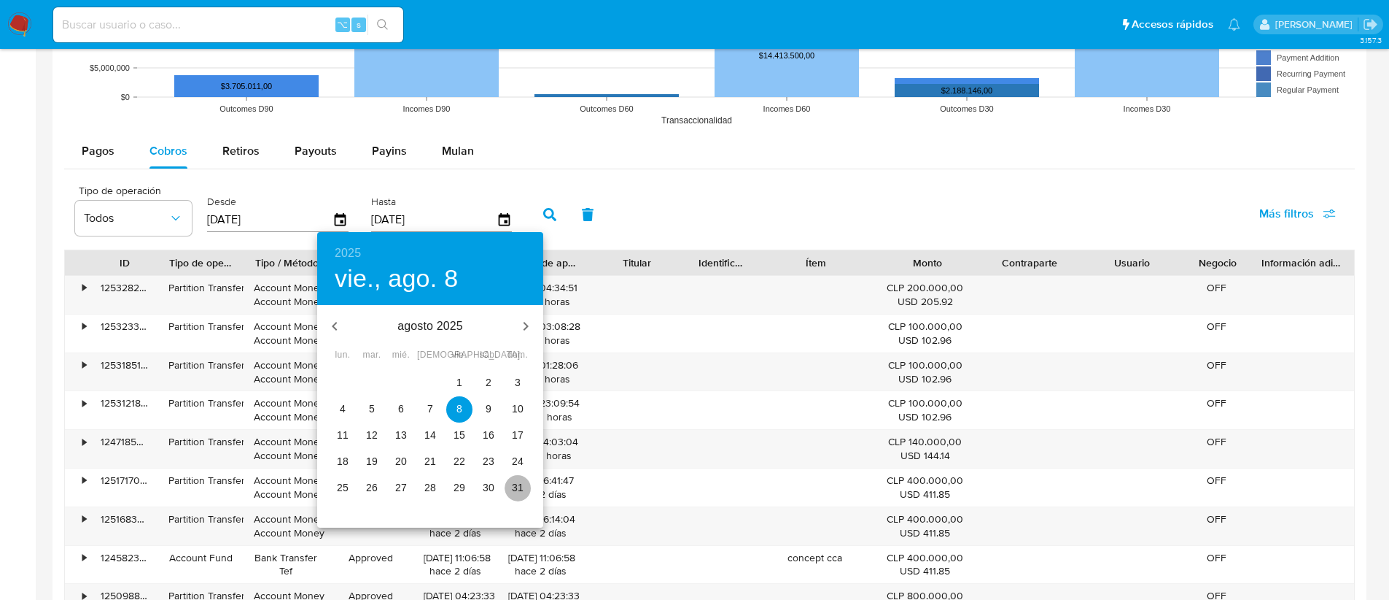
type input "31/08/2025"
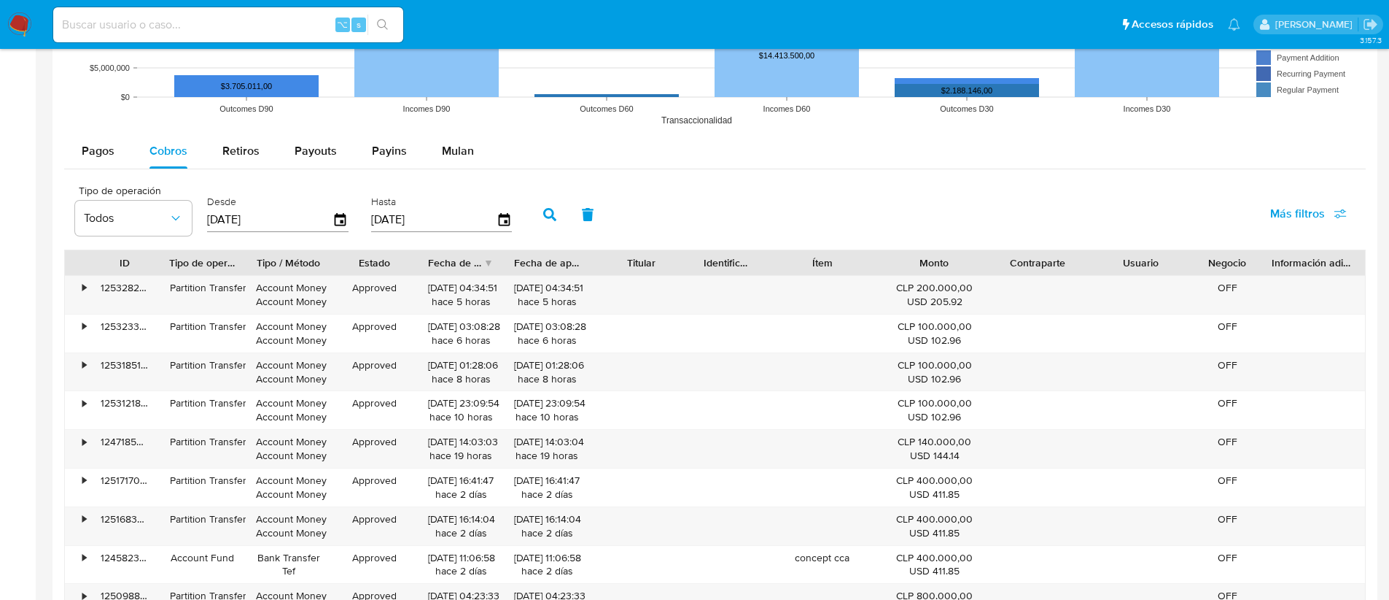
click at [547, 209] on icon "button" at bounding box center [549, 214] width 13 height 13
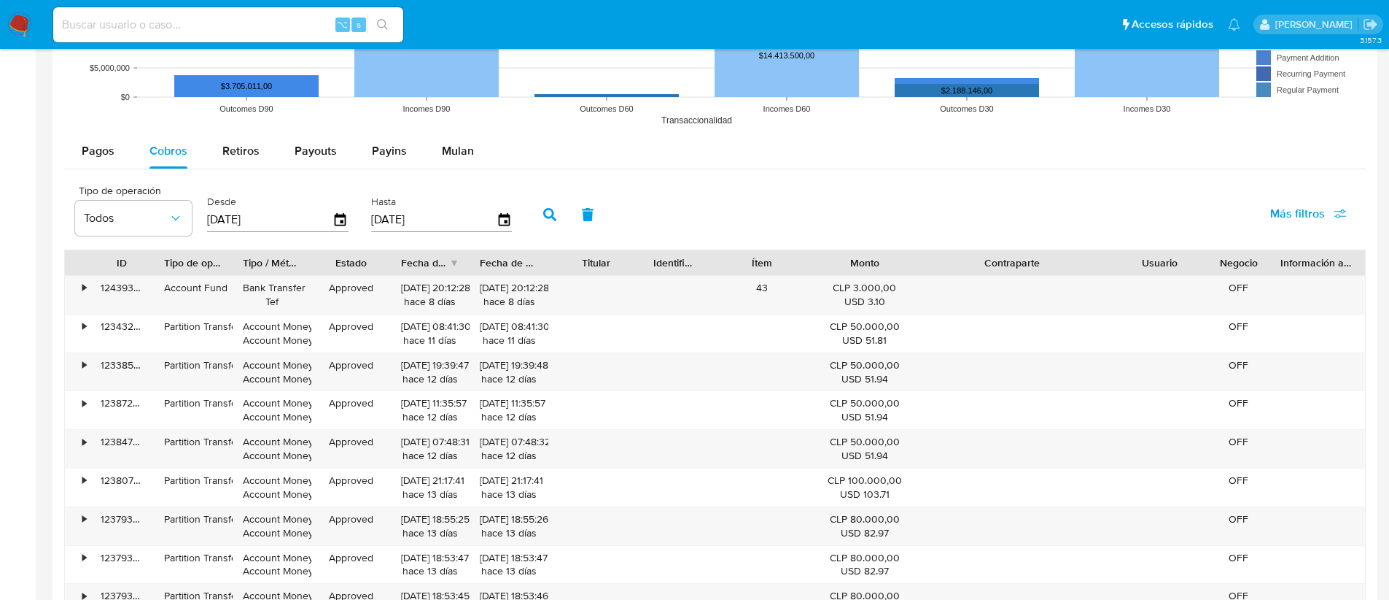
drag, startPoint x: 1102, startPoint y: 260, endPoint x: 1187, endPoint y: 260, distance: 84.6
click at [1187, 260] on div "ID Tipo de operación Tipo / Método Estado Fecha de creación Fecha de aprobación…" at bounding box center [715, 262] width 1300 height 25
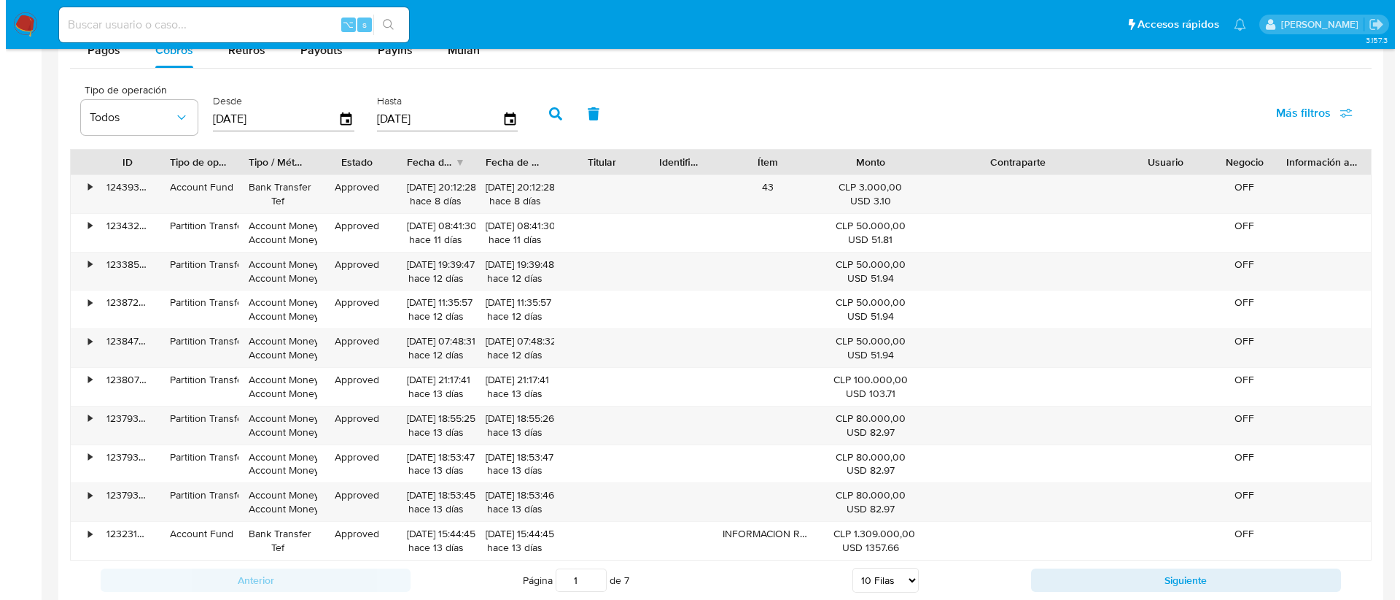
scroll to position [1412, 0]
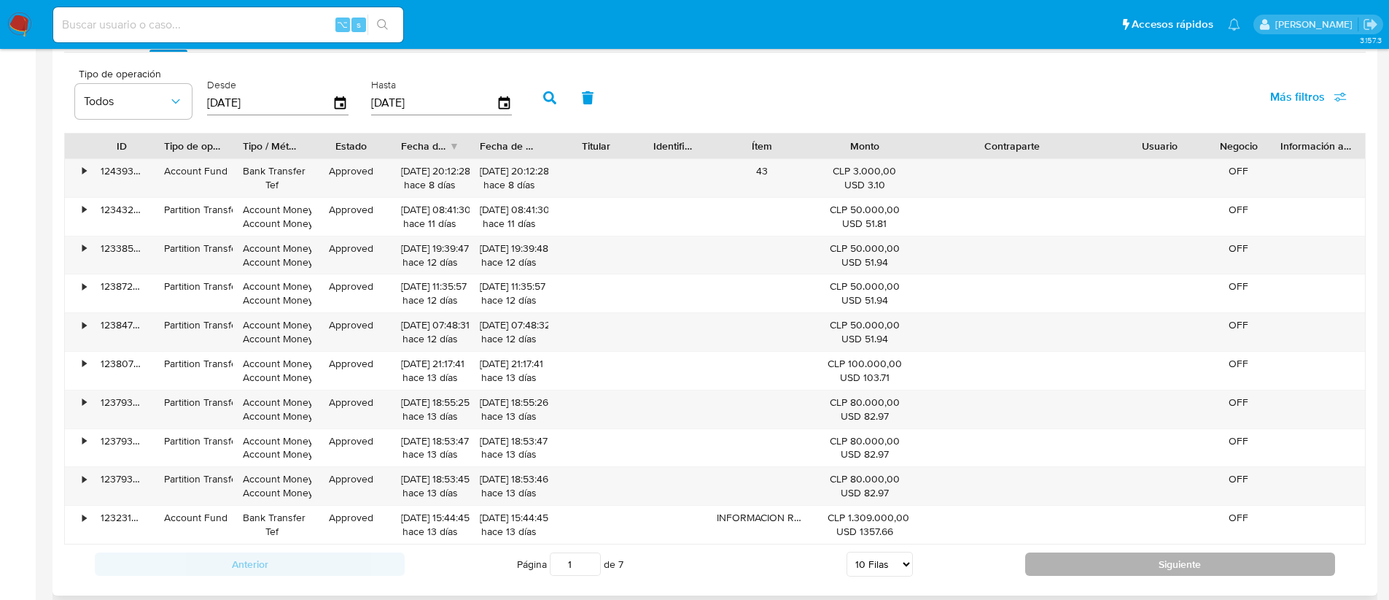
click at [1100, 562] on button "Siguiente" at bounding box center [1180, 563] width 310 height 23
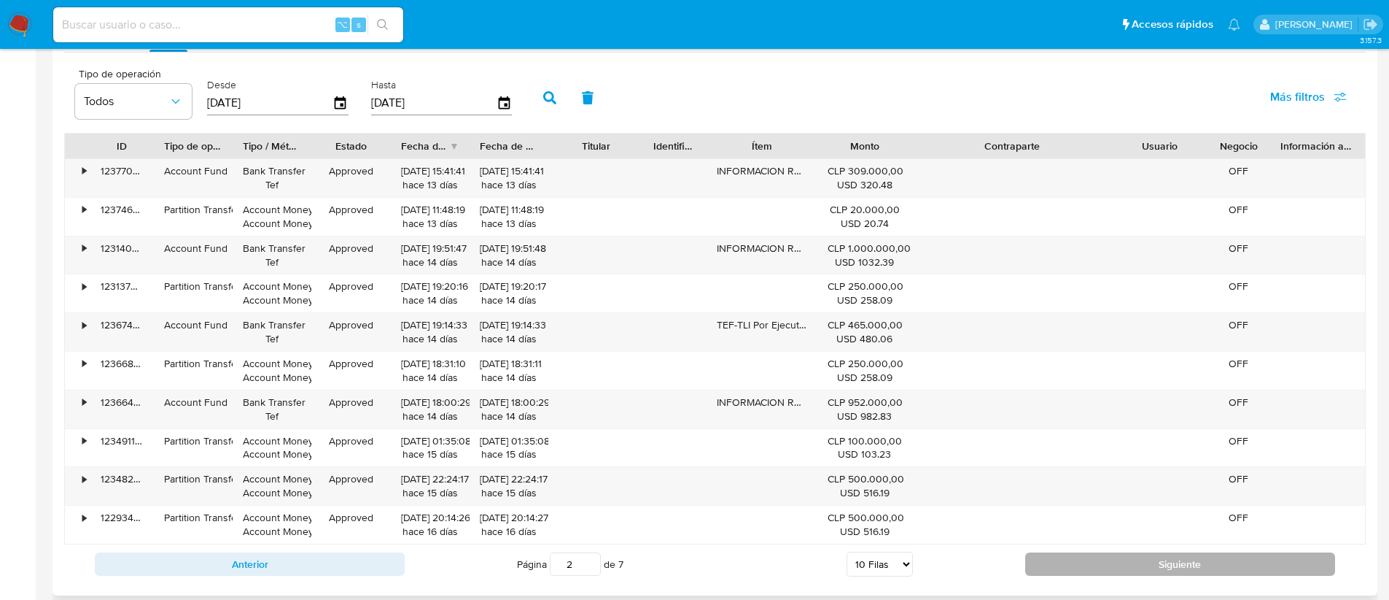
click at [1100, 562] on button "Siguiente" at bounding box center [1180, 563] width 310 height 23
type input "3"
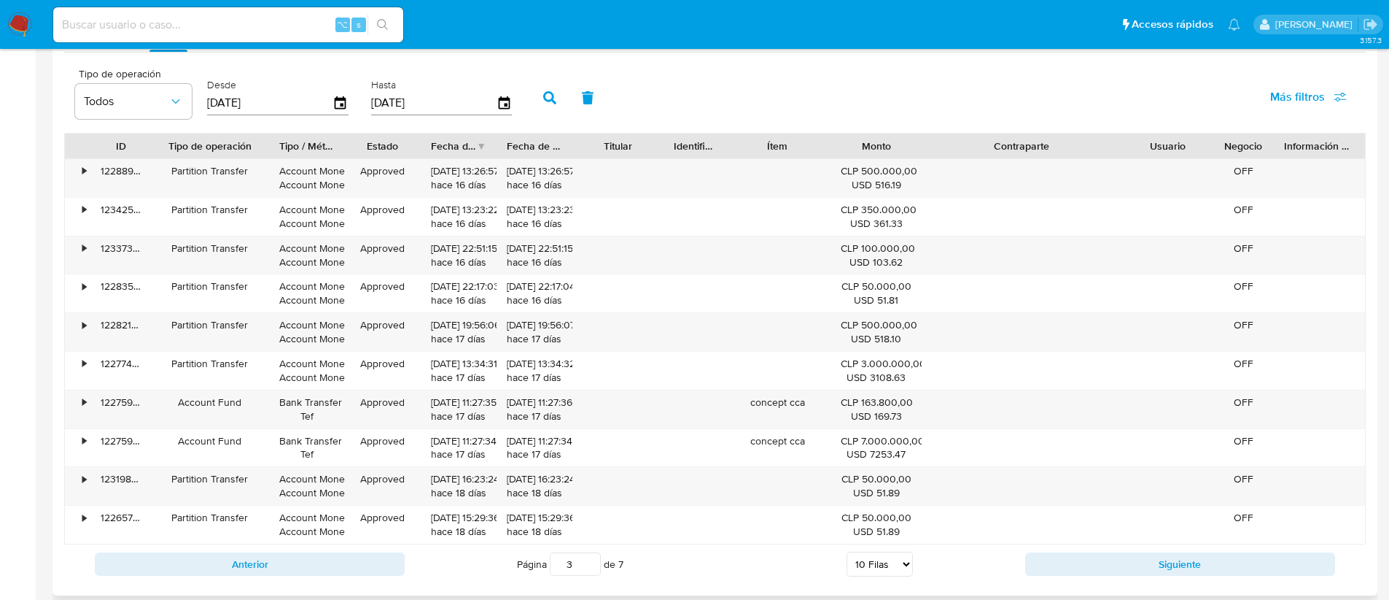
drag, startPoint x: 243, startPoint y: 143, endPoint x: 277, endPoint y: 143, distance: 34.3
click at [278, 143] on div at bounding box center [269, 145] width 26 height 25
click at [76, 174] on div "•" at bounding box center [78, 178] width 26 height 38
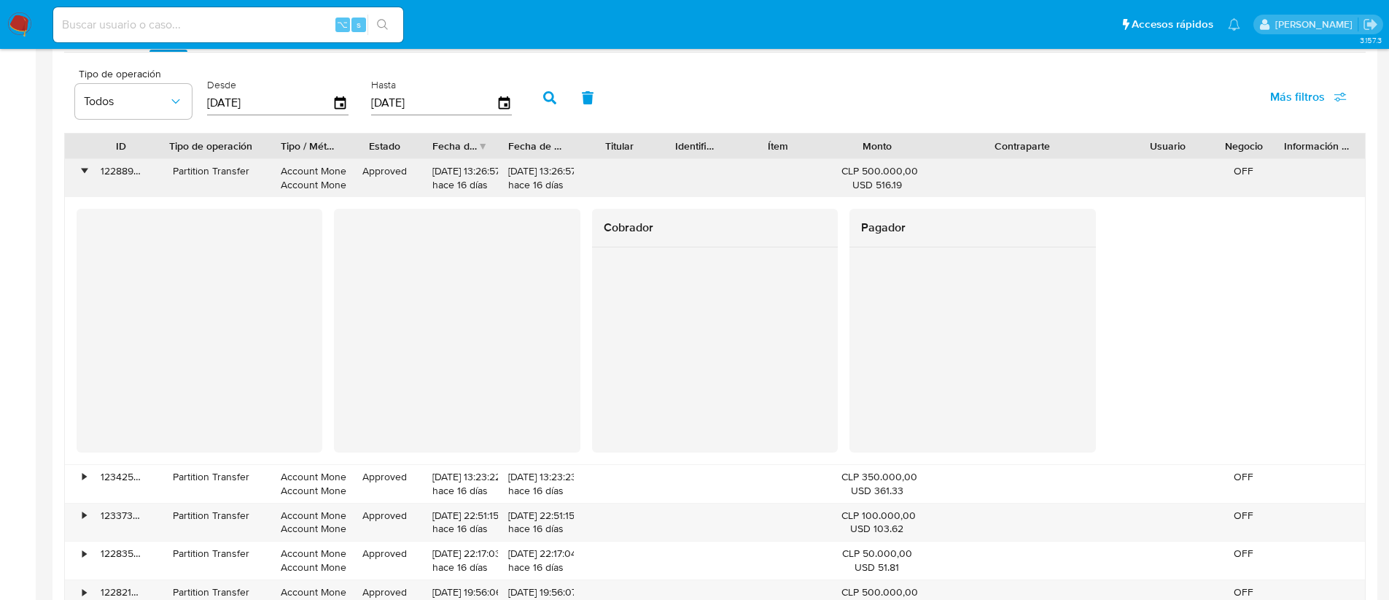
click at [76, 174] on div "•" at bounding box center [78, 178] width 26 height 38
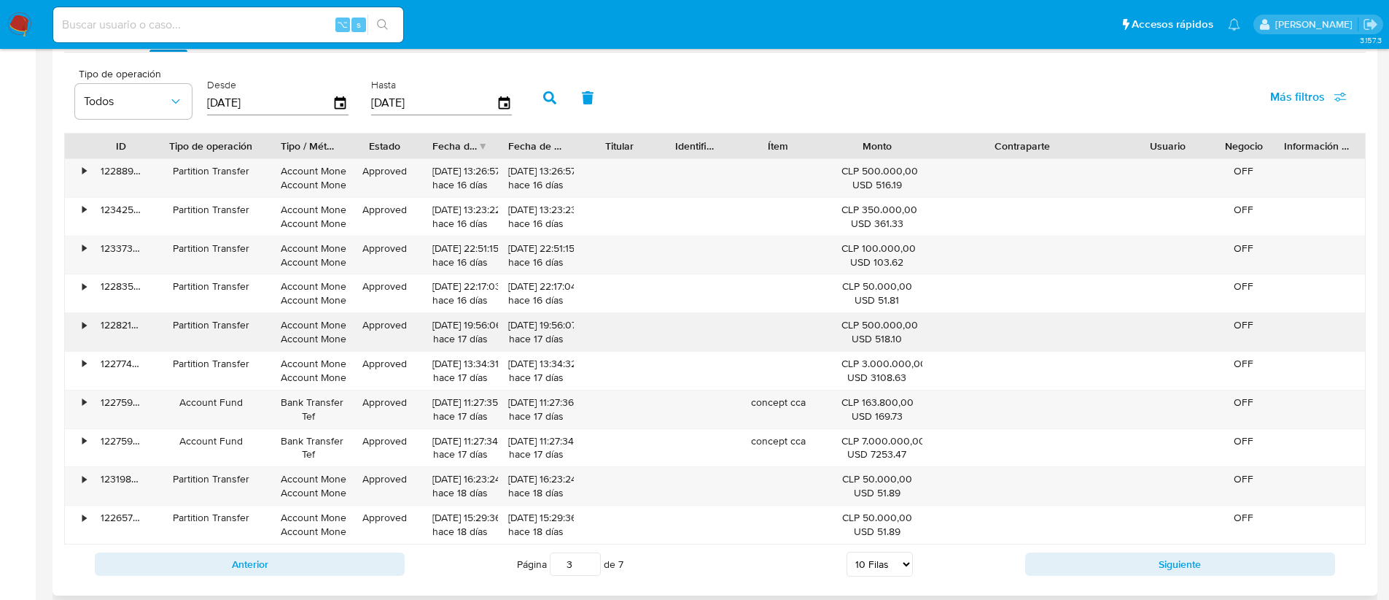
click at [190, 327] on div "Partition Transfer" at bounding box center [210, 325] width 99 height 14
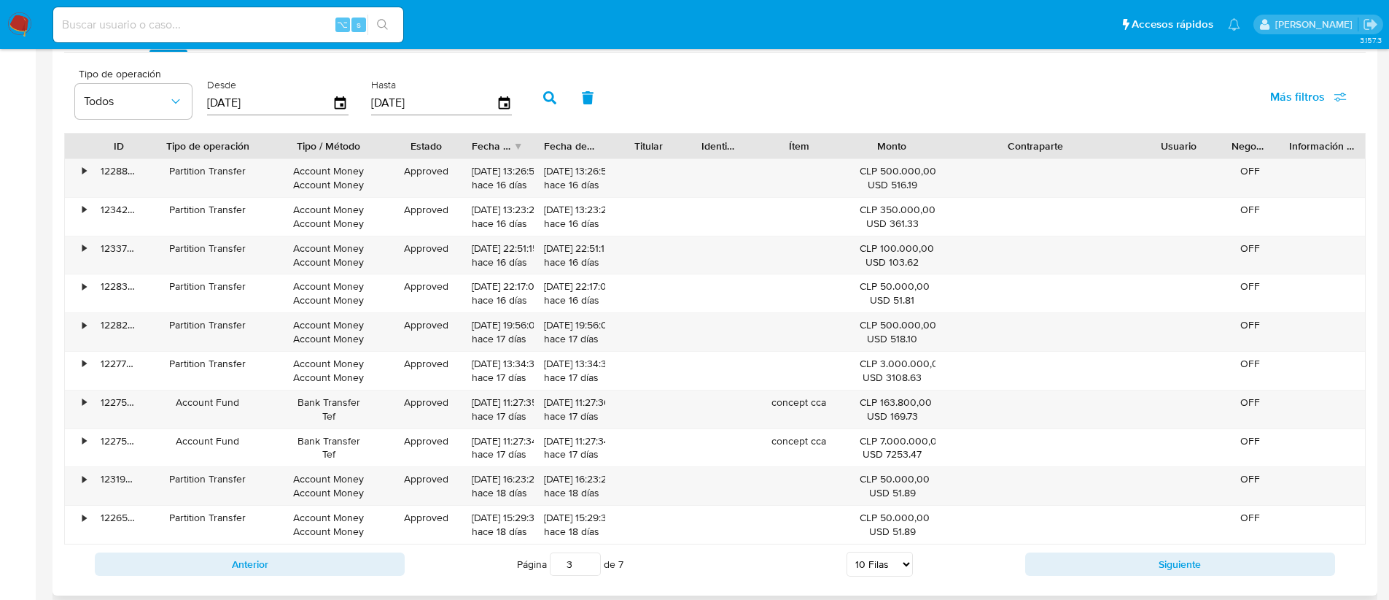
drag, startPoint x: 356, startPoint y: 146, endPoint x: 400, endPoint y: 152, distance: 45.0
click at [400, 152] on div at bounding box center [390, 145] width 26 height 25
click at [422, 492] on div "Approved" at bounding box center [424, 486] width 71 height 38
click at [1305, 97] on span "Más filtros" at bounding box center [1298, 96] width 55 height 35
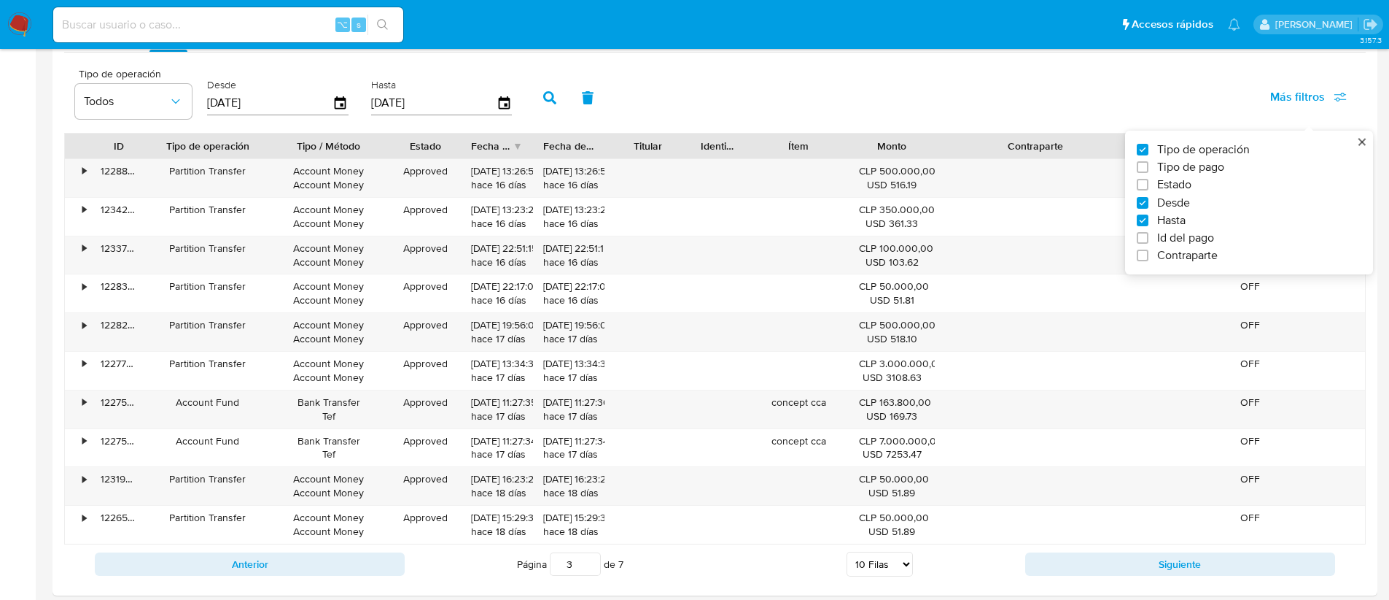
click at [1203, 166] on span "Tipo de pago" at bounding box center [1190, 167] width 67 height 15
click at [1149, 166] on input "Tipo de pago" at bounding box center [1143, 167] width 12 height 12
checkbox input "true"
type input "01/08/2025"
click at [276, 101] on span "Todos" at bounding box center [254, 101] width 85 height 15
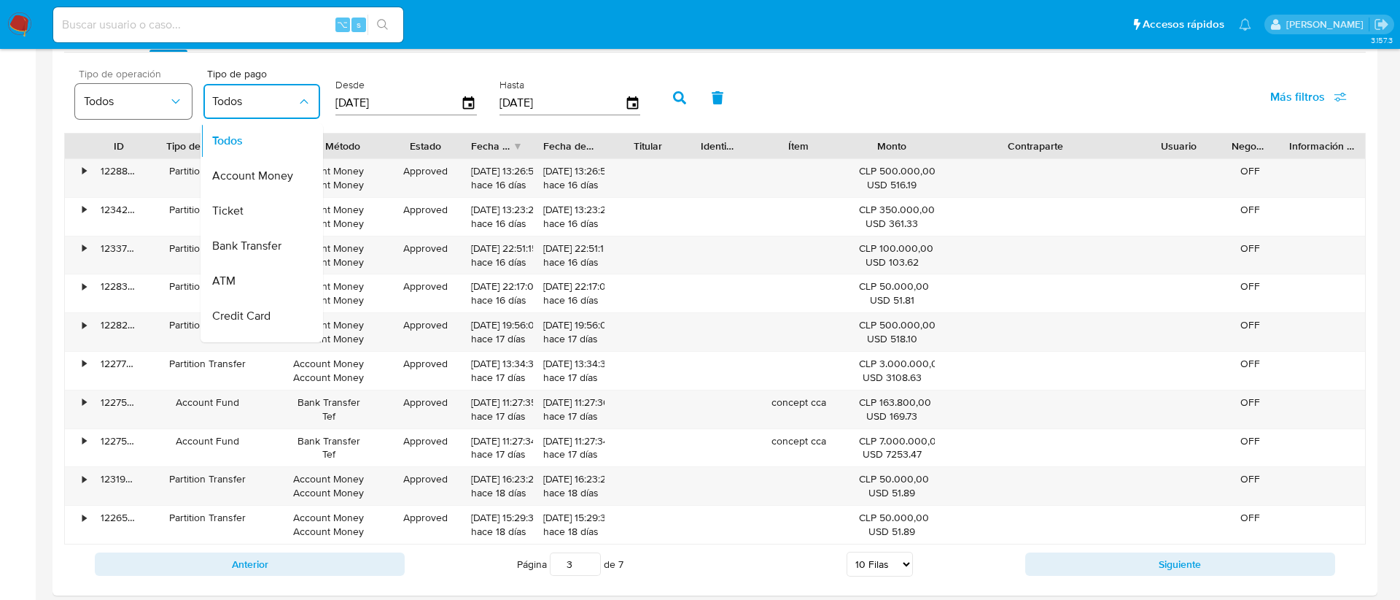
click at [144, 86] on button "Todos" at bounding box center [133, 101] width 117 height 35
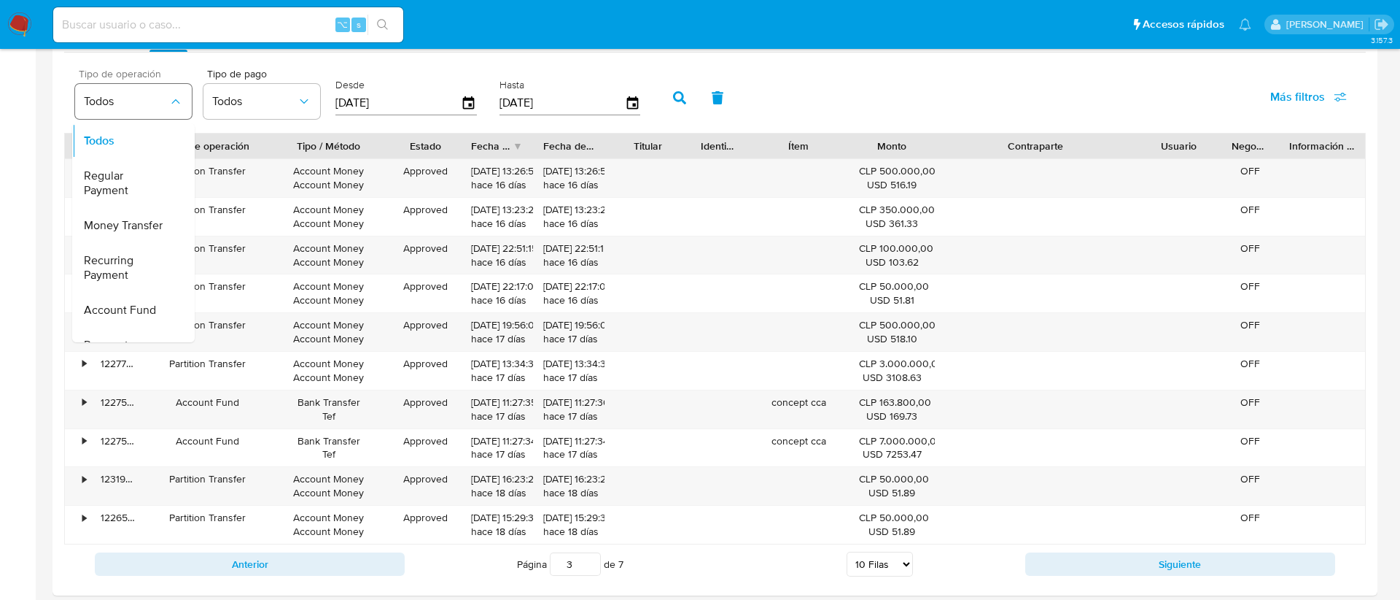
click at [147, 104] on span "Todos" at bounding box center [126, 101] width 85 height 15
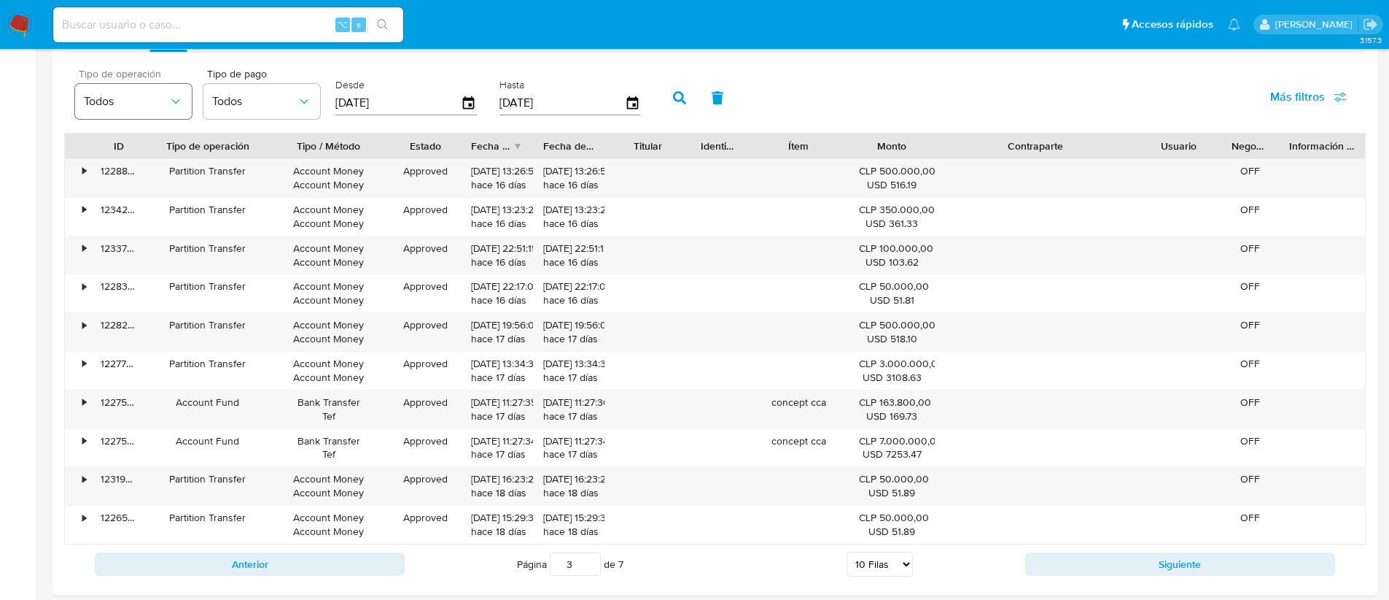
click at [142, 94] on span "Todos" at bounding box center [126, 101] width 85 height 15
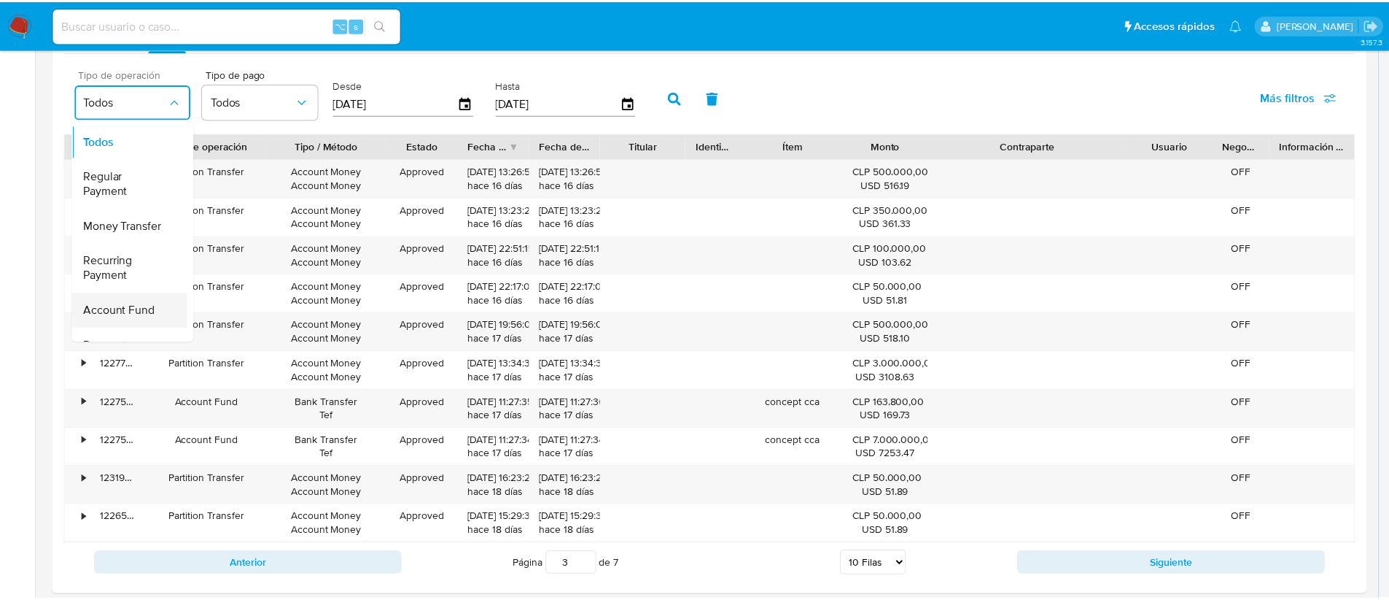
scroll to position [3, 0]
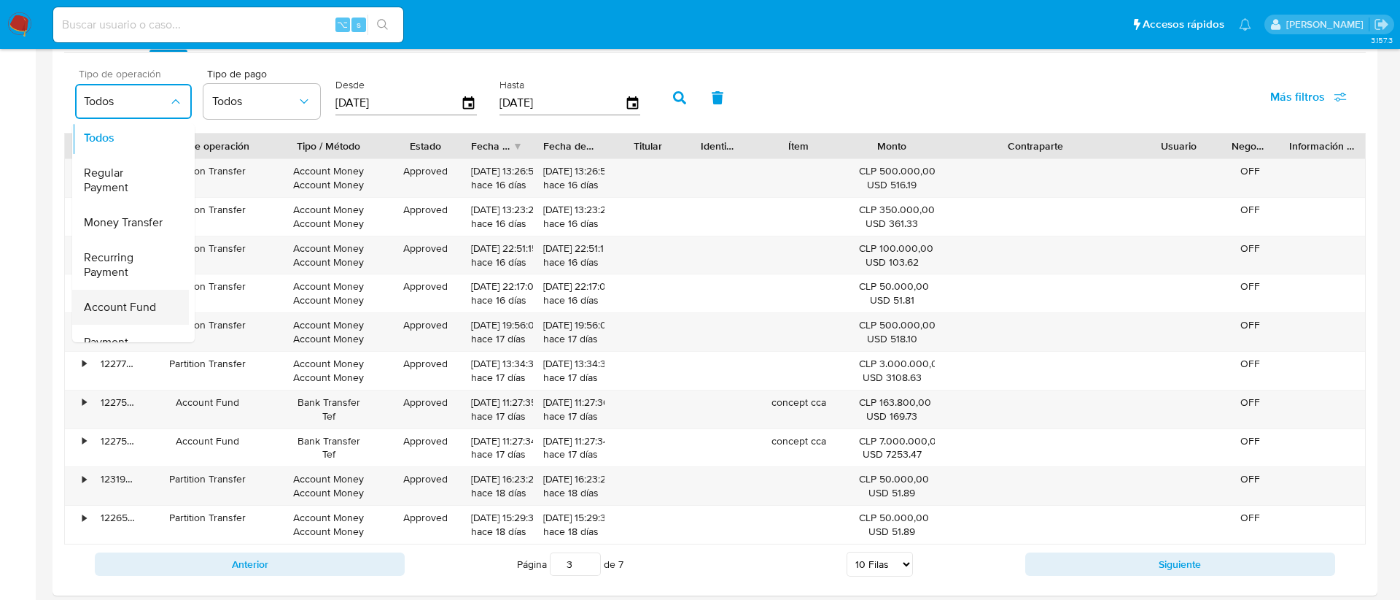
click at [153, 307] on span "Account Fund" at bounding box center [120, 307] width 72 height 15
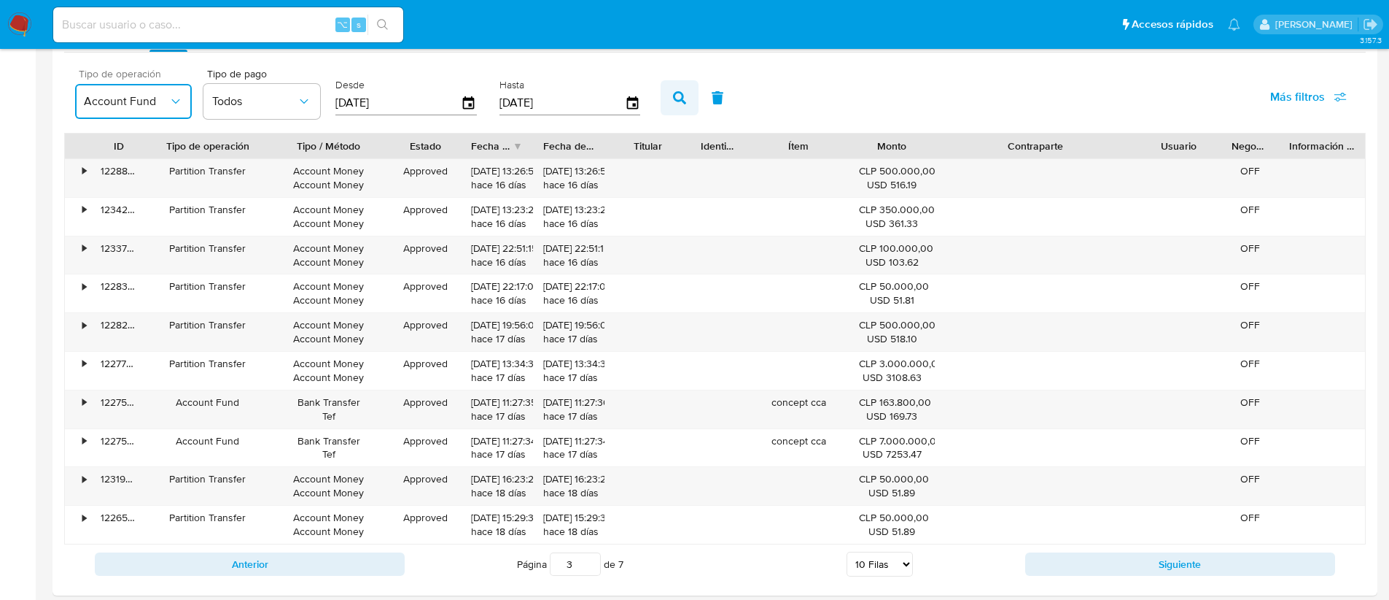
click at [678, 95] on icon "button" at bounding box center [679, 97] width 13 height 13
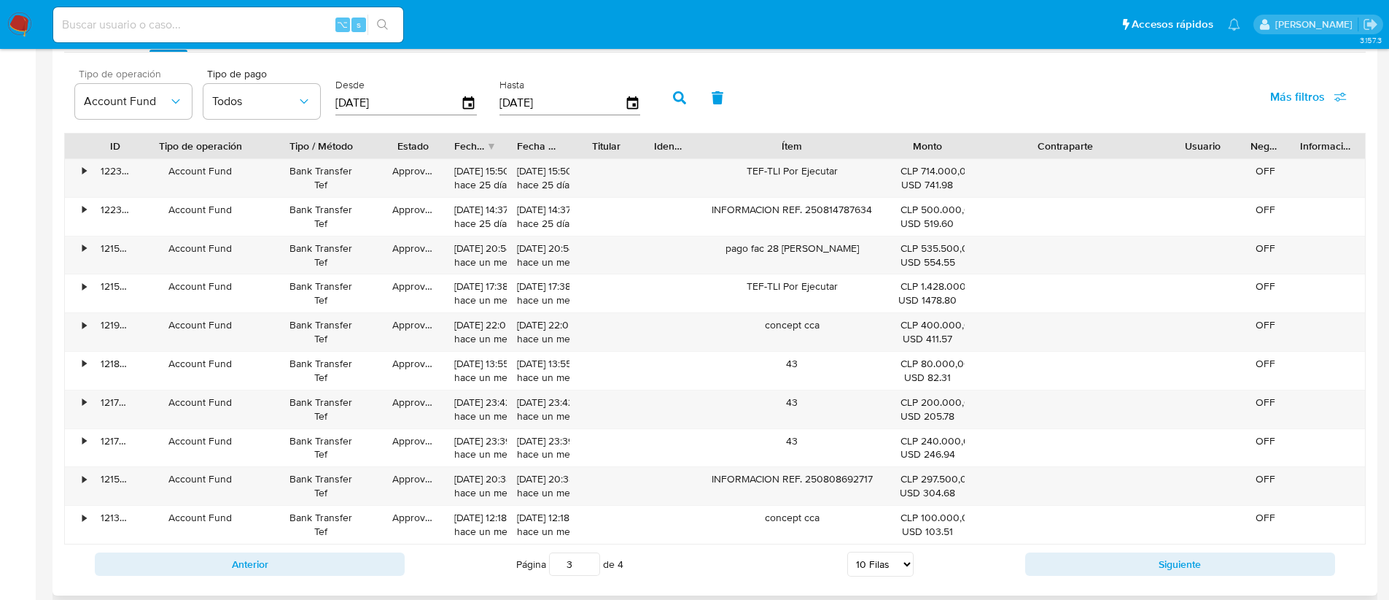
drag, startPoint x: 841, startPoint y: 144, endPoint x: 936, endPoint y: 144, distance: 95.5
click at [936, 144] on div "ID Tipo de operación Tipo / Método Estado Fecha de creación Fecha de aprobación…" at bounding box center [715, 145] width 1300 height 25
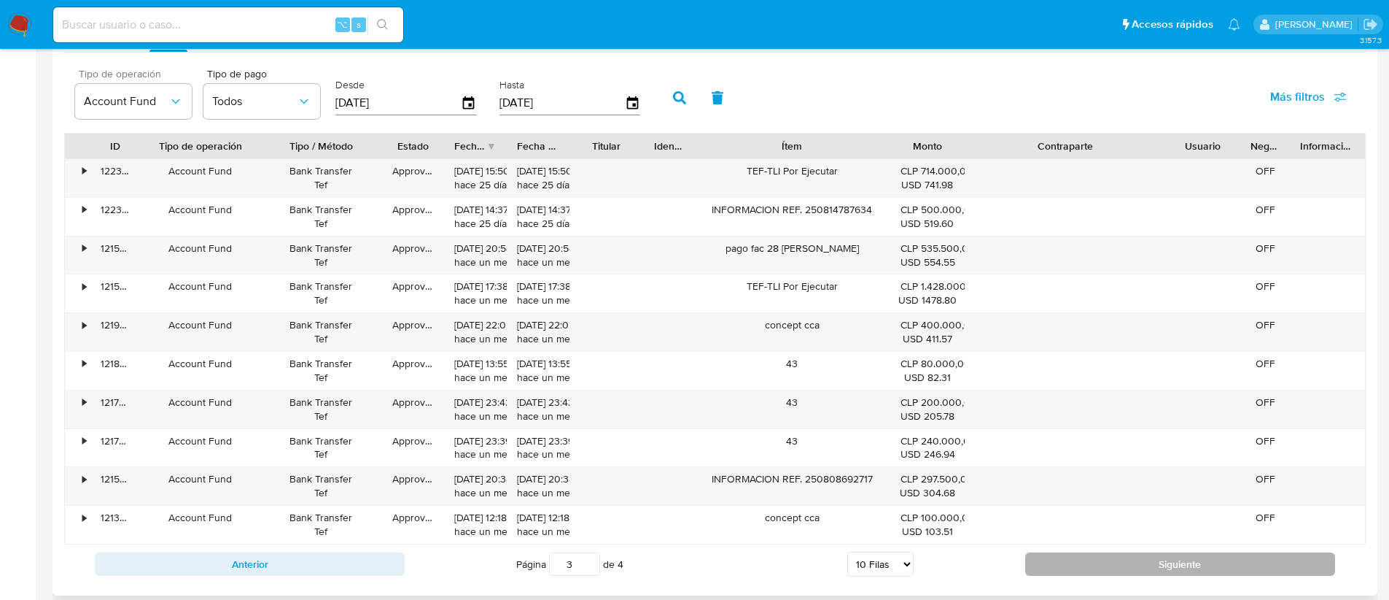
click at [1082, 552] on button "Siguiente" at bounding box center [1180, 563] width 310 height 23
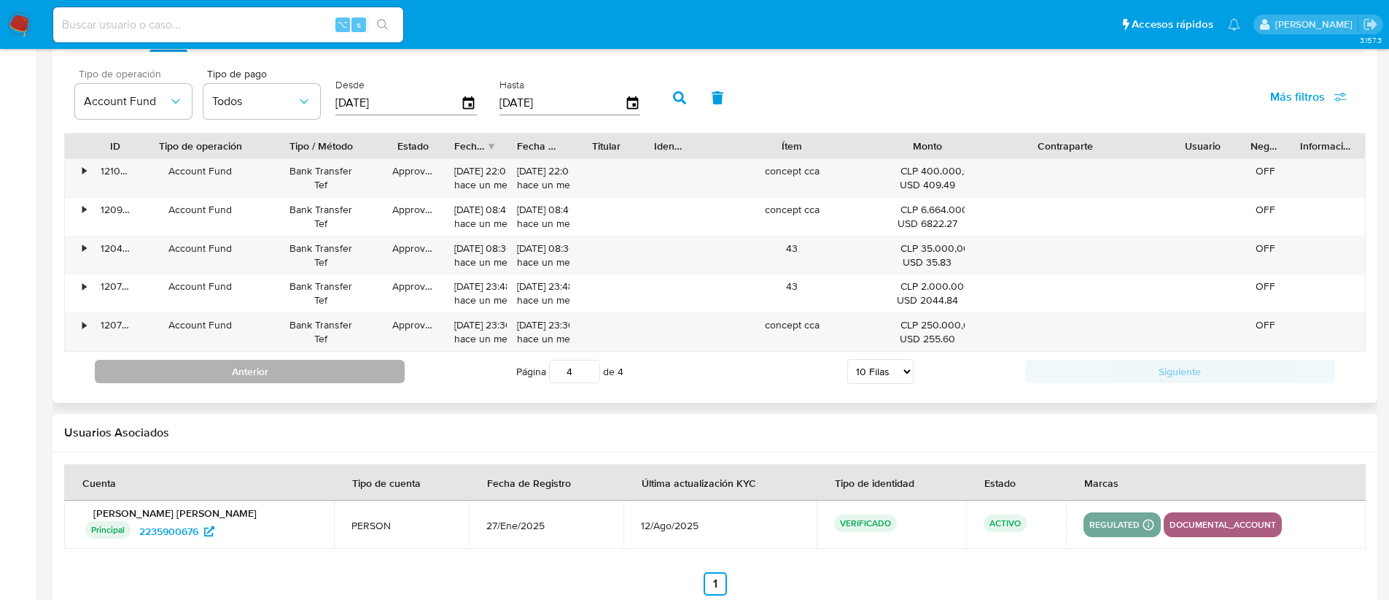
click at [323, 371] on button "Anterior" at bounding box center [250, 371] width 310 height 23
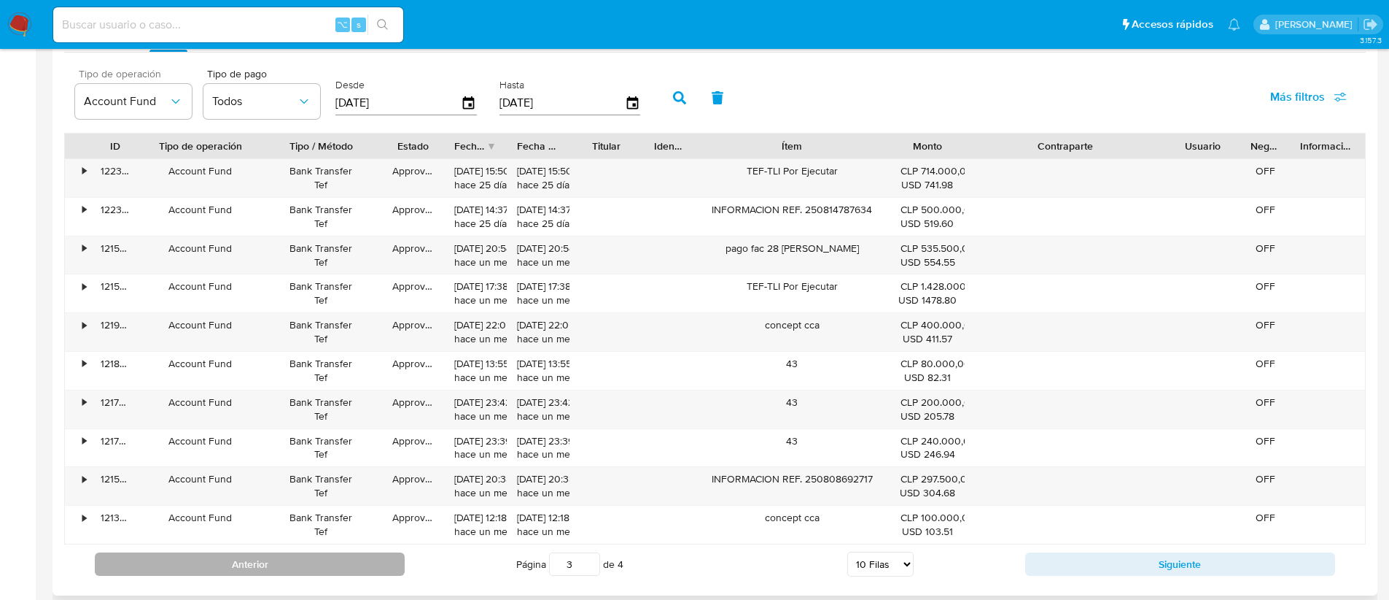
click at [308, 566] on button "Anterior" at bounding box center [250, 563] width 310 height 23
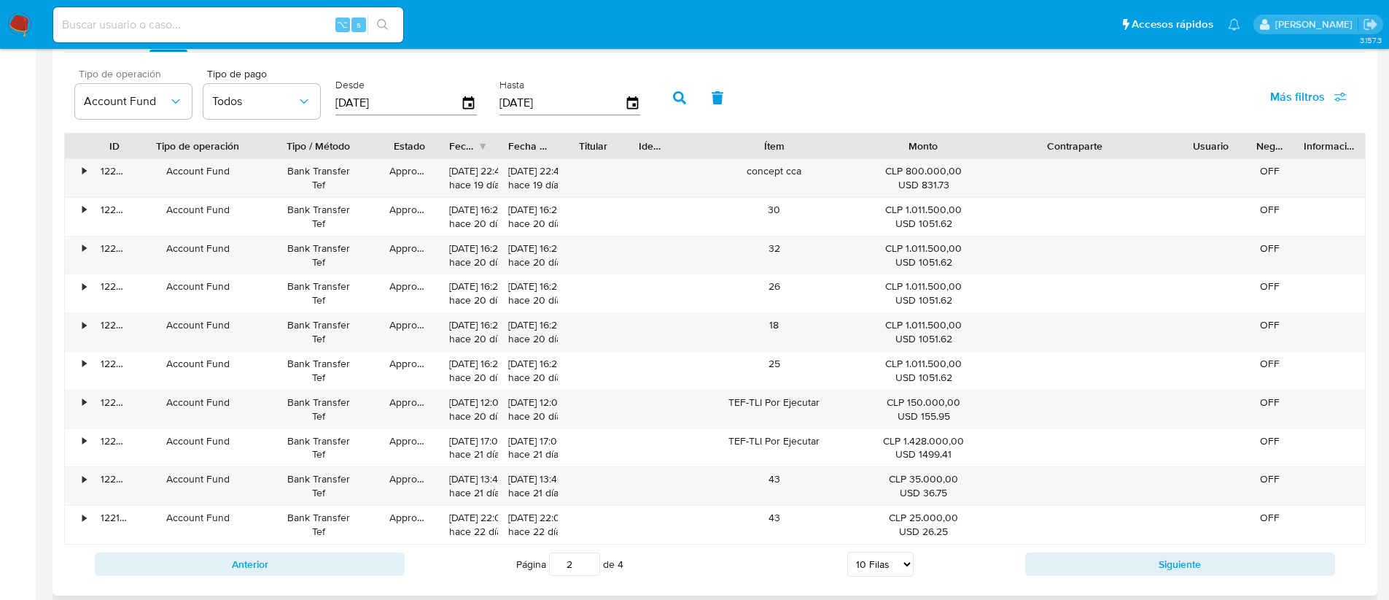
drag, startPoint x: 971, startPoint y: 145, endPoint x: 998, endPoint y: 150, distance: 28.1
click at [998, 150] on div "ID Tipo de operación Tipo / Método Estado Fecha de creación Fecha de aprobación…" at bounding box center [715, 145] width 1300 height 25
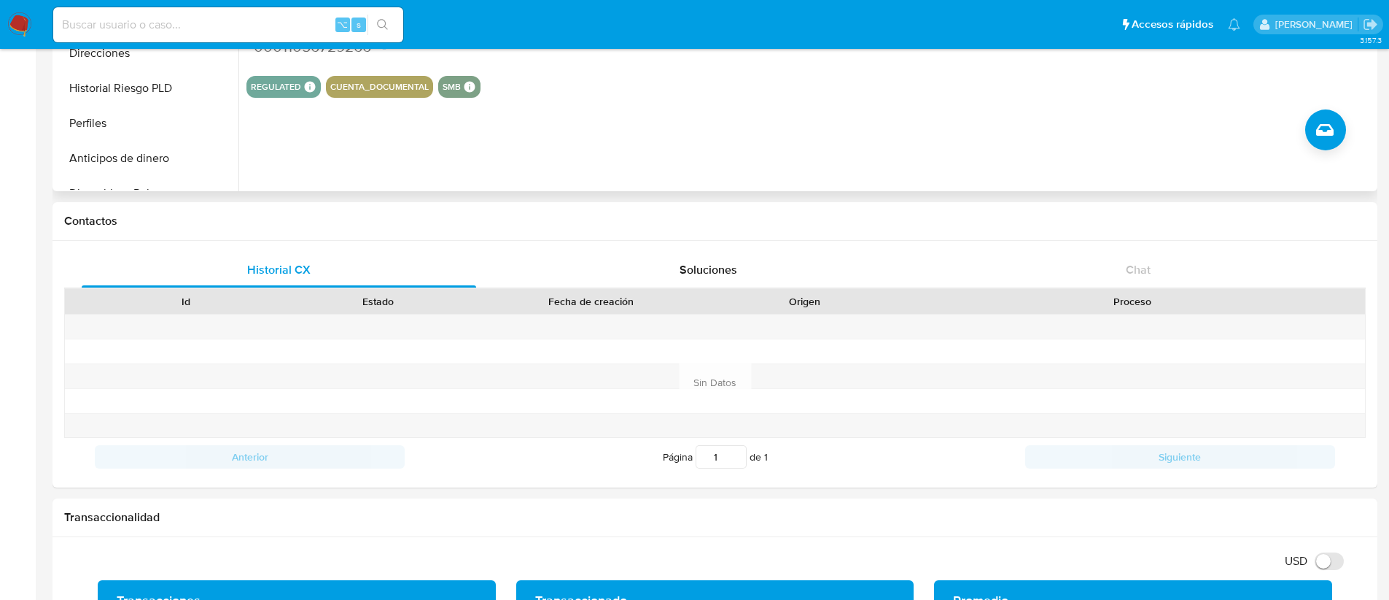
scroll to position [0, 0]
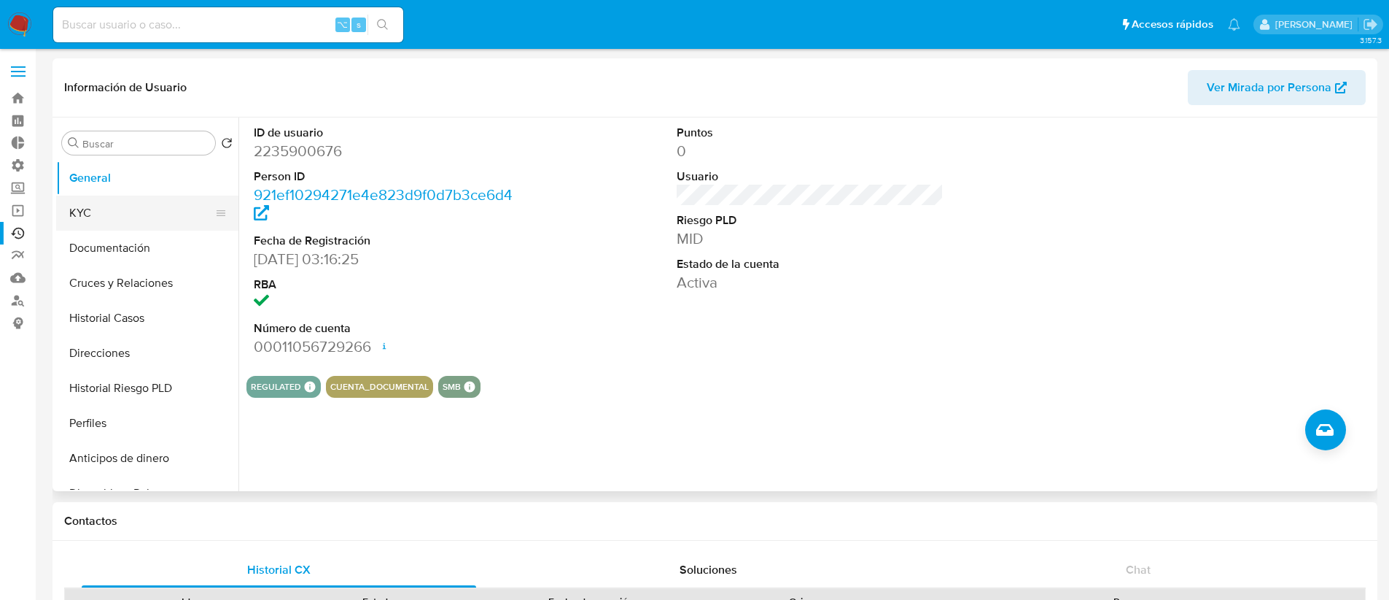
click at [112, 216] on button "KYC" at bounding box center [141, 212] width 171 height 35
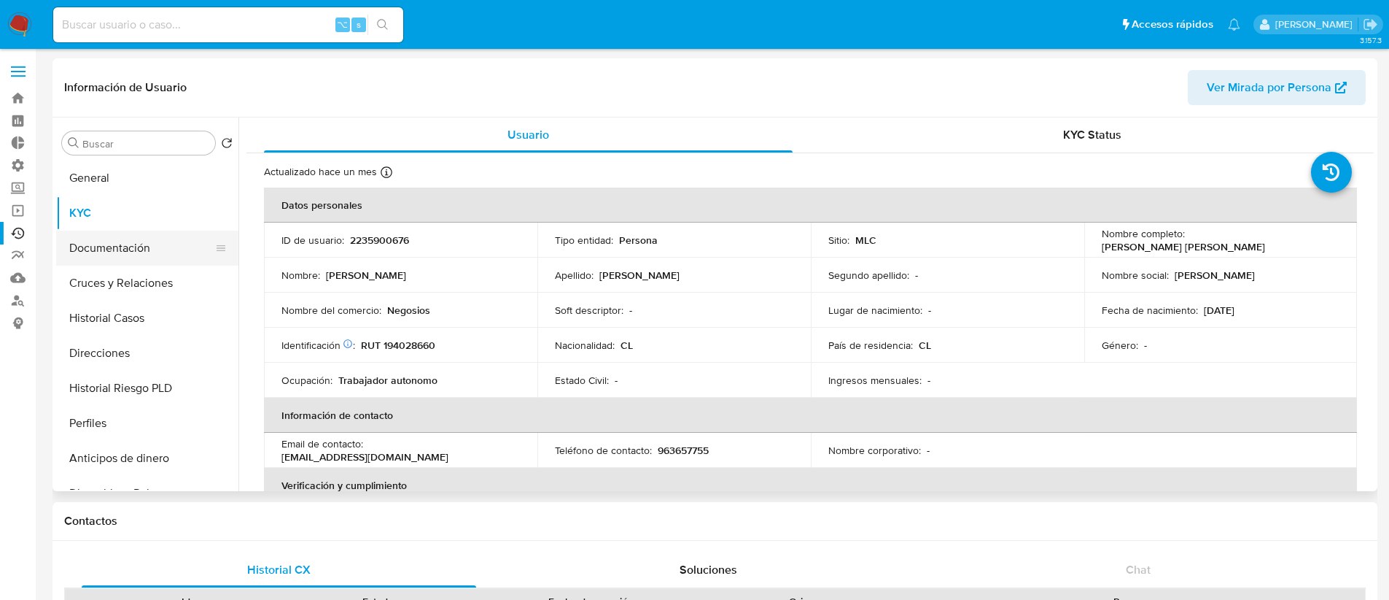
click at [117, 234] on button "Documentación" at bounding box center [141, 247] width 171 height 35
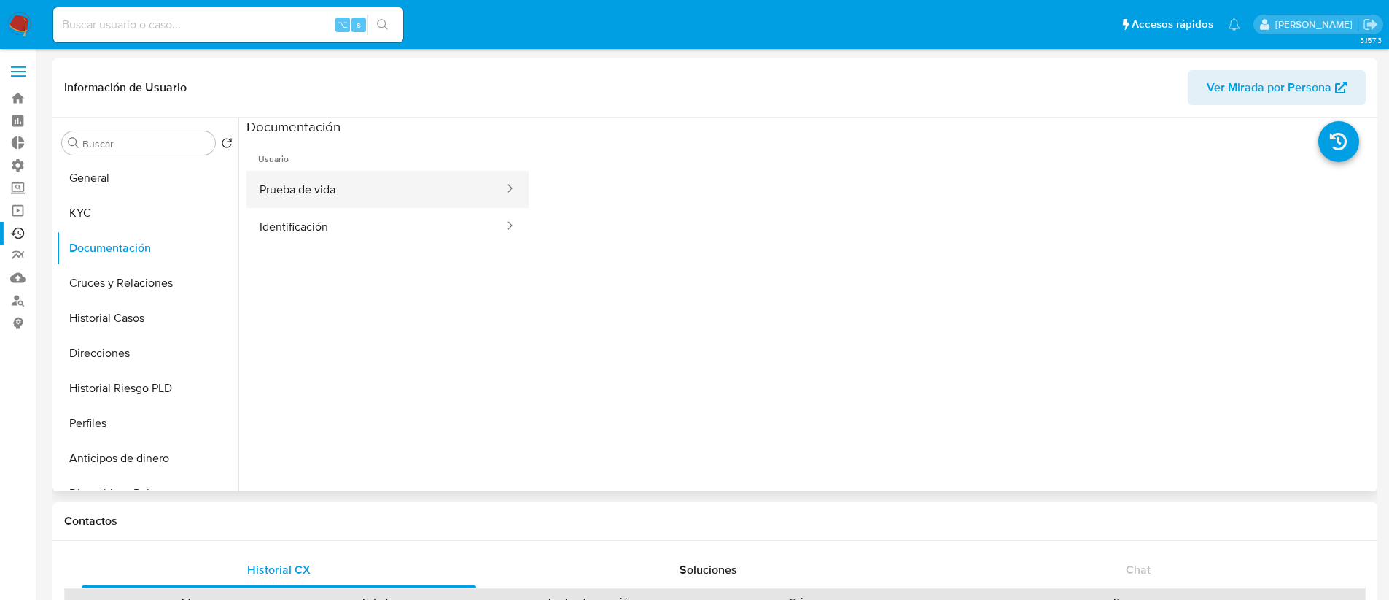
click at [374, 189] on button "Prueba de vida" at bounding box center [376, 189] width 259 height 37
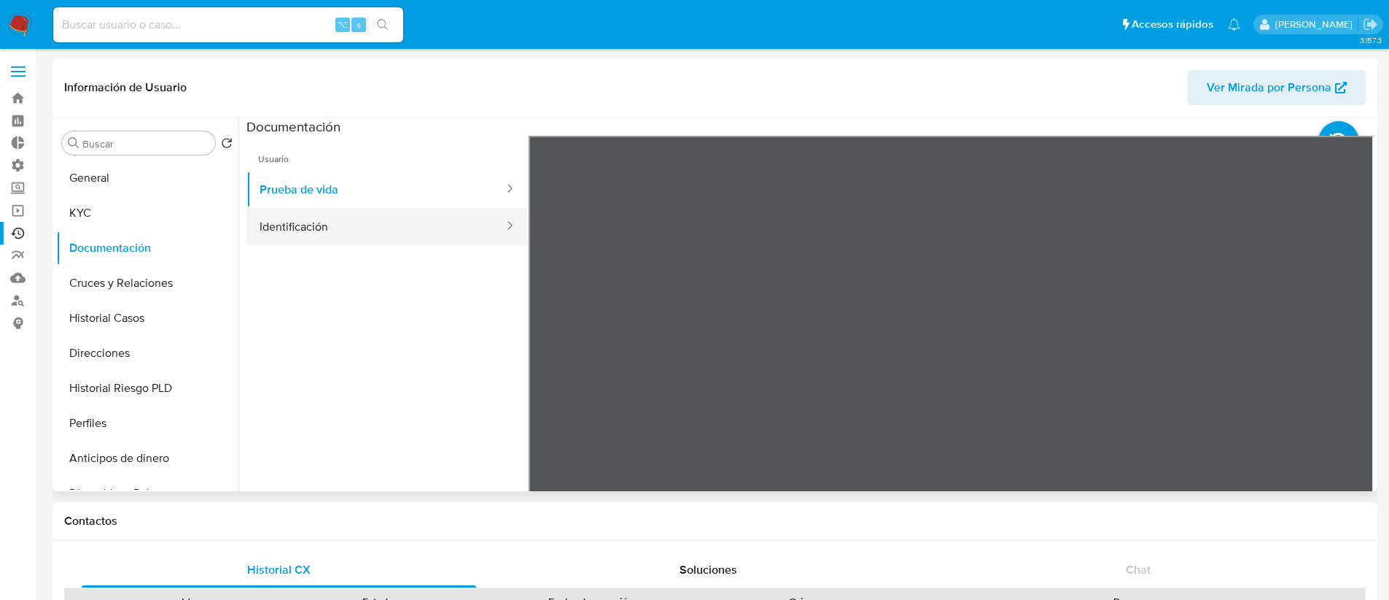
click at [346, 224] on button "Identificación" at bounding box center [376, 226] width 259 height 37
click at [1343, 372] on icon at bounding box center [1355, 372] width 29 height 29
click at [542, 373] on icon at bounding box center [546, 372] width 9 height 15
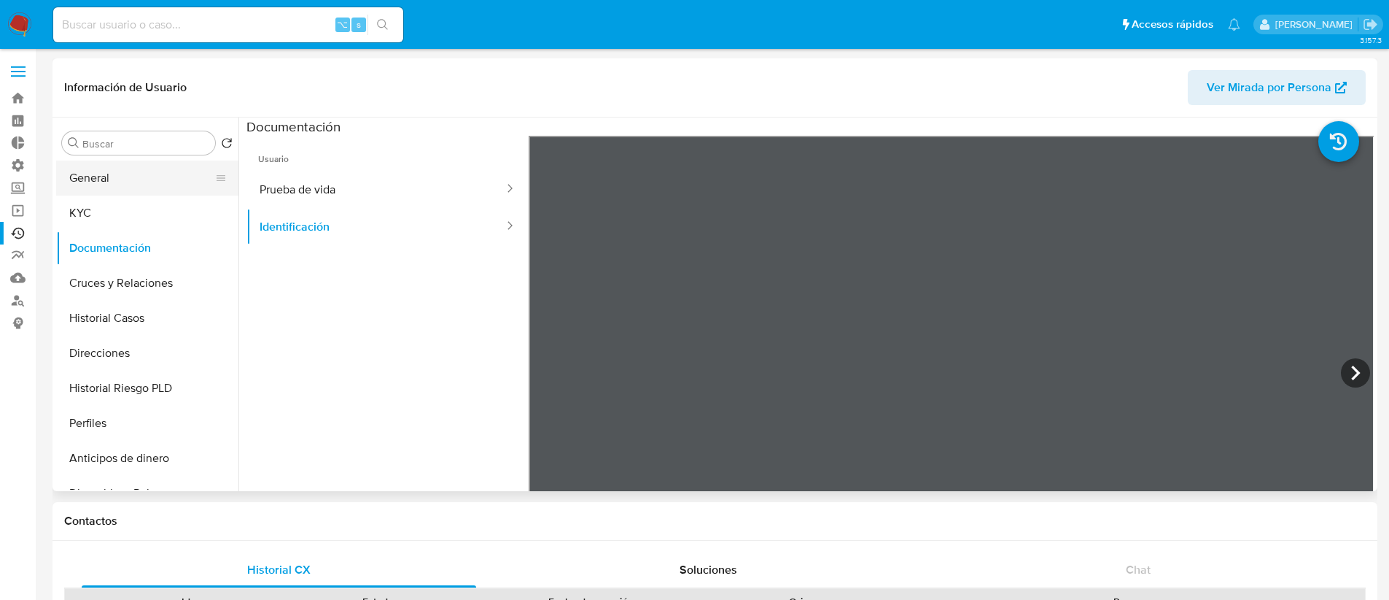
click at [98, 176] on button "General" at bounding box center [141, 177] width 171 height 35
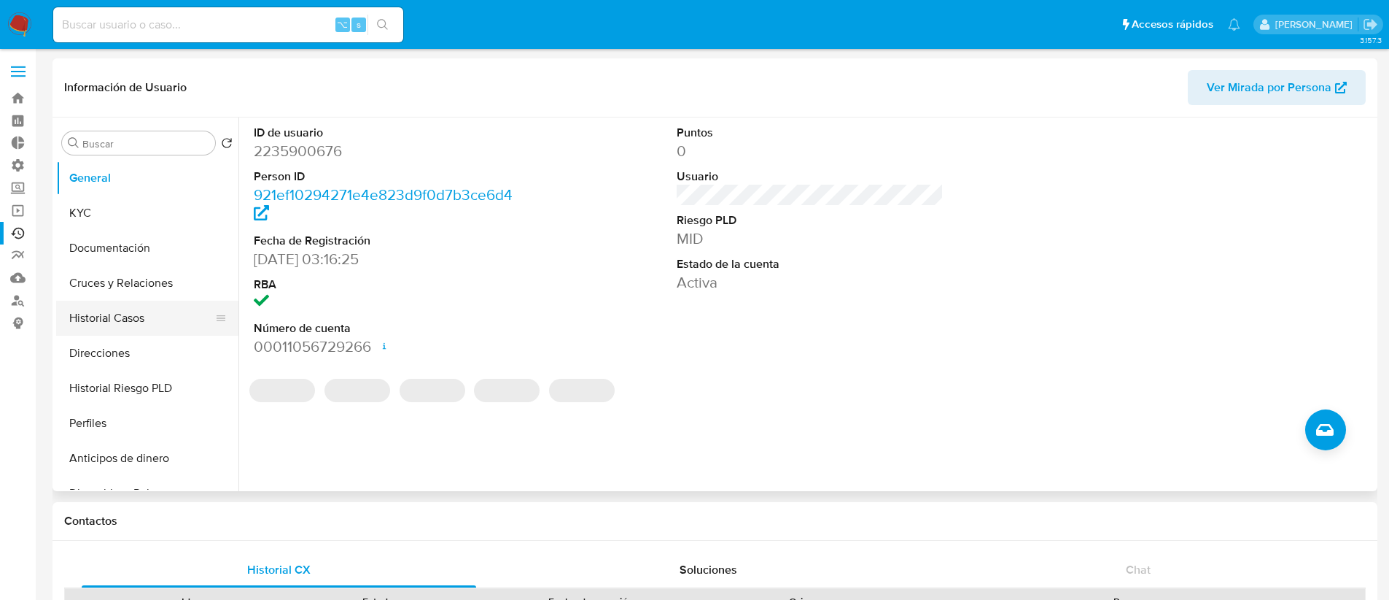
click at [144, 322] on button "Historial Casos" at bounding box center [141, 317] width 171 height 35
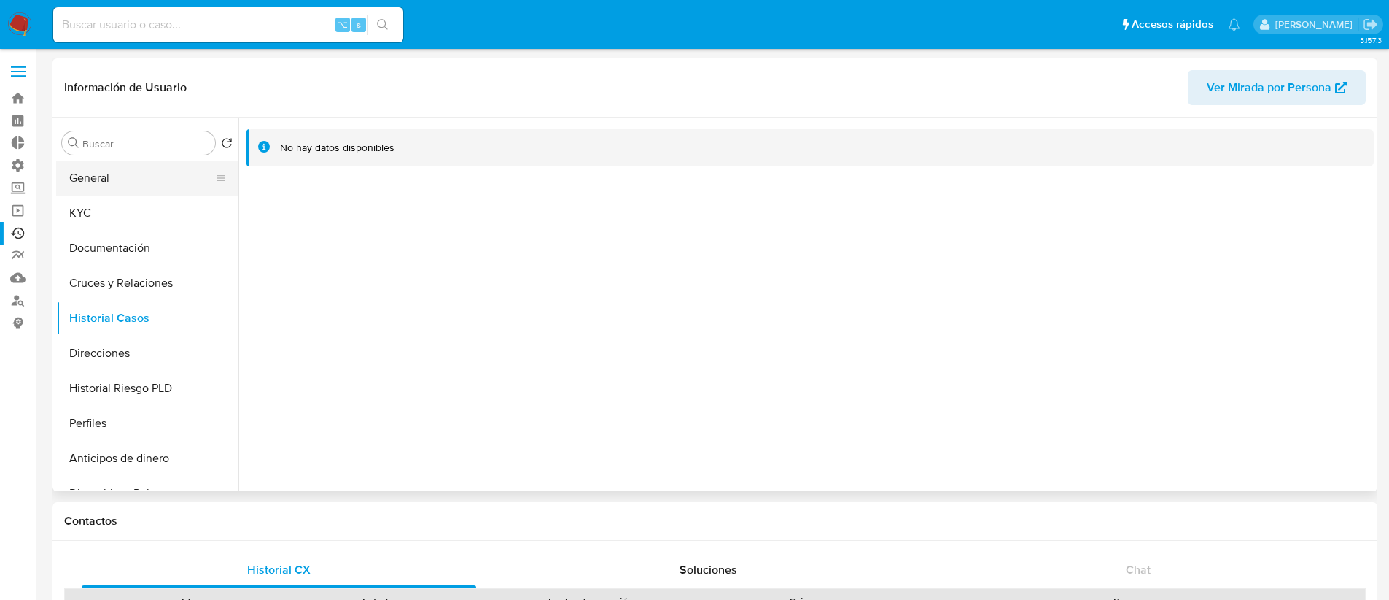
click at [109, 170] on button "General" at bounding box center [141, 177] width 171 height 35
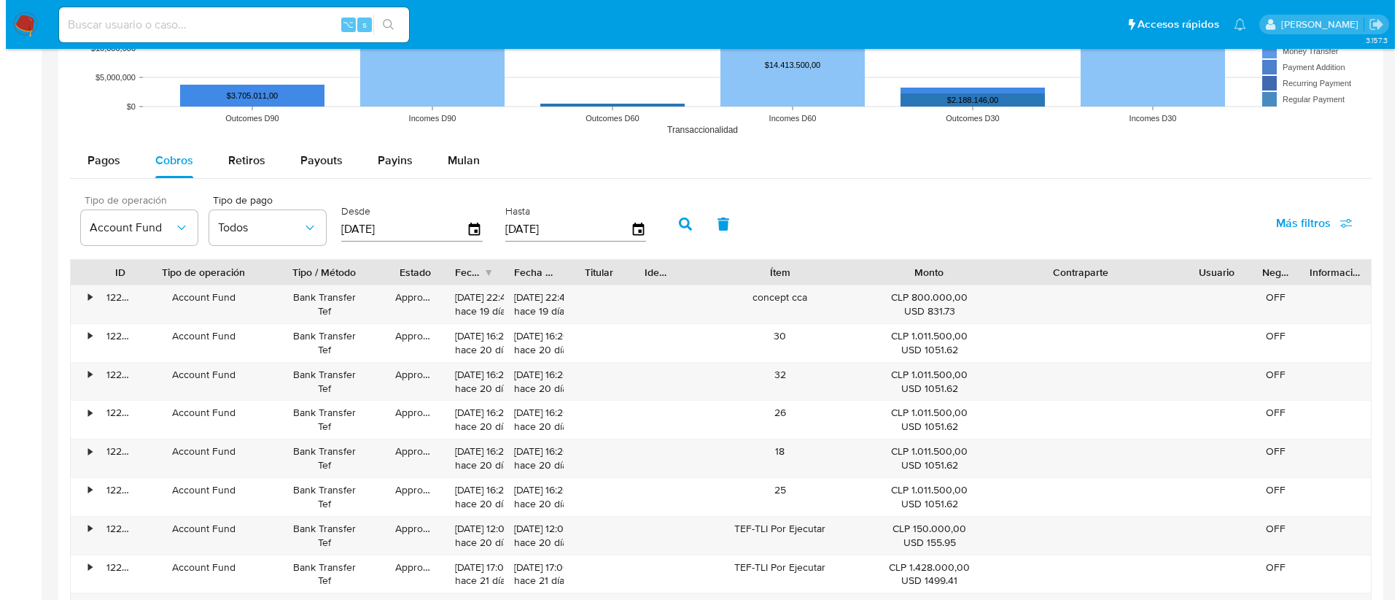
scroll to position [1287, 0]
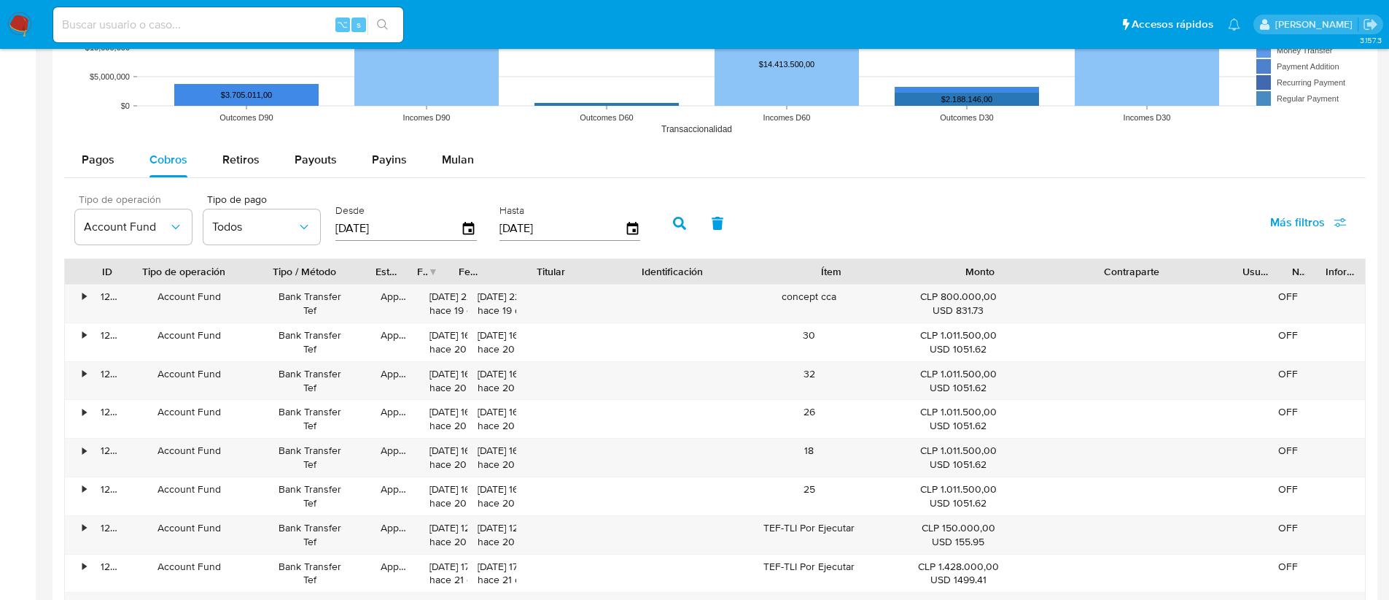
drag, startPoint x: 629, startPoint y: 274, endPoint x: 708, endPoint y: 280, distance: 79.8
click at [707, 281] on div "ID Tipo de operación Tipo / Método Estado Fecha de creación Fecha de aprobación…" at bounding box center [715, 271] width 1300 height 25
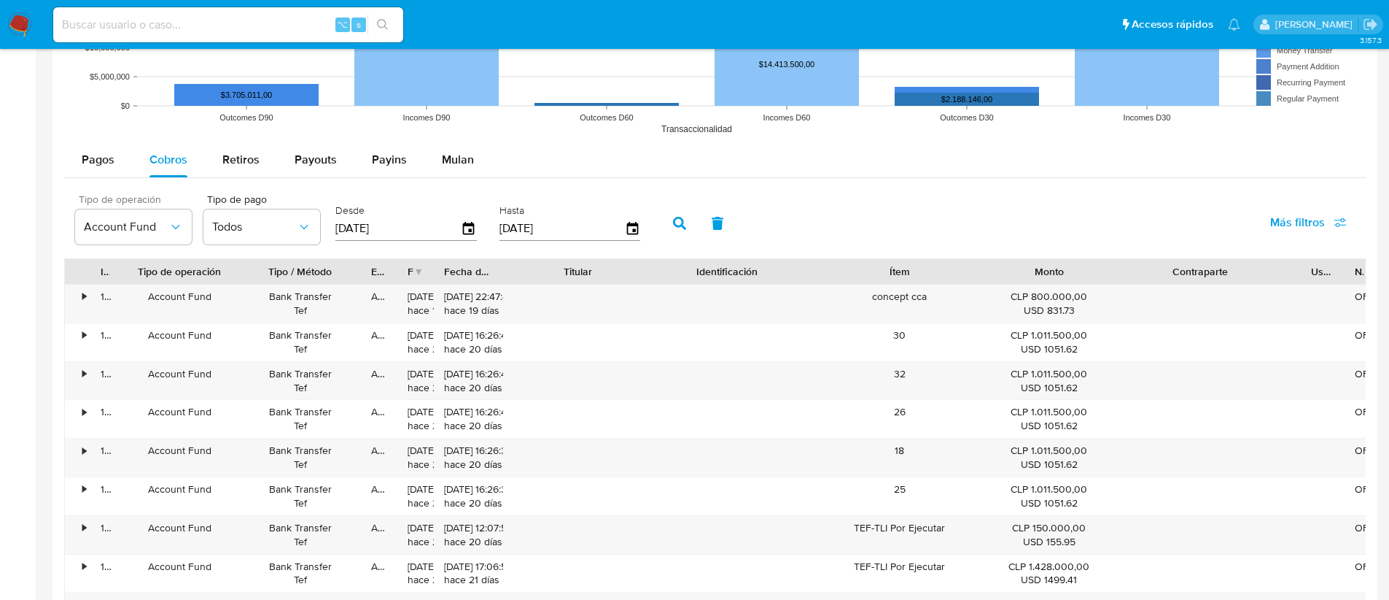
drag, startPoint x: 483, startPoint y: 268, endPoint x: 527, endPoint y: 267, distance: 44.5
click at [516, 267] on div at bounding box center [503, 271] width 26 height 25
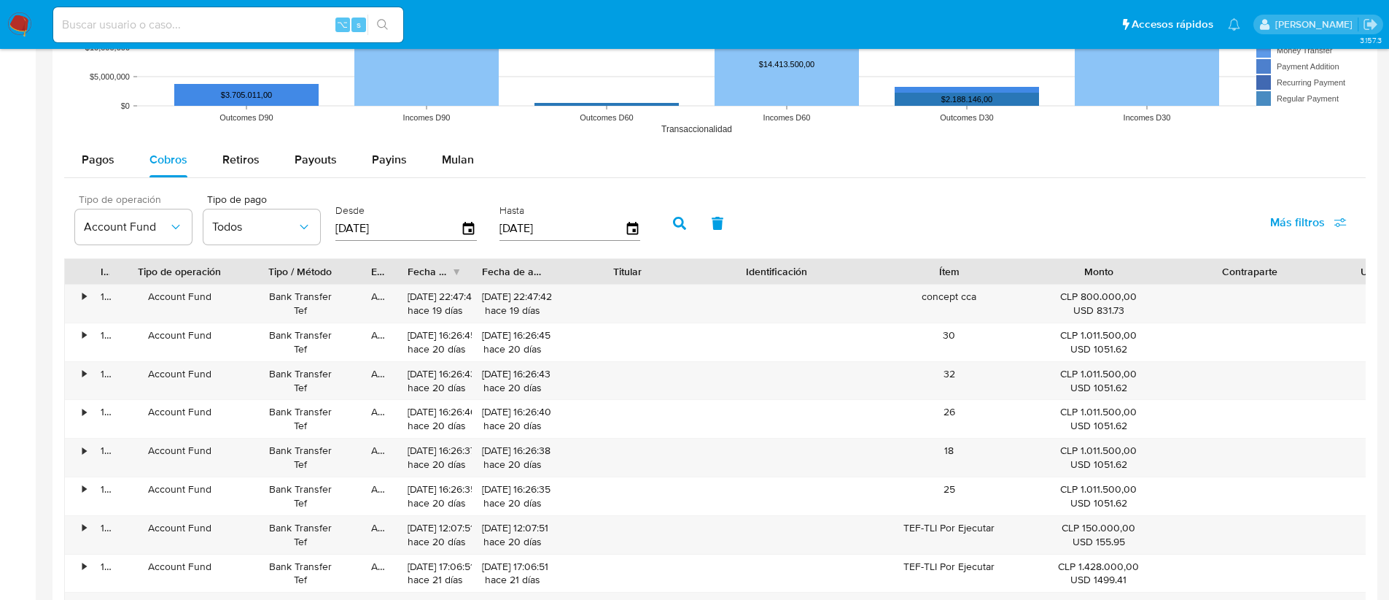
drag, startPoint x: 438, startPoint y: 274, endPoint x: 477, endPoint y: 275, distance: 38.7
click at [477, 275] on div at bounding box center [472, 271] width 26 height 25
click at [128, 227] on span "Account Fund" at bounding box center [126, 227] width 85 height 15
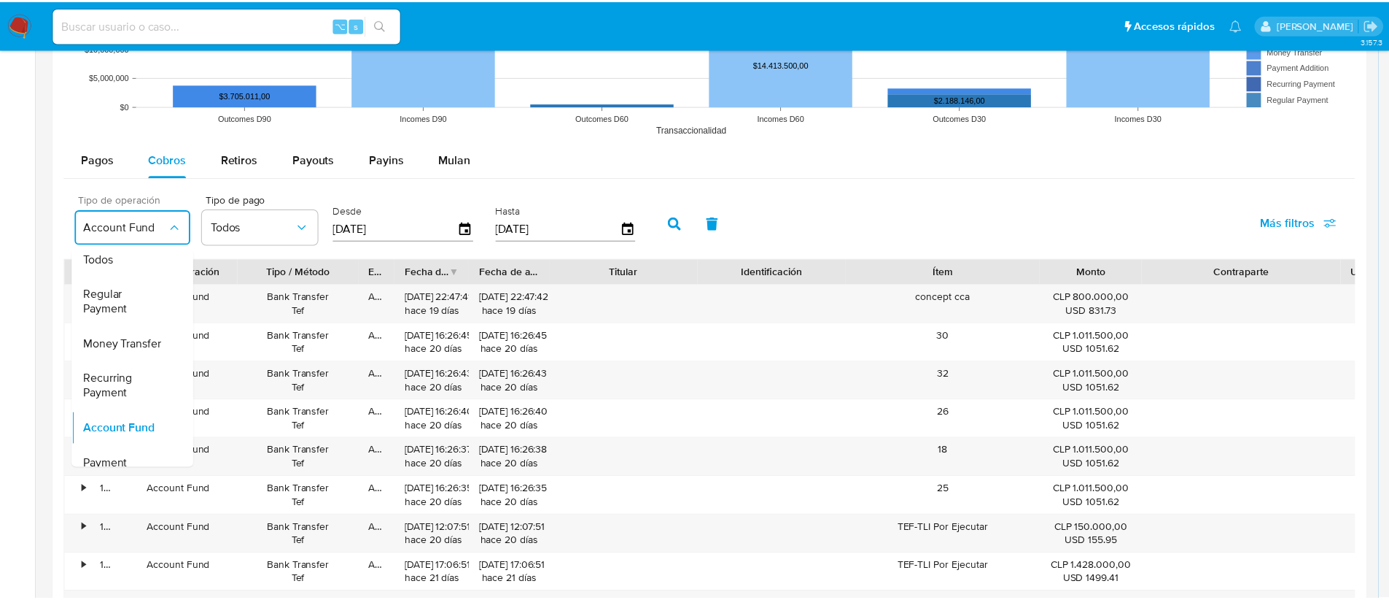
scroll to position [0, 0]
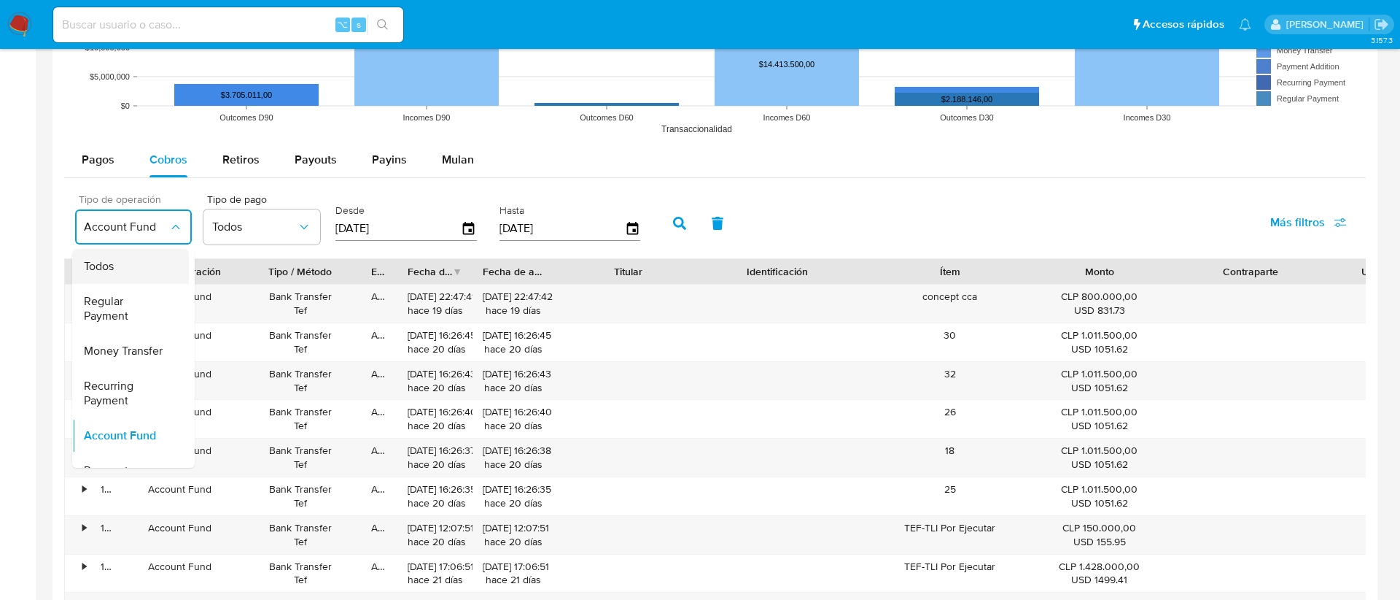
click at [119, 257] on div "Todos" at bounding box center [126, 266] width 85 height 35
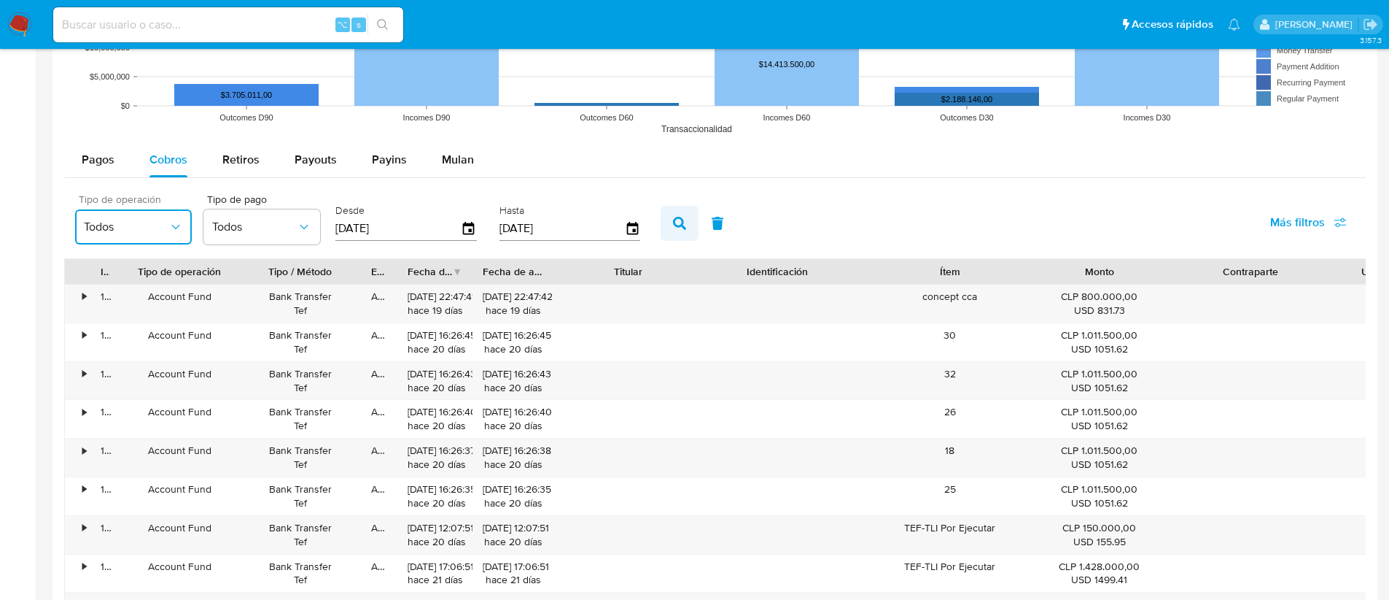
click at [680, 218] on icon "button" at bounding box center [679, 223] width 13 height 13
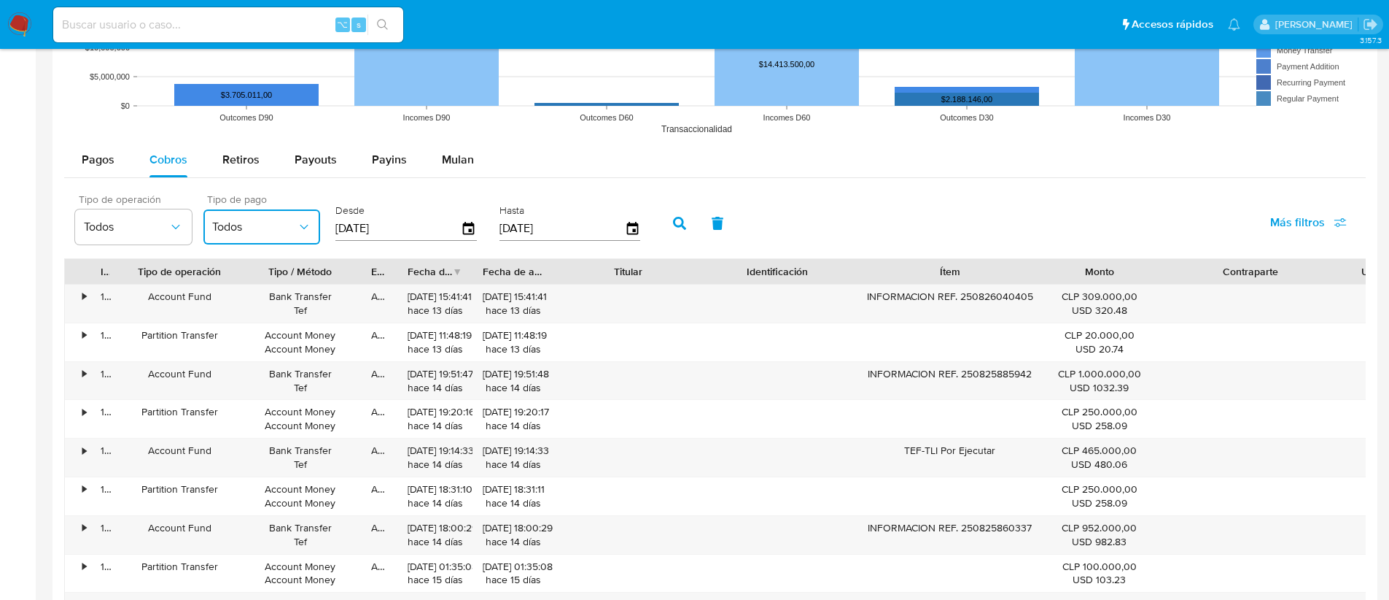
click at [236, 220] on span "Todos" at bounding box center [254, 227] width 85 height 15
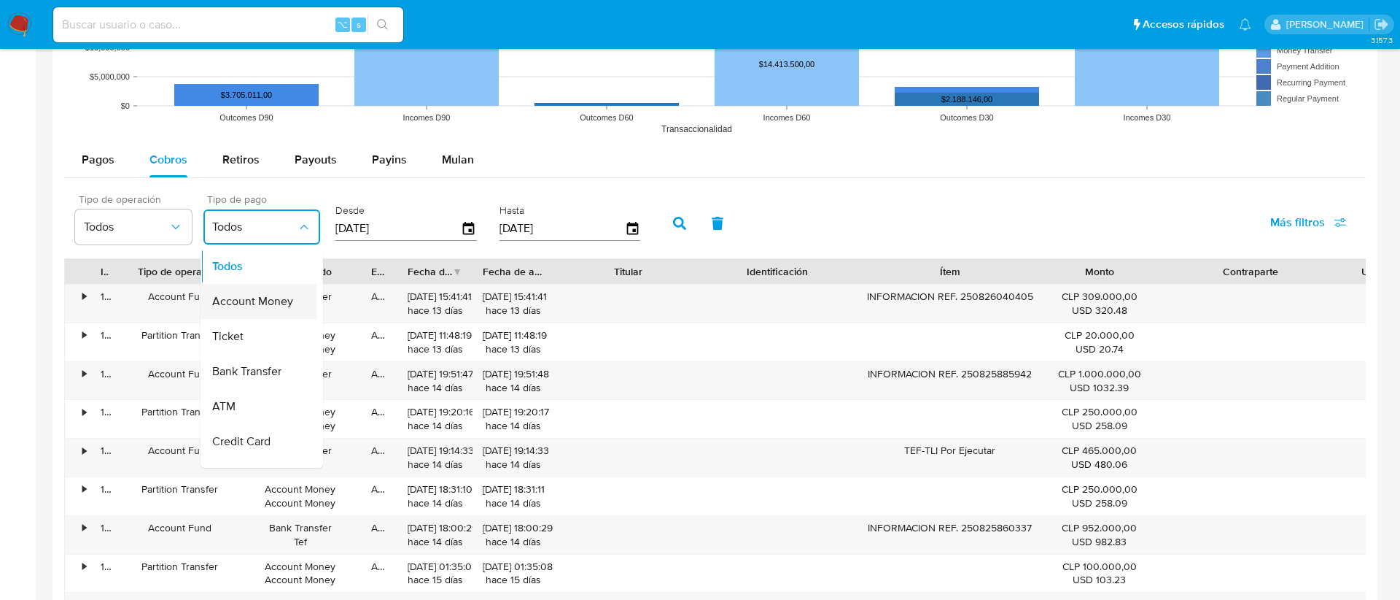
click at [248, 305] on span "Account Money" at bounding box center [252, 301] width 81 height 15
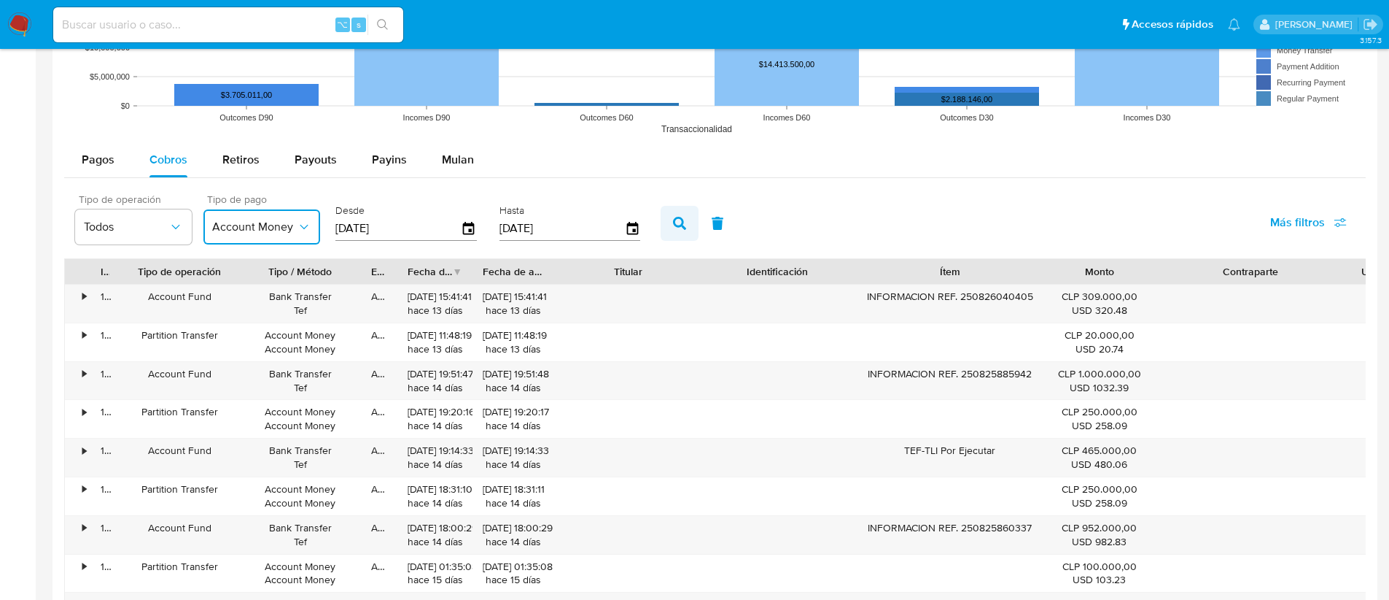
click at [680, 221] on icon "button" at bounding box center [679, 223] width 13 height 13
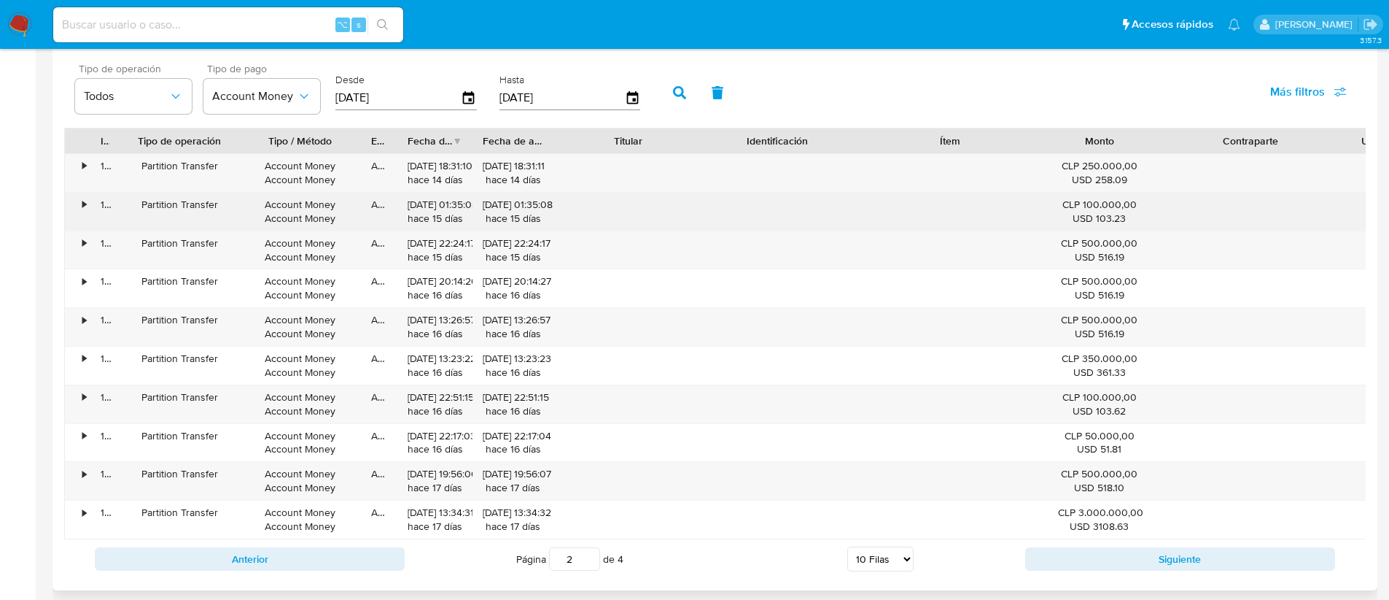
scroll to position [1268, 0]
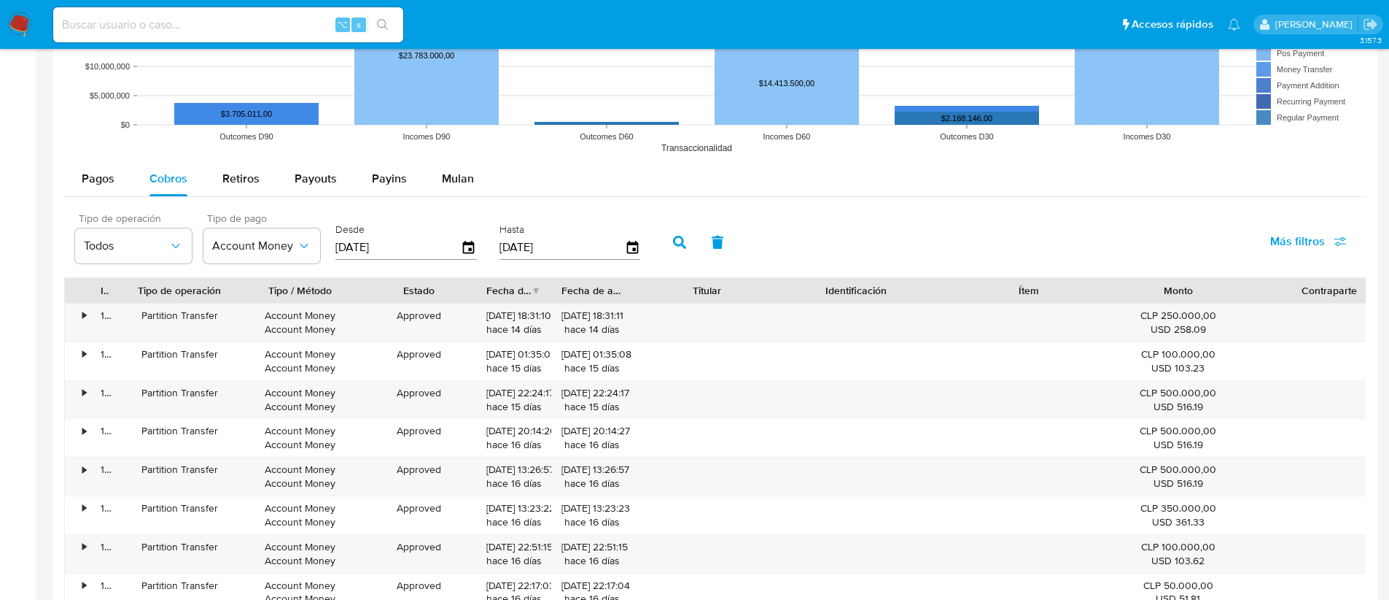
drag, startPoint x: 391, startPoint y: 282, endPoint x: 470, endPoint y: 284, distance: 79.6
click at [470, 285] on div at bounding box center [476, 290] width 26 height 25
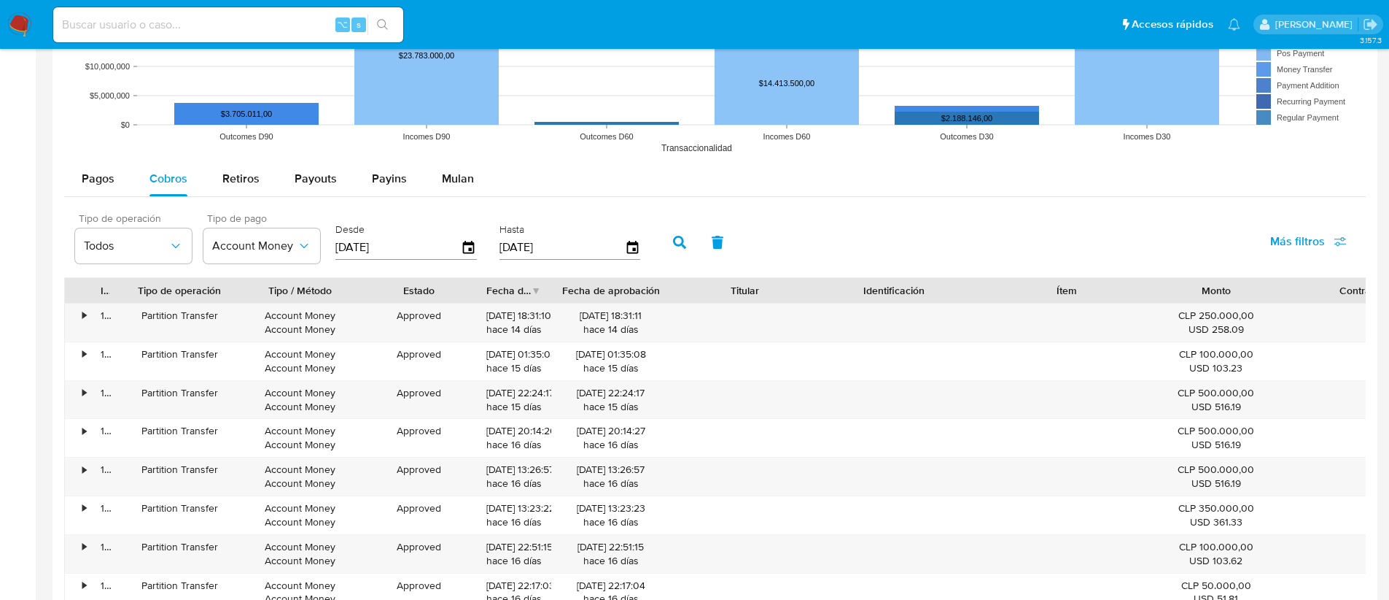
drag, startPoint x: 637, startPoint y: 292, endPoint x: 676, endPoint y: 294, distance: 39.4
click at [675, 294] on div at bounding box center [670, 290] width 26 height 25
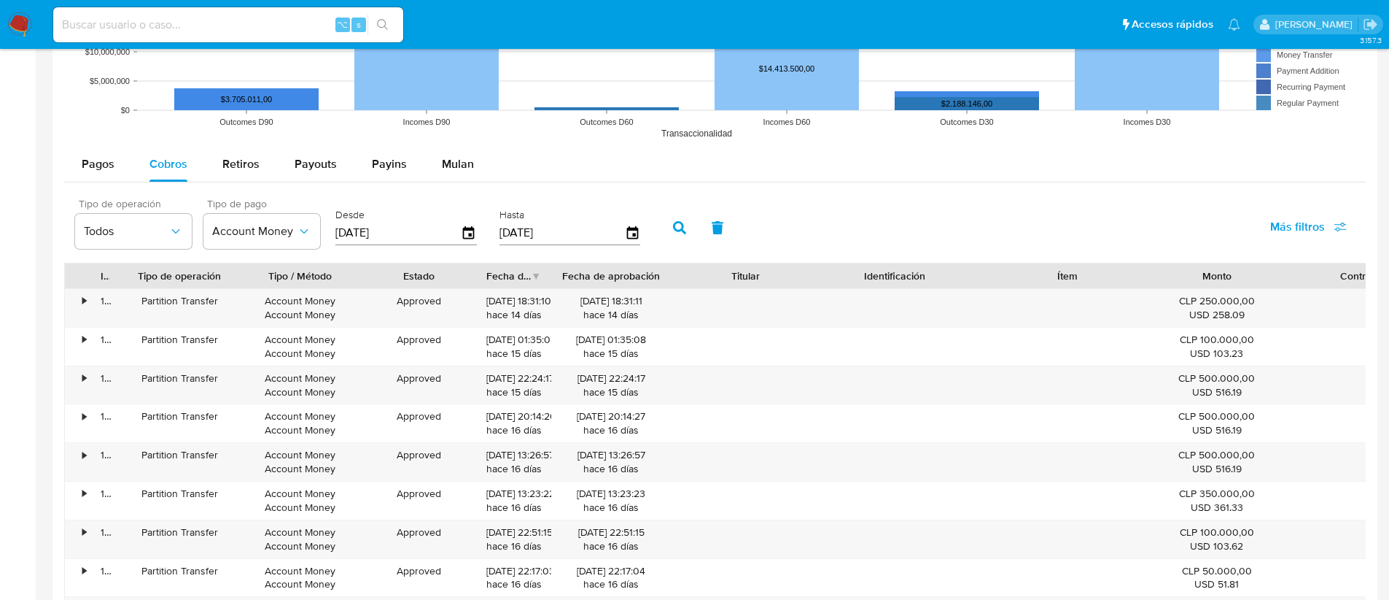
scroll to position [1295, 0]
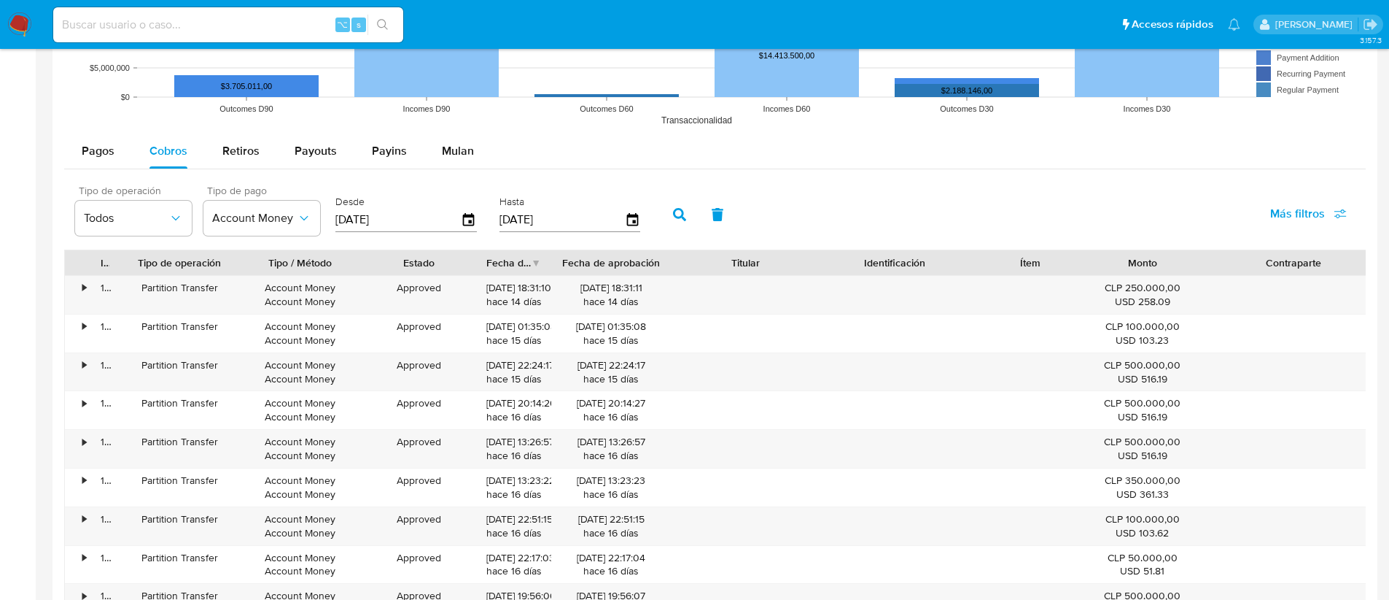
drag, startPoint x: 1155, startPoint y: 265, endPoint x: 1087, endPoint y: 268, distance: 67.1
click at [1087, 268] on div at bounding box center [1091, 262] width 26 height 25
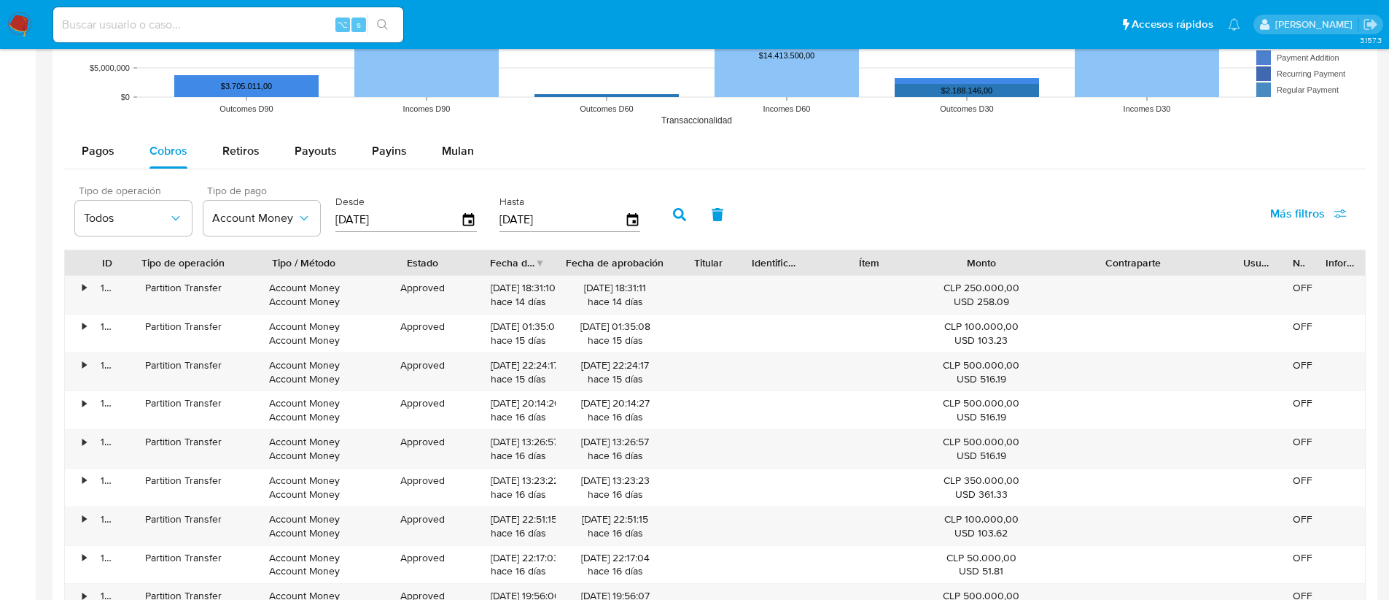
drag, startPoint x: 817, startPoint y: 261, endPoint x: 734, endPoint y: 256, distance: 82.6
click at [734, 256] on div at bounding box center [742, 262] width 26 height 25
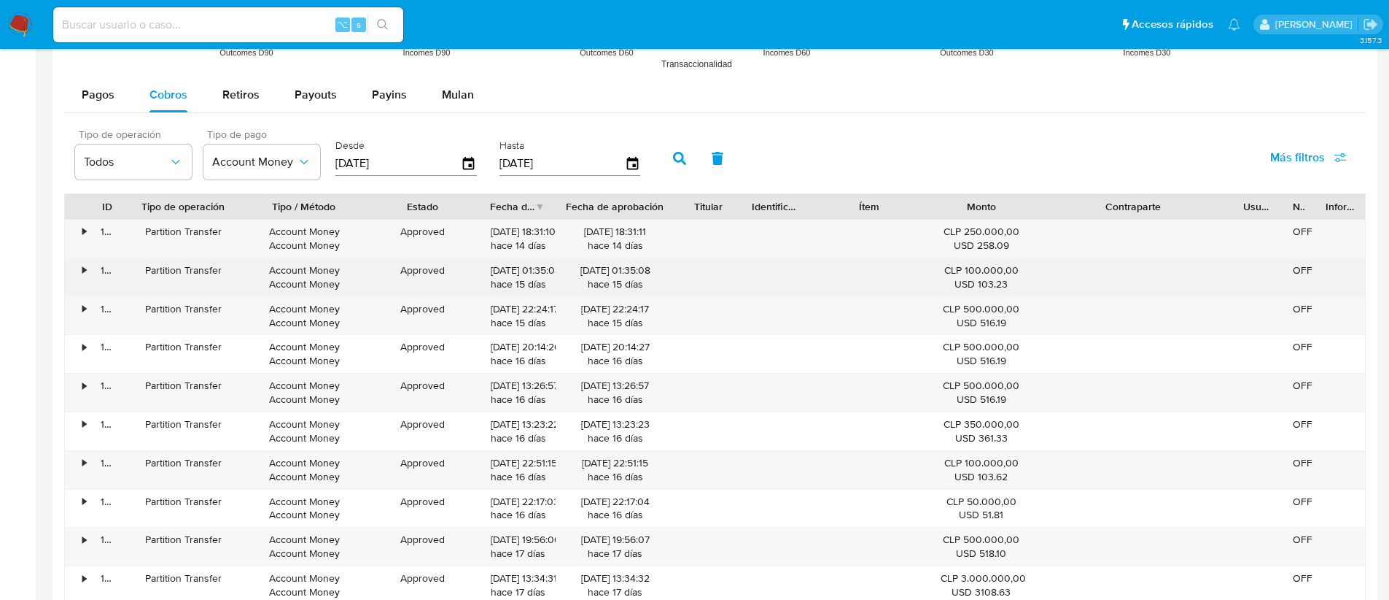
scroll to position [1376, 0]
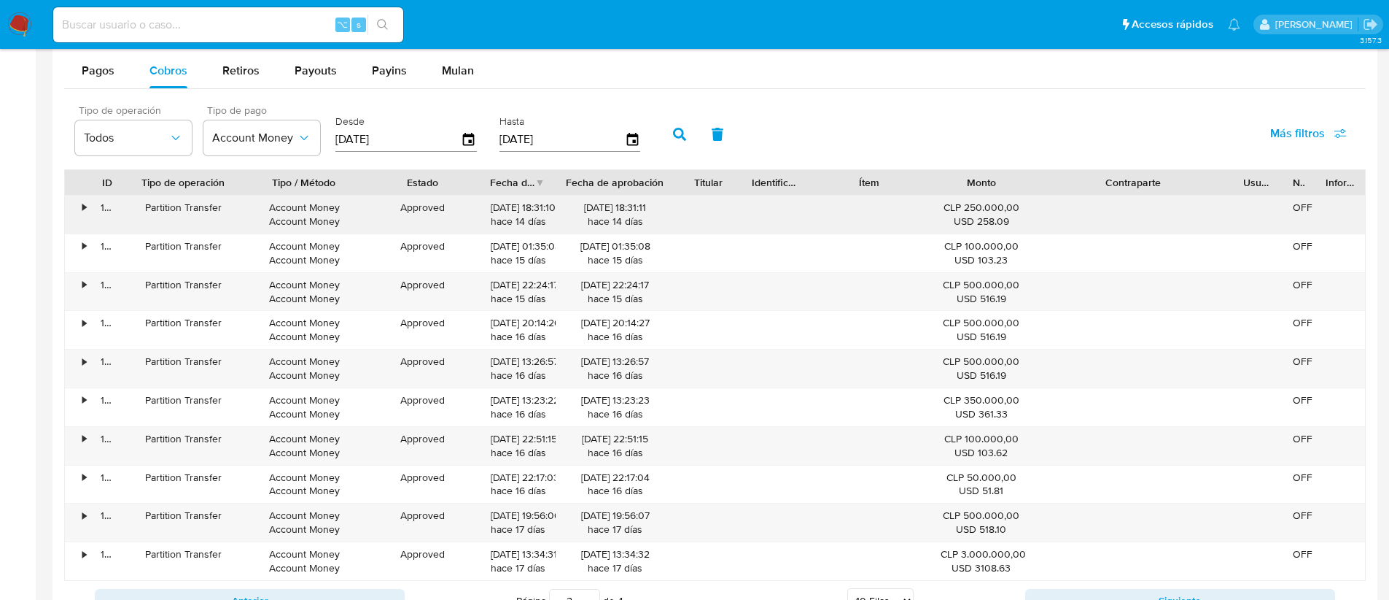
click at [79, 205] on div "•" at bounding box center [78, 214] width 26 height 38
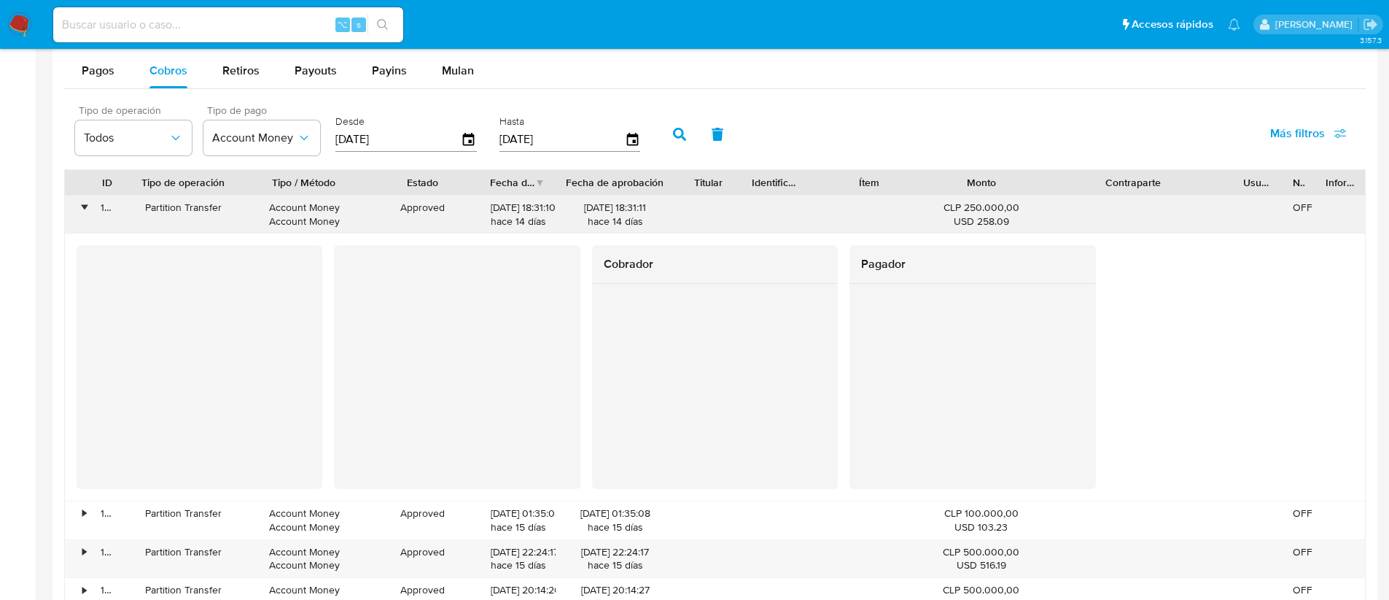
click at [77, 206] on div "•" at bounding box center [78, 214] width 26 height 38
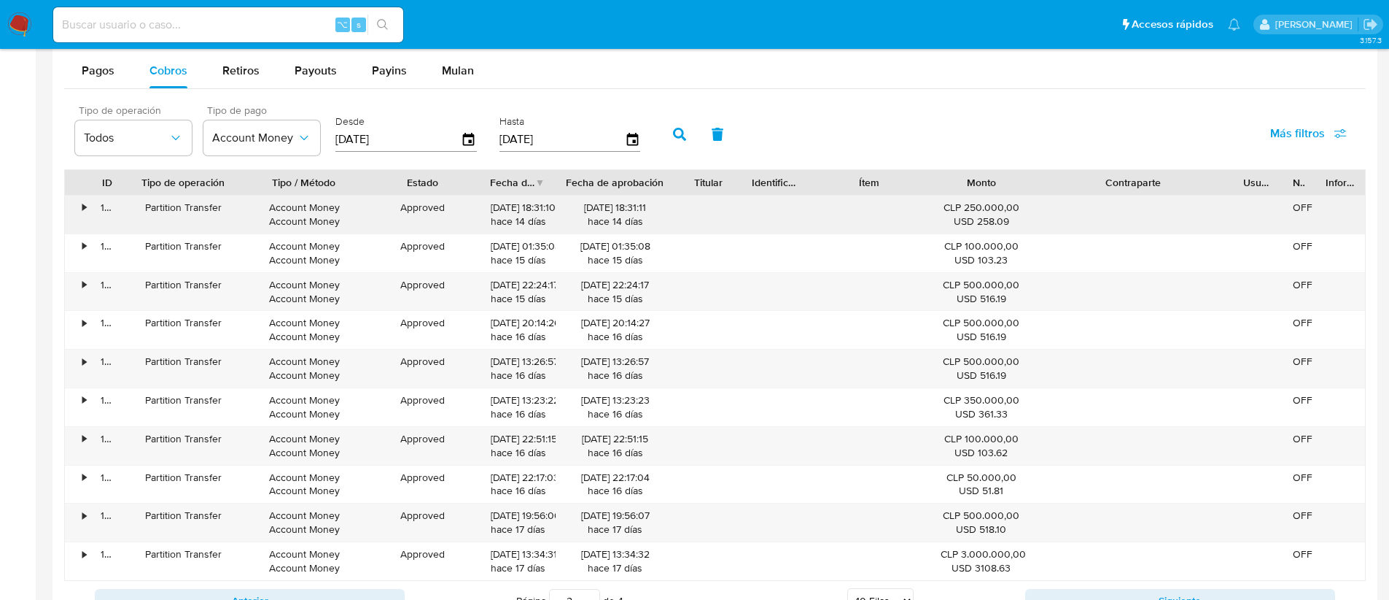
drag, startPoint x: 225, startPoint y: 205, endPoint x: 128, endPoint y: 212, distance: 96.5
click at [128, 212] on div "Partition Transfer" at bounding box center [183, 214] width 120 height 38
click at [438, 225] on div "Approved" at bounding box center [422, 214] width 115 height 38
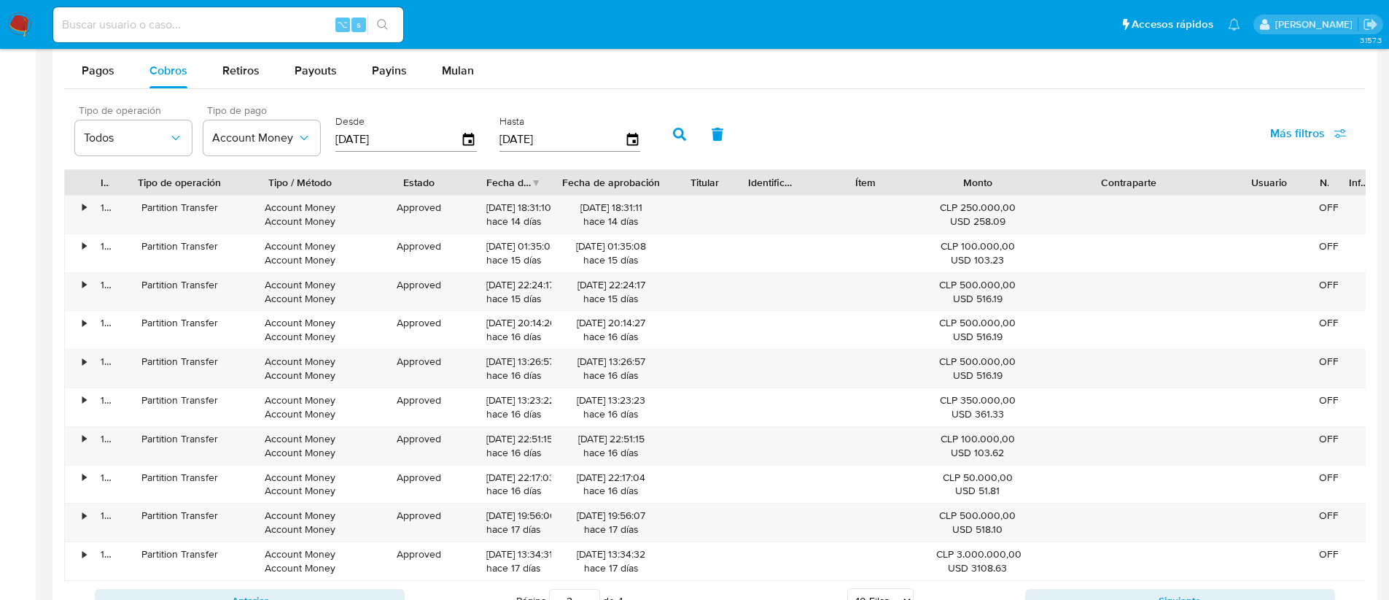
drag, startPoint x: 1273, startPoint y: 188, endPoint x: 1303, endPoint y: 184, distance: 30.9
click at [1303, 184] on div at bounding box center [1310, 182] width 26 height 25
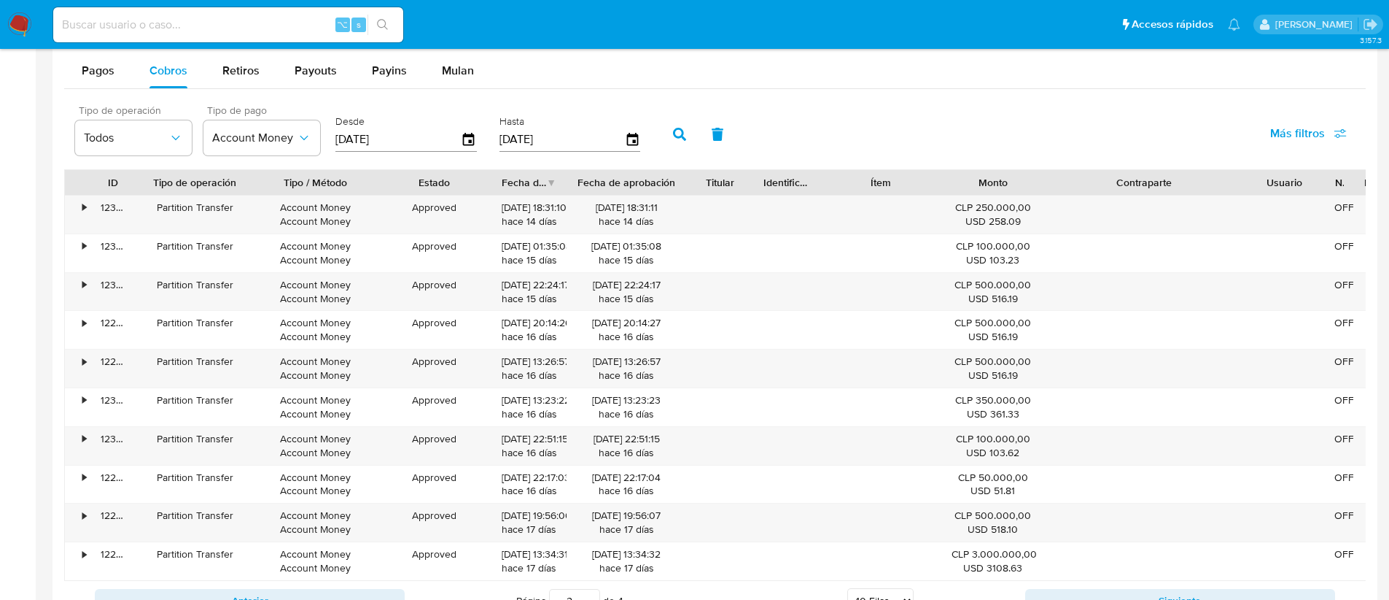
drag, startPoint x: 114, startPoint y: 187, endPoint x: 129, endPoint y: 187, distance: 15.3
click at [130, 187] on div at bounding box center [135, 182] width 26 height 25
click at [78, 203] on div "•" at bounding box center [78, 214] width 26 height 38
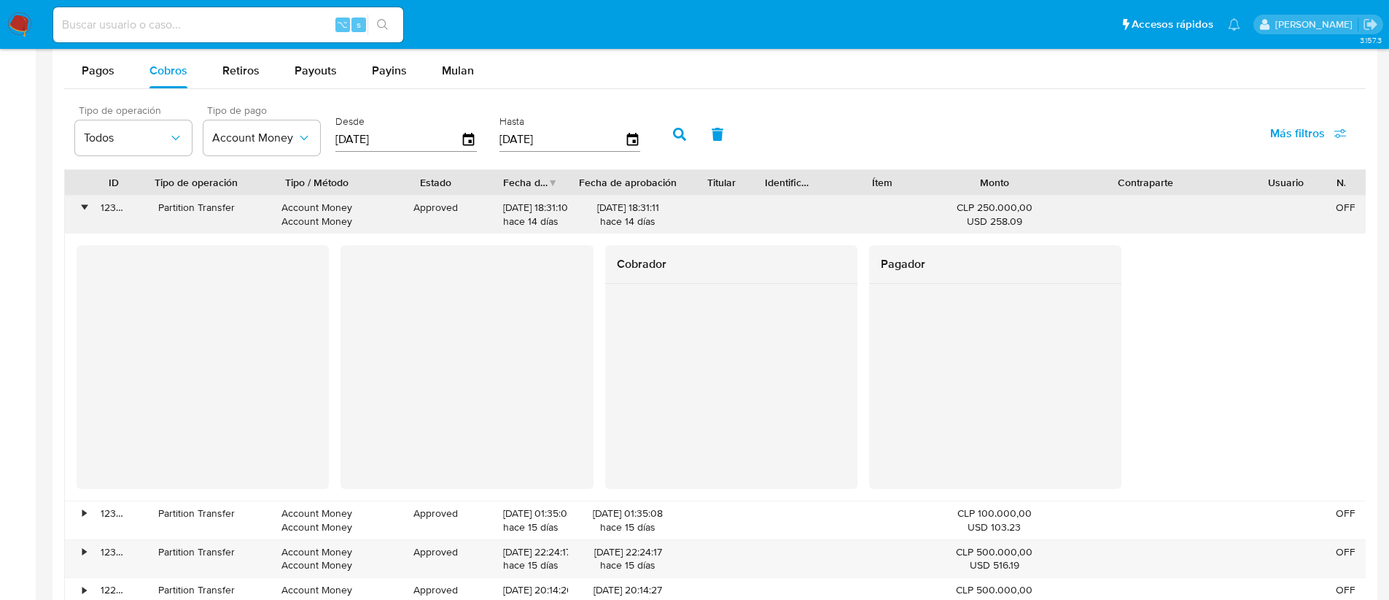
click at [77, 203] on div "•" at bounding box center [78, 214] width 26 height 38
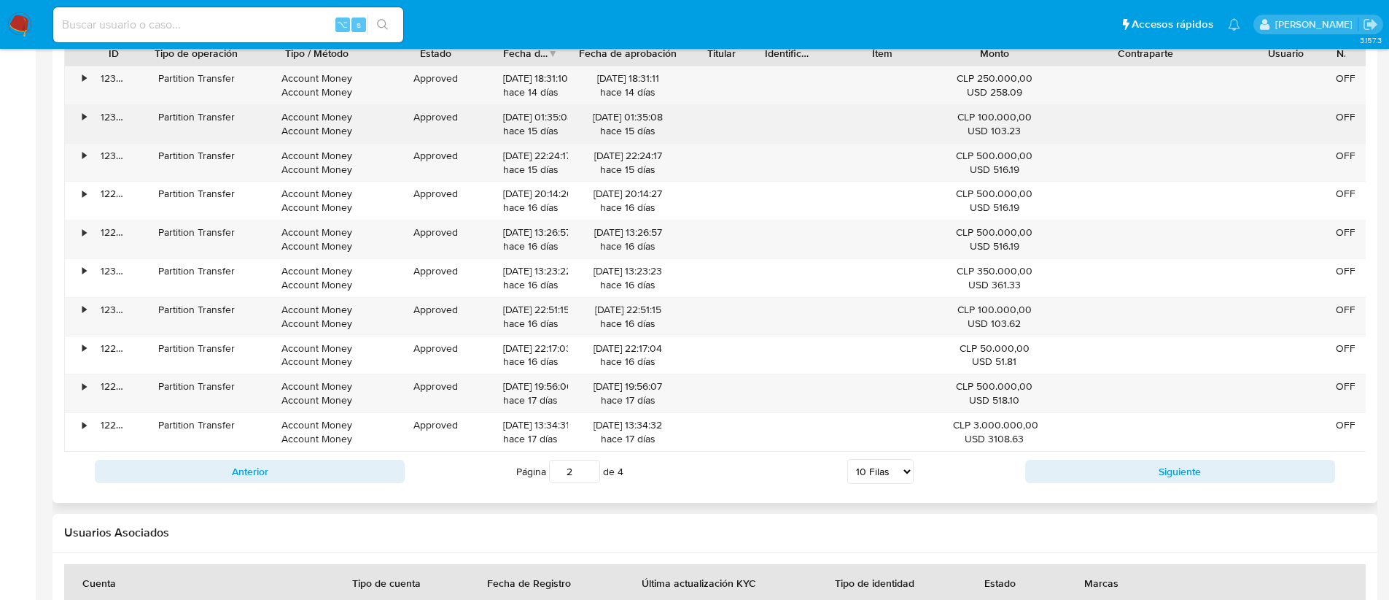
scroll to position [1538, 0]
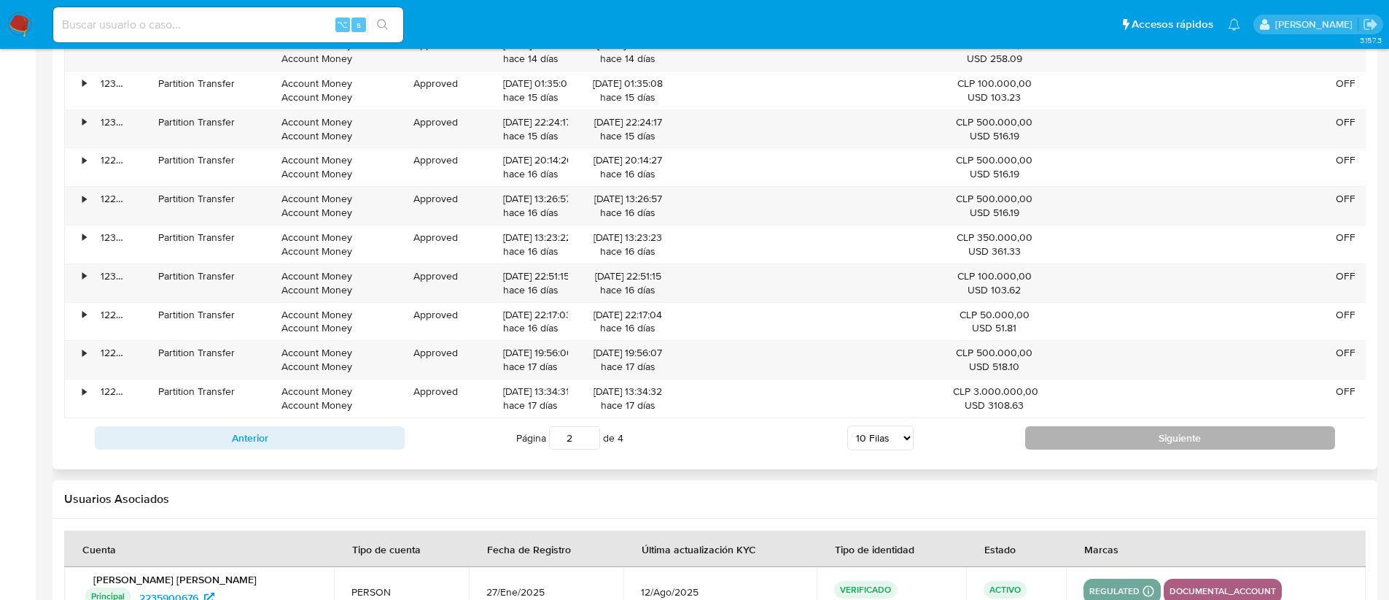
click at [1074, 449] on button "Siguiente" at bounding box center [1180, 437] width 310 height 23
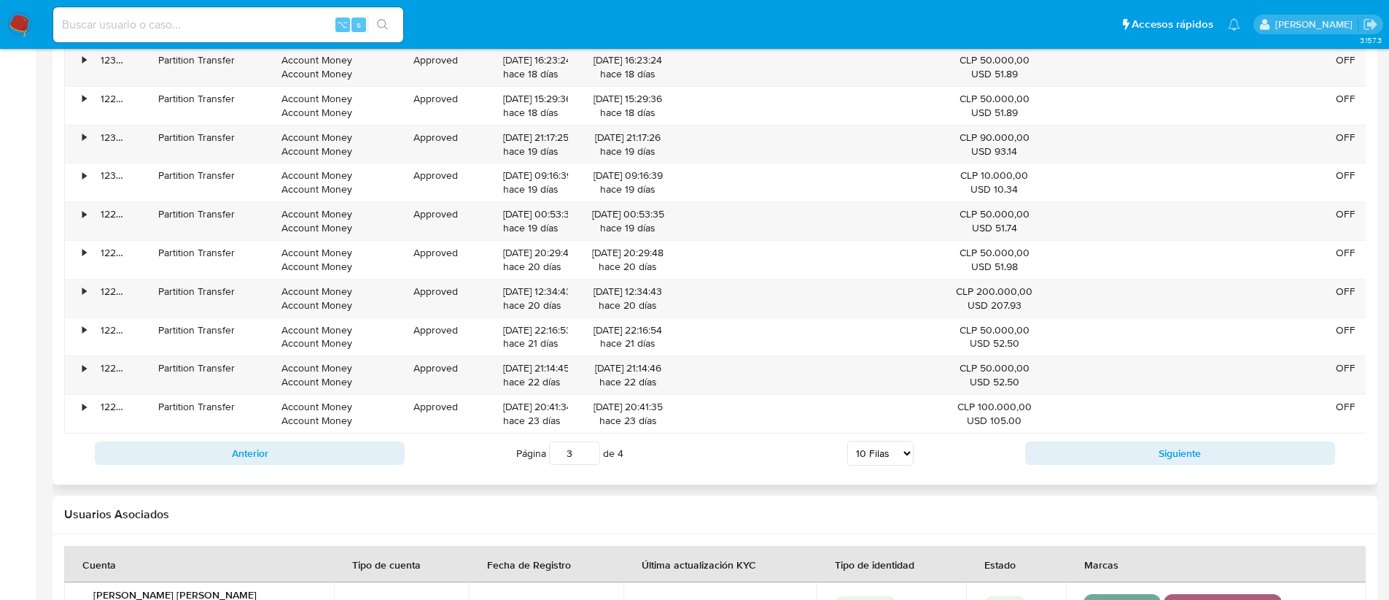
scroll to position [1511, 0]
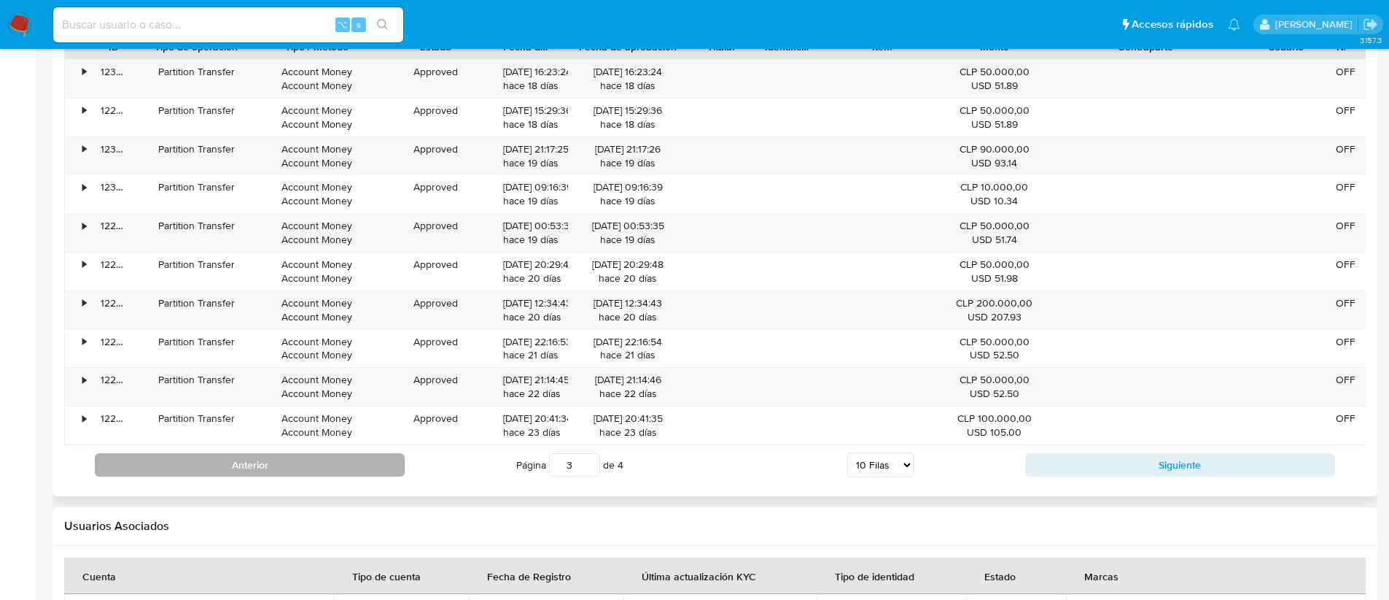
click at [372, 476] on button "Anterior" at bounding box center [250, 464] width 310 height 23
click at [341, 476] on button "Anterior" at bounding box center [250, 464] width 310 height 23
type input "1"
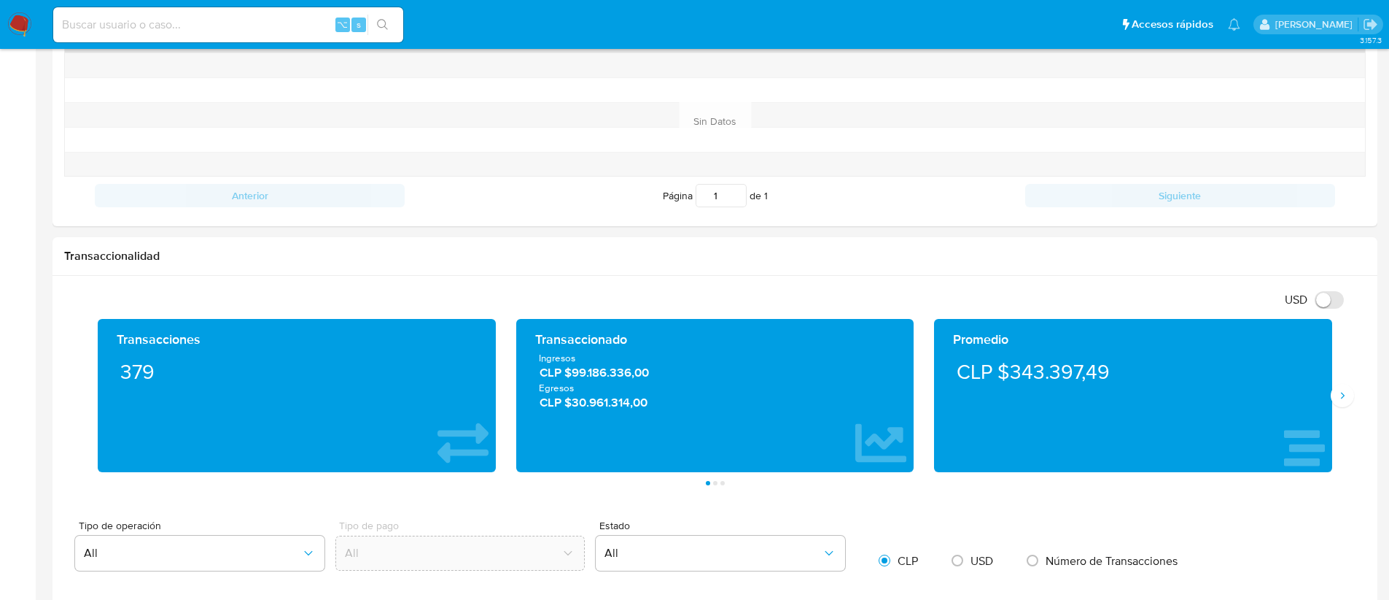
scroll to position [0, 0]
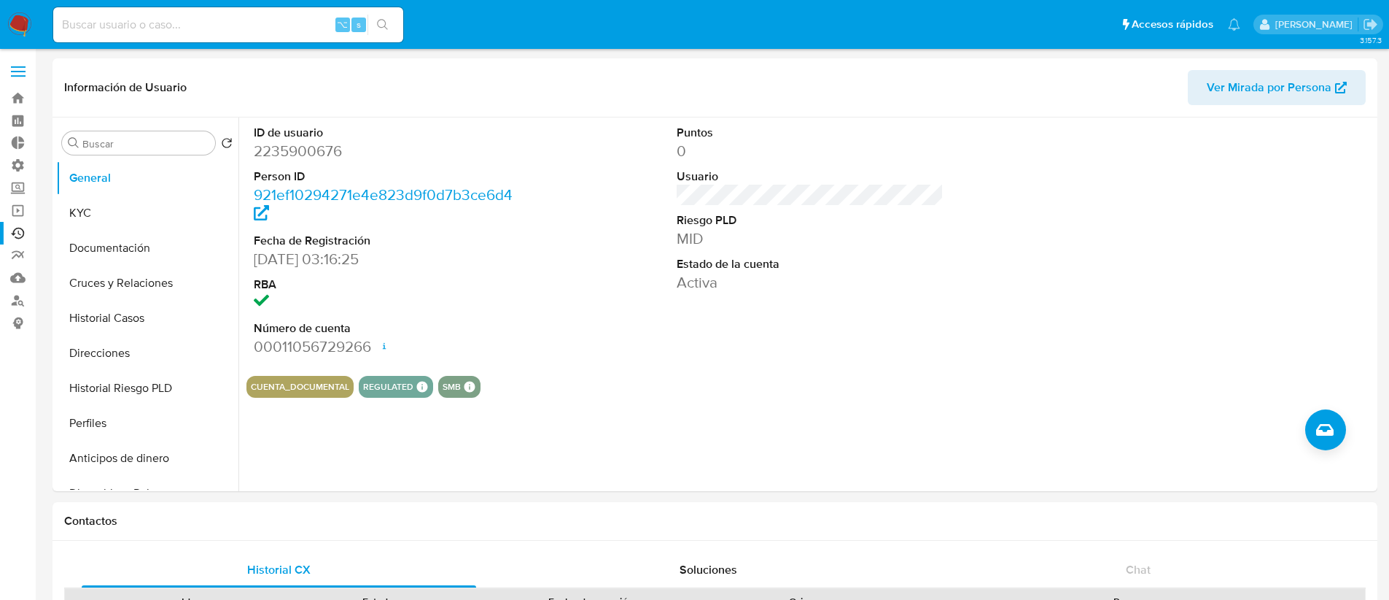
click at [20, 233] on link "Ejecuciones automáticas" at bounding box center [87, 233] width 174 height 23
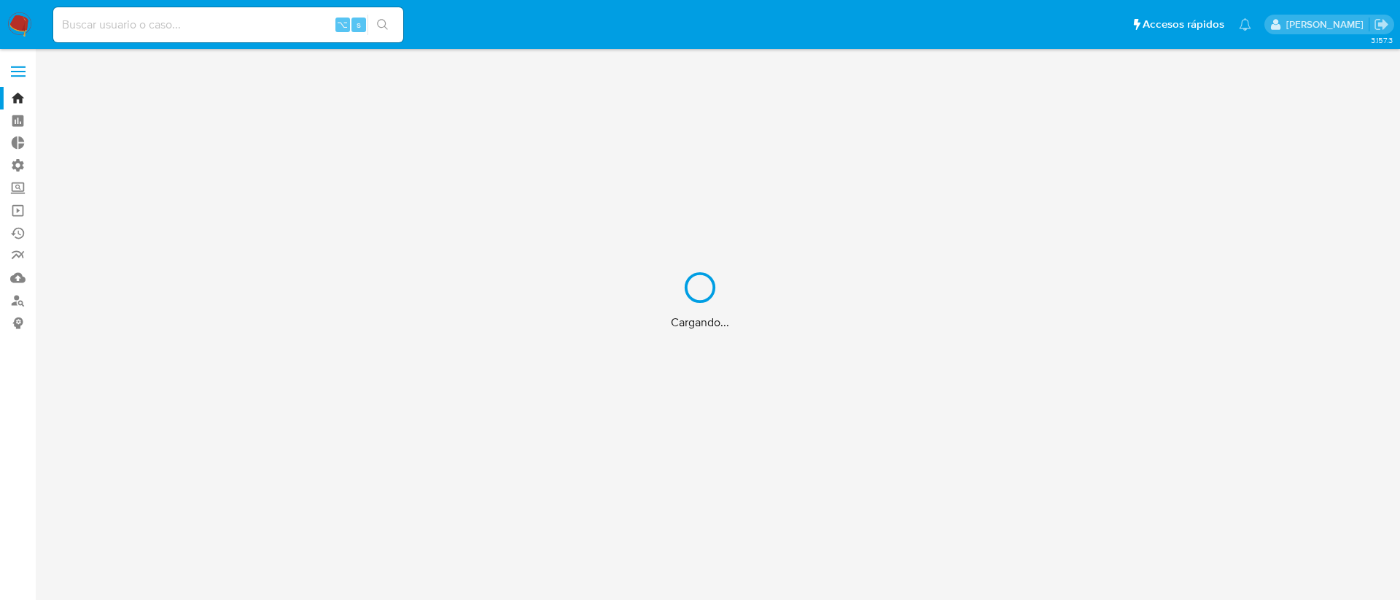
click at [150, 32] on div "Cargando..." at bounding box center [700, 300] width 1400 height 600
click at [147, 23] on div "Cargando..." at bounding box center [700, 300] width 1400 height 600
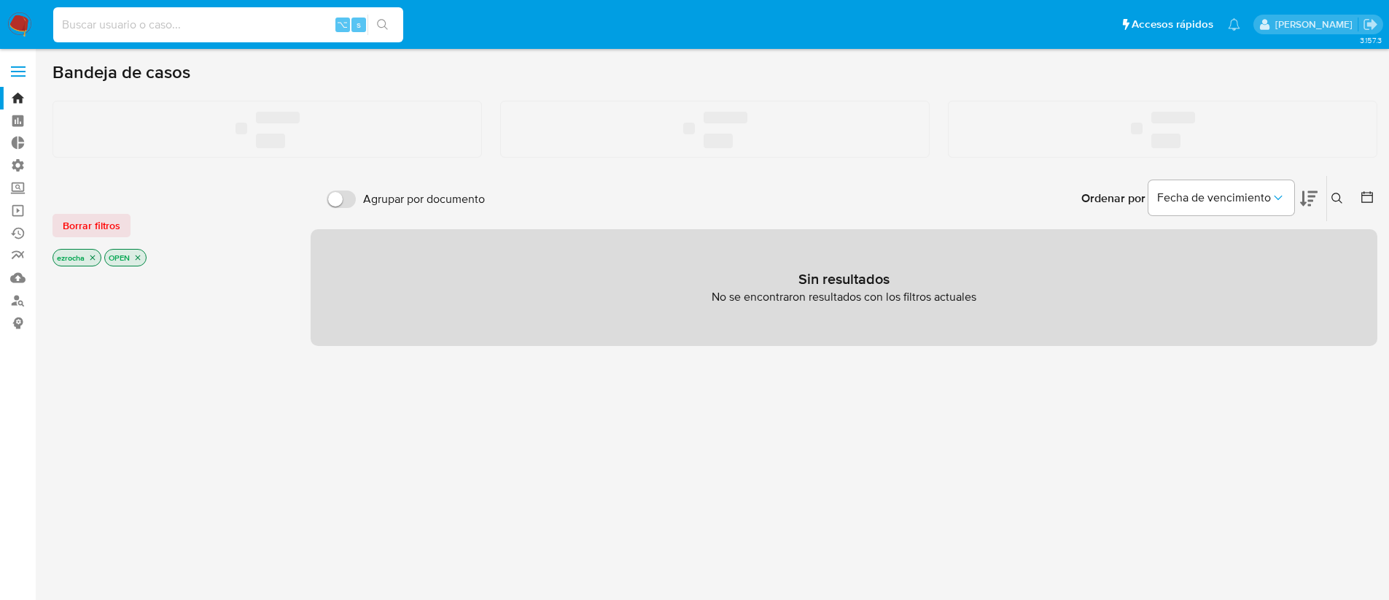
click at [150, 24] on input at bounding box center [228, 24] width 350 height 19
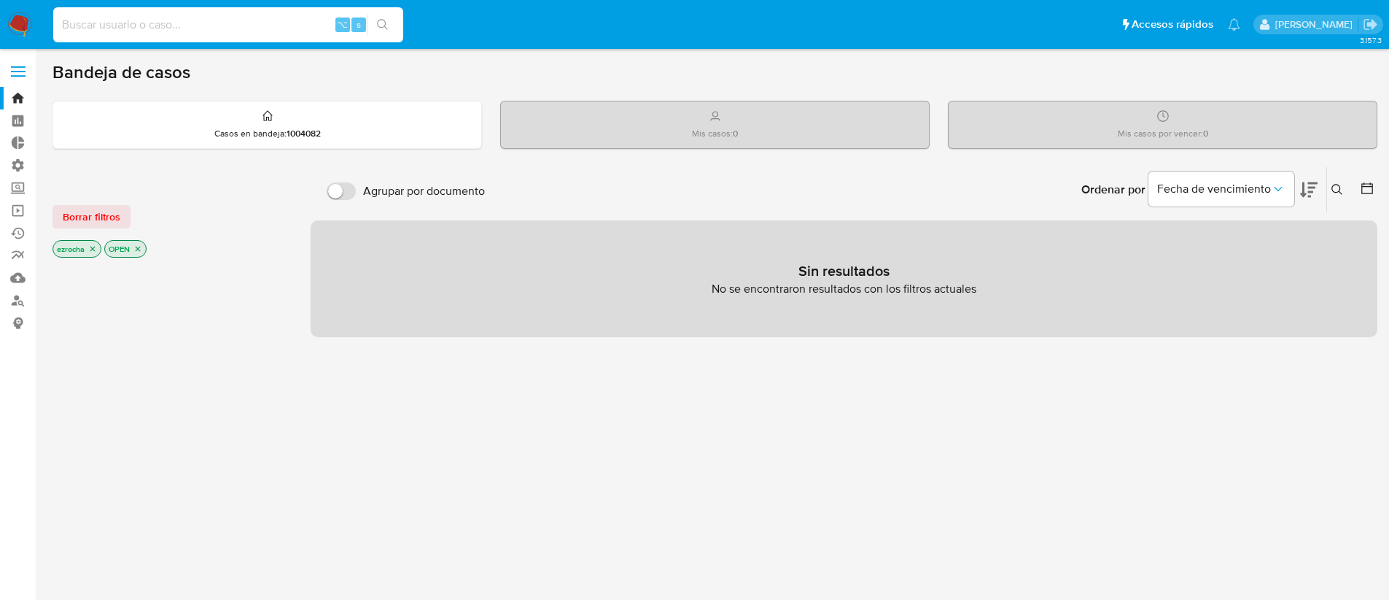
paste input "2223658323"
type input "2223658323"
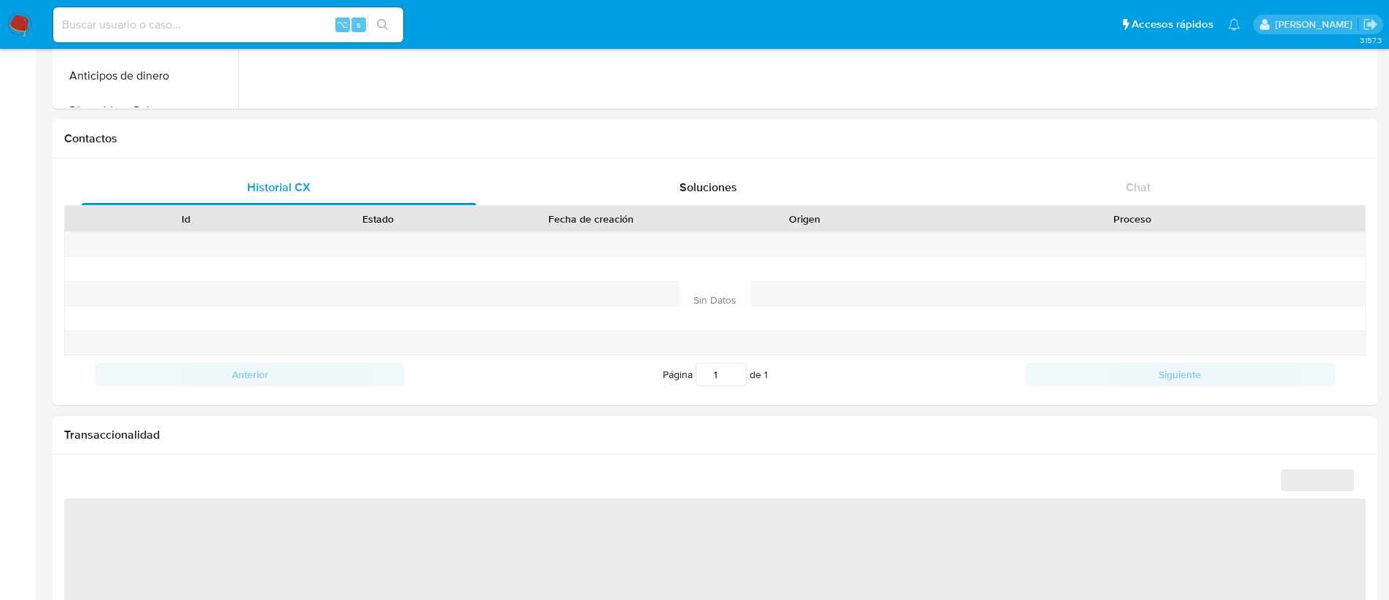
scroll to position [827, 0]
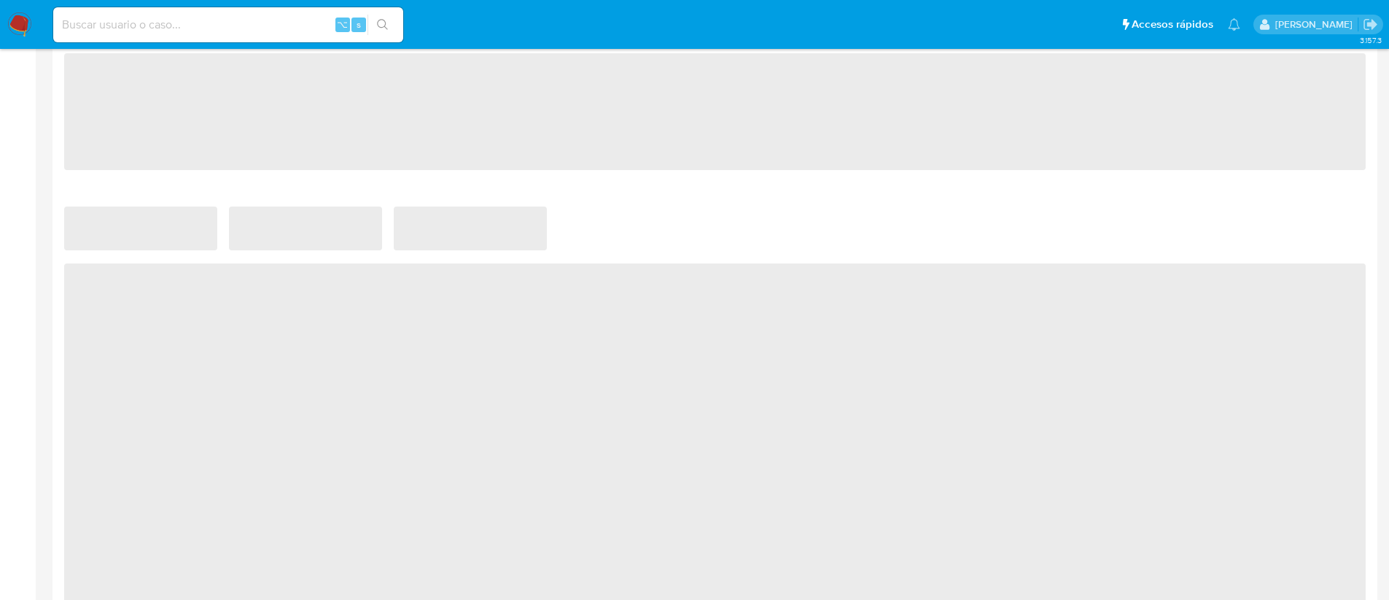
select select "10"
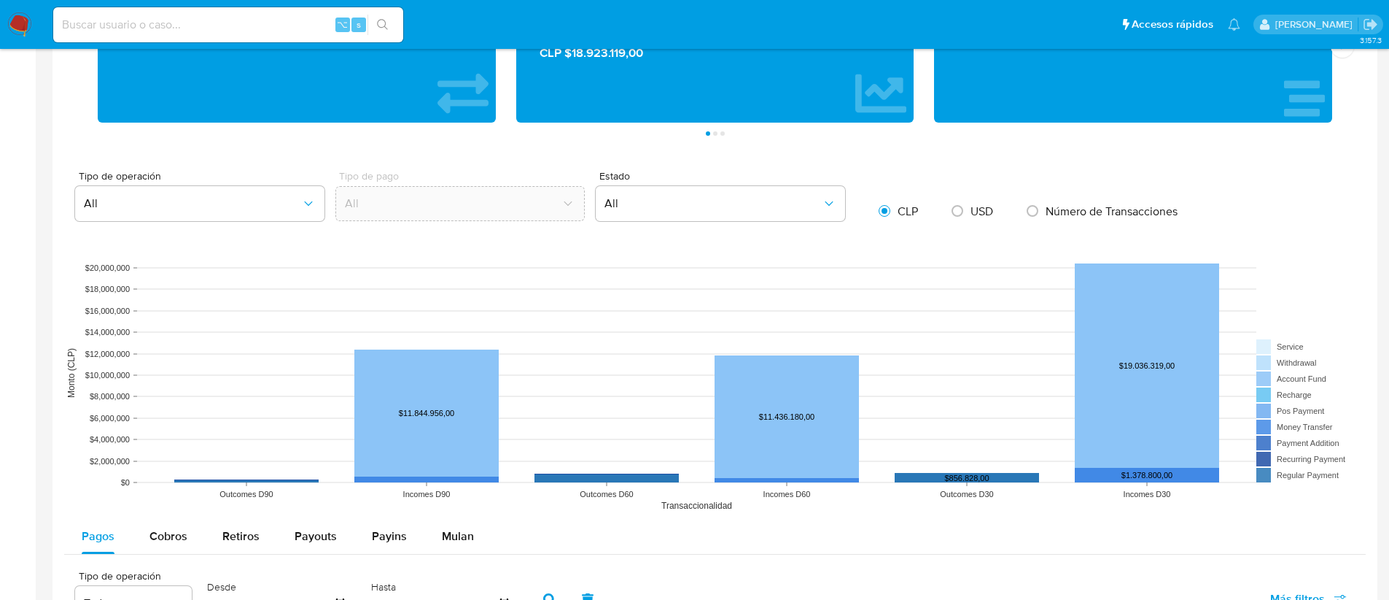
scroll to position [1206, 0]
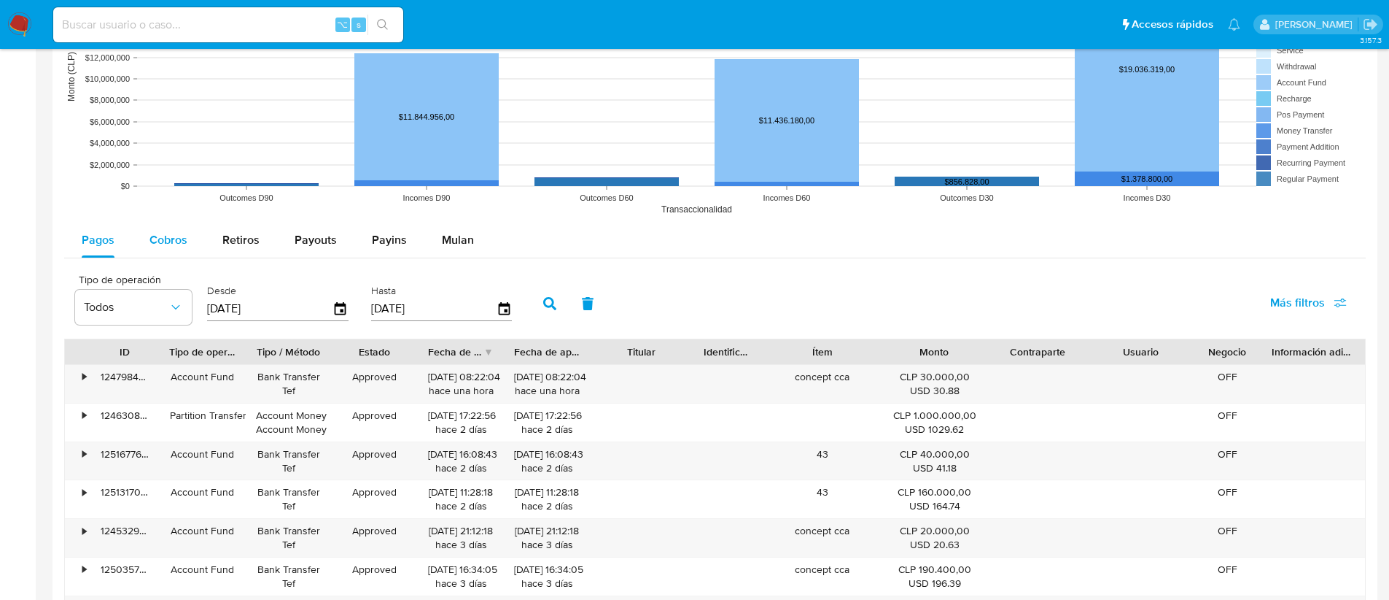
click at [163, 247] on span "Cobros" at bounding box center [169, 239] width 38 height 17
select select "10"
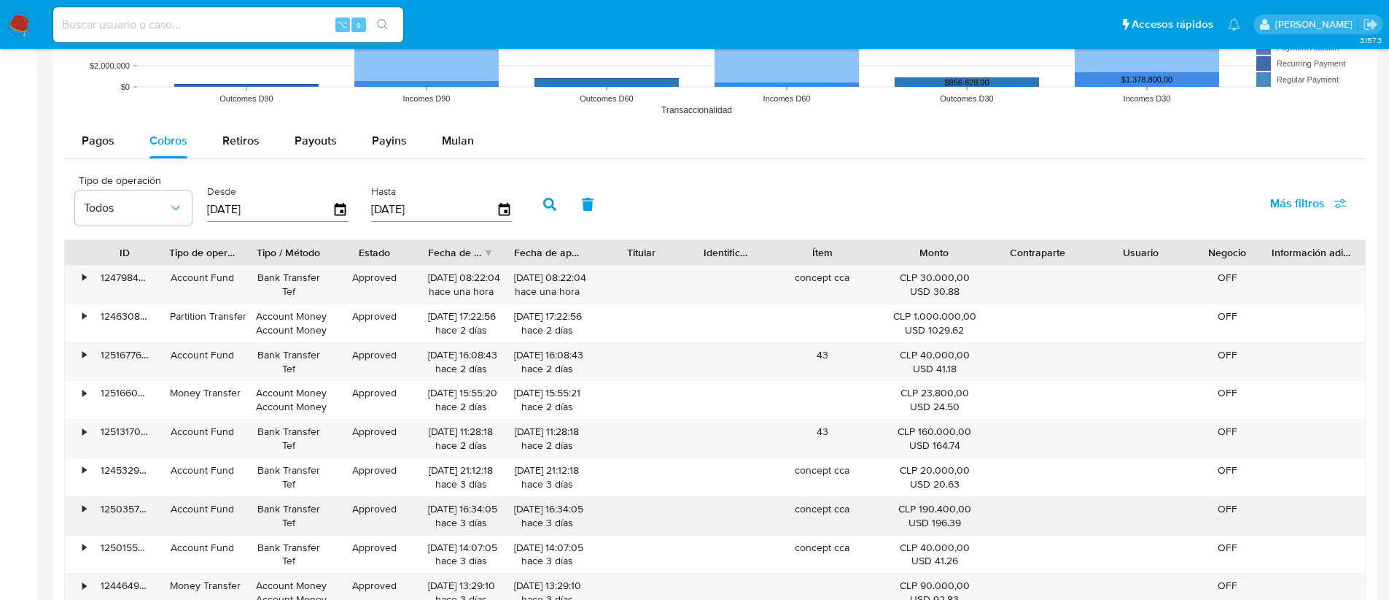
scroll to position [1377, 0]
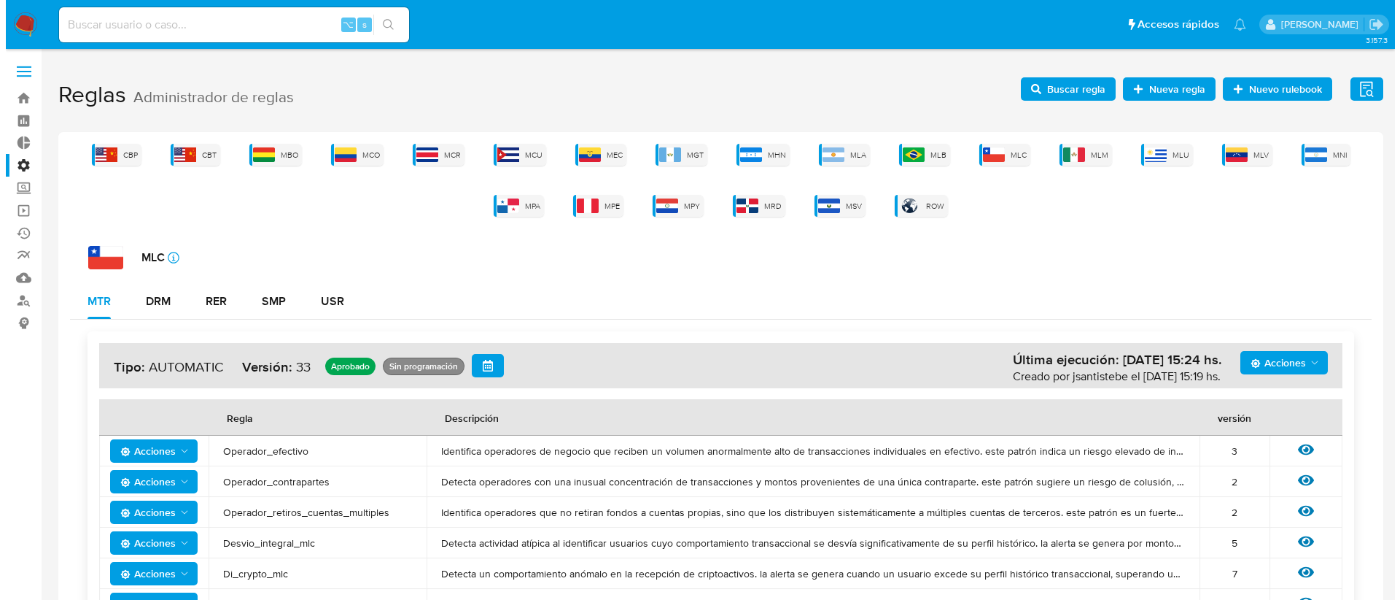
scroll to position [271, 0]
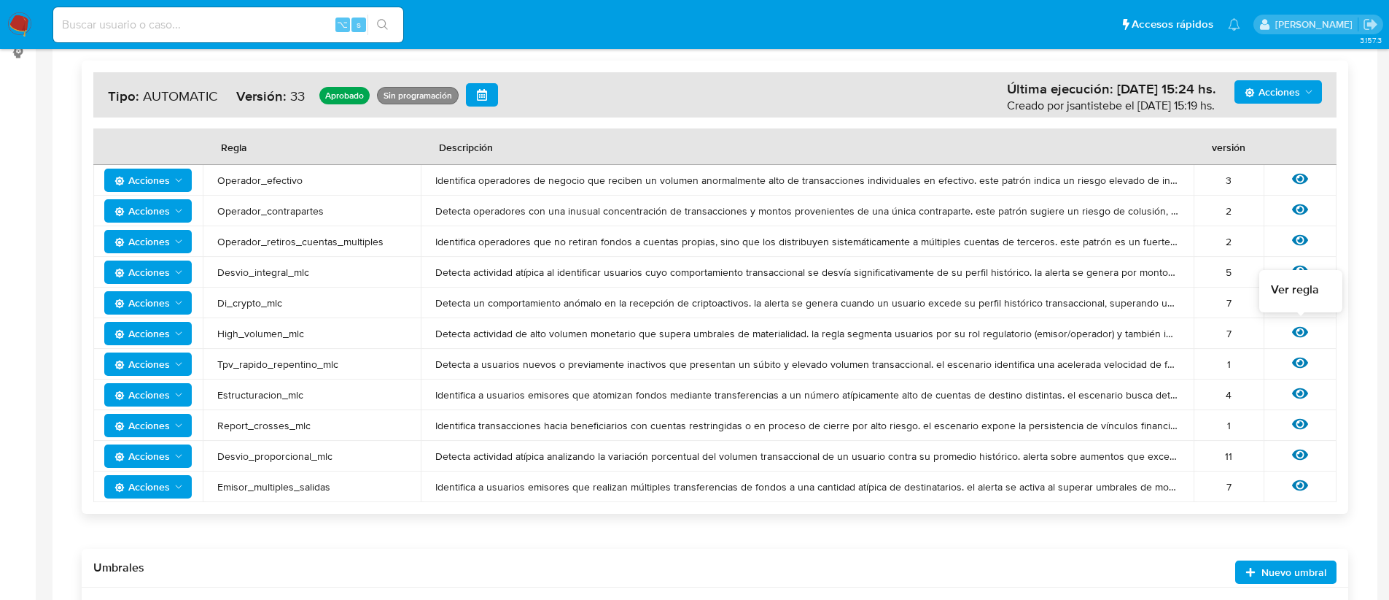
click at [1301, 335] on icon at bounding box center [1300, 332] width 16 height 11
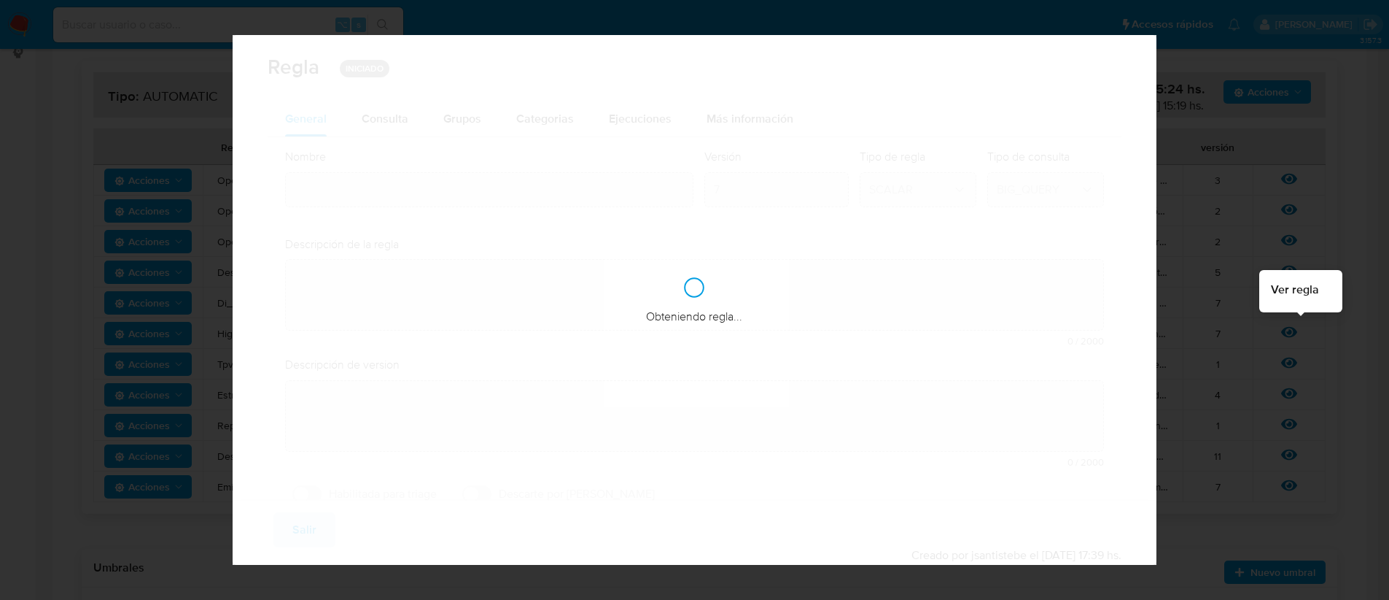
type input "High_volumen_mlc"
type textarea "Detecta actividad de alto volumen monetario que supera umbrales de materialidad…"
type textarea "Sellers que vendan por una gran volumen transaccional"
checkbox input "true"
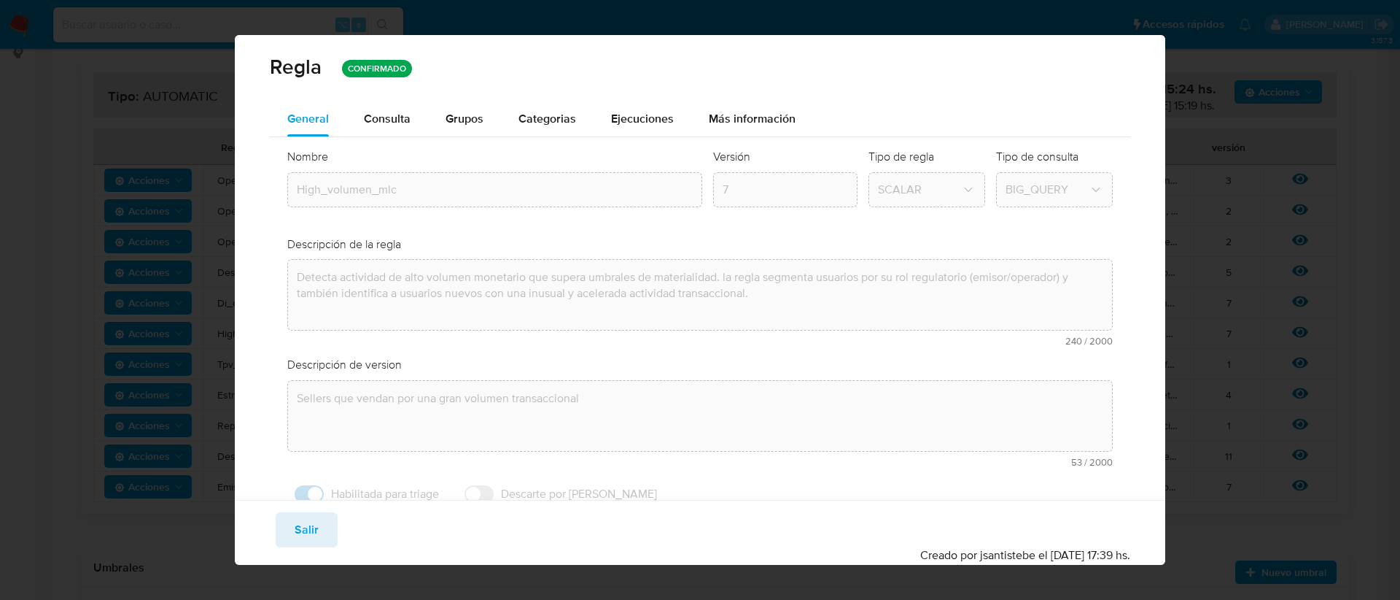
click at [392, 118] on span "Consulta" at bounding box center [387, 118] width 47 height 17
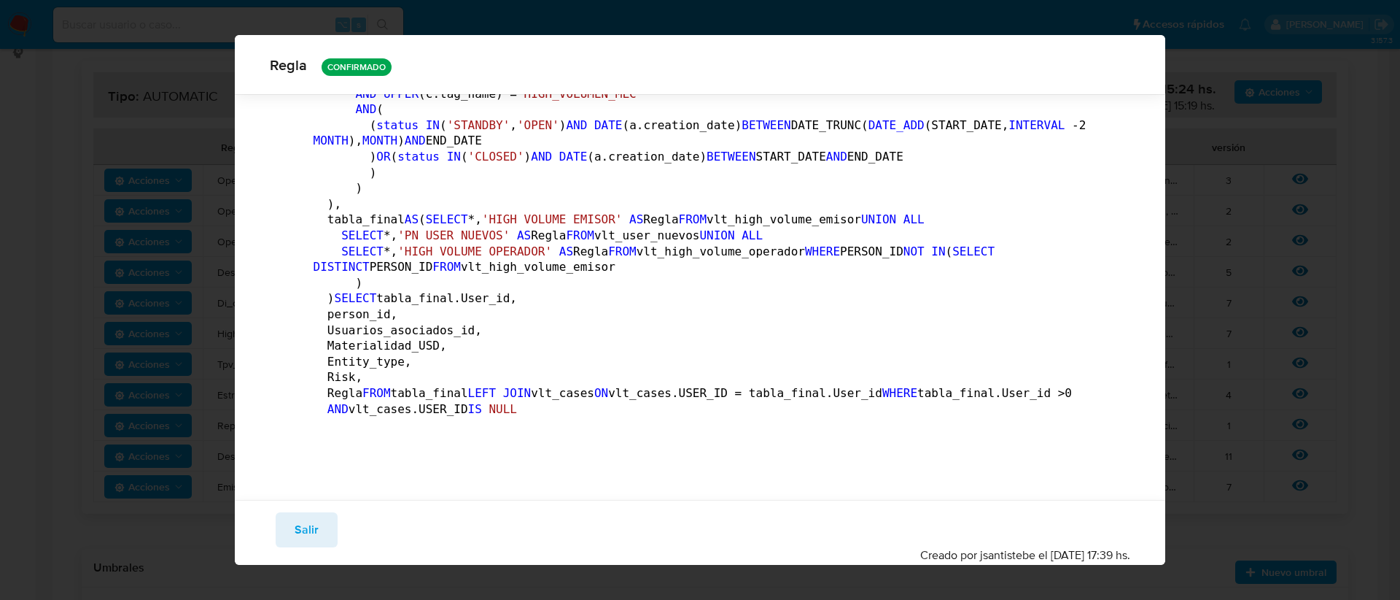
scroll to position [3365, 0]
click at [299, 527] on span "Salir" at bounding box center [307, 529] width 24 height 32
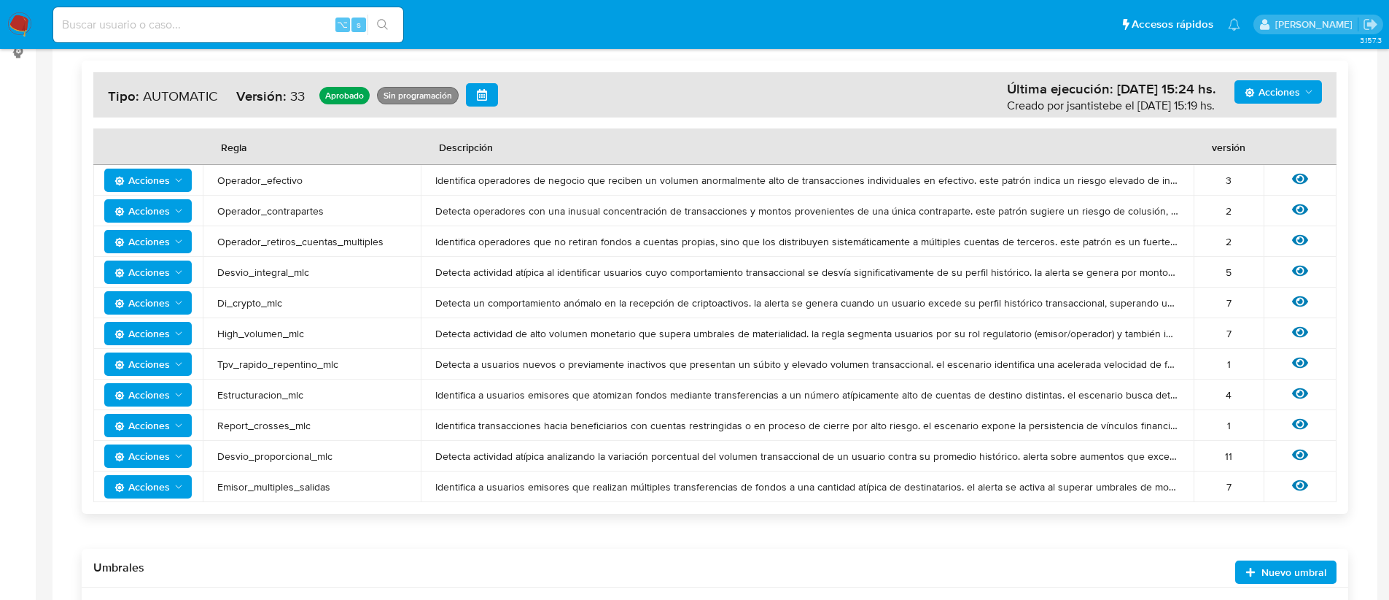
scroll to position [0, 0]
